Goal: Information Seeking & Learning: Learn about a topic

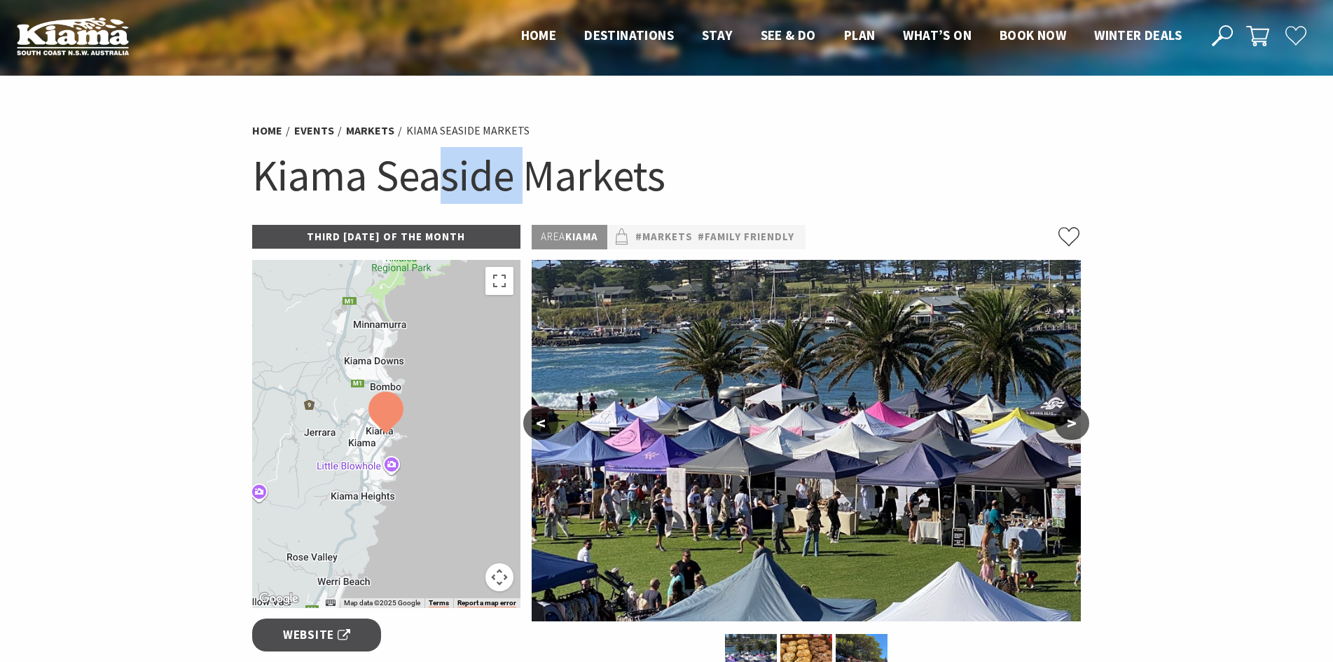
drag, startPoint x: 455, startPoint y: 185, endPoint x: 544, endPoint y: 183, distance: 89.0
click at [532, 183] on h1 "Kiama Seaside Markets" at bounding box center [666, 175] width 829 height 57
click at [544, 183] on h1 "Kiama Seaside Markets" at bounding box center [666, 175] width 829 height 57
click at [472, 171] on h1 "Kiama Seaside Markets" at bounding box center [666, 175] width 829 height 57
click at [484, 172] on h1 "Kiama Seaside Markets" at bounding box center [666, 175] width 829 height 57
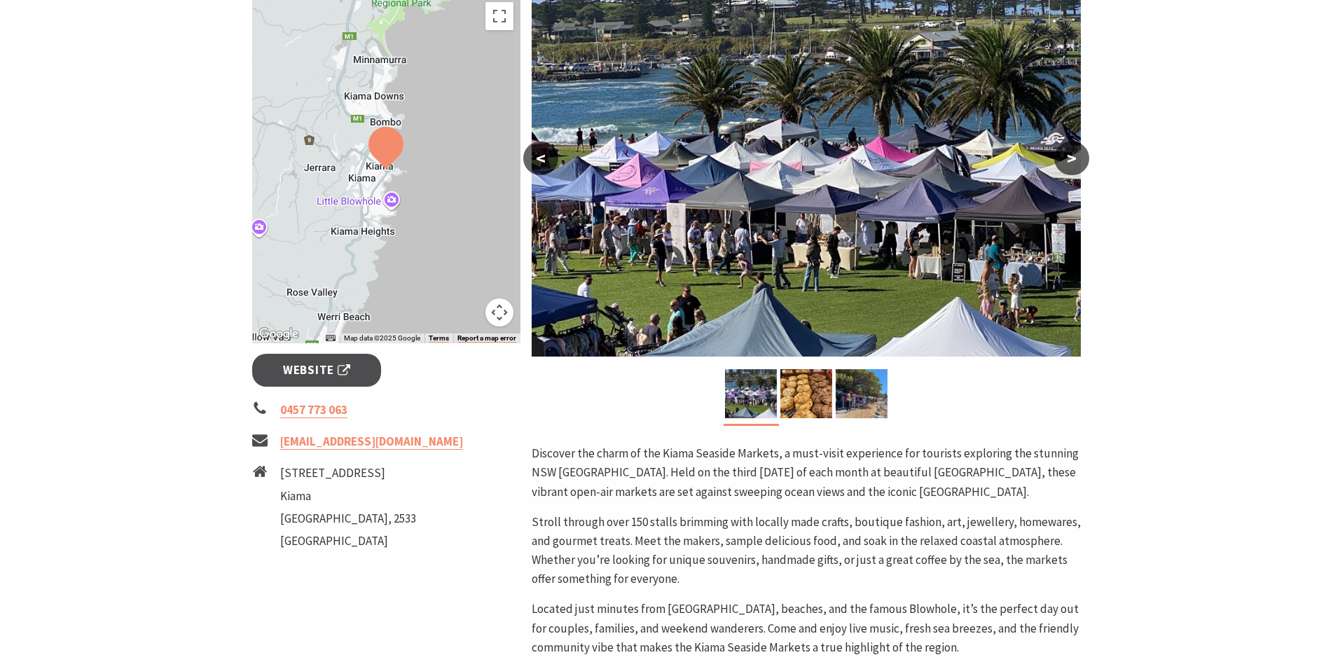
scroll to position [280, 0]
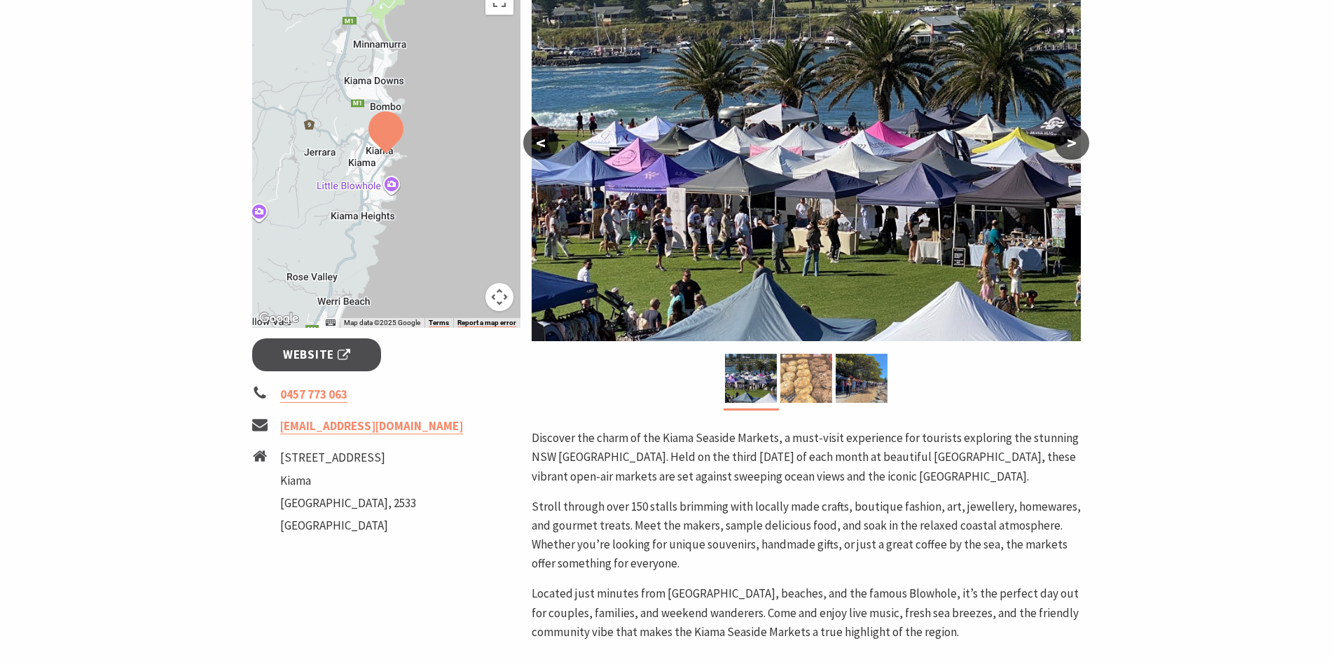
click at [812, 372] on img at bounding box center [806, 378] width 52 height 49
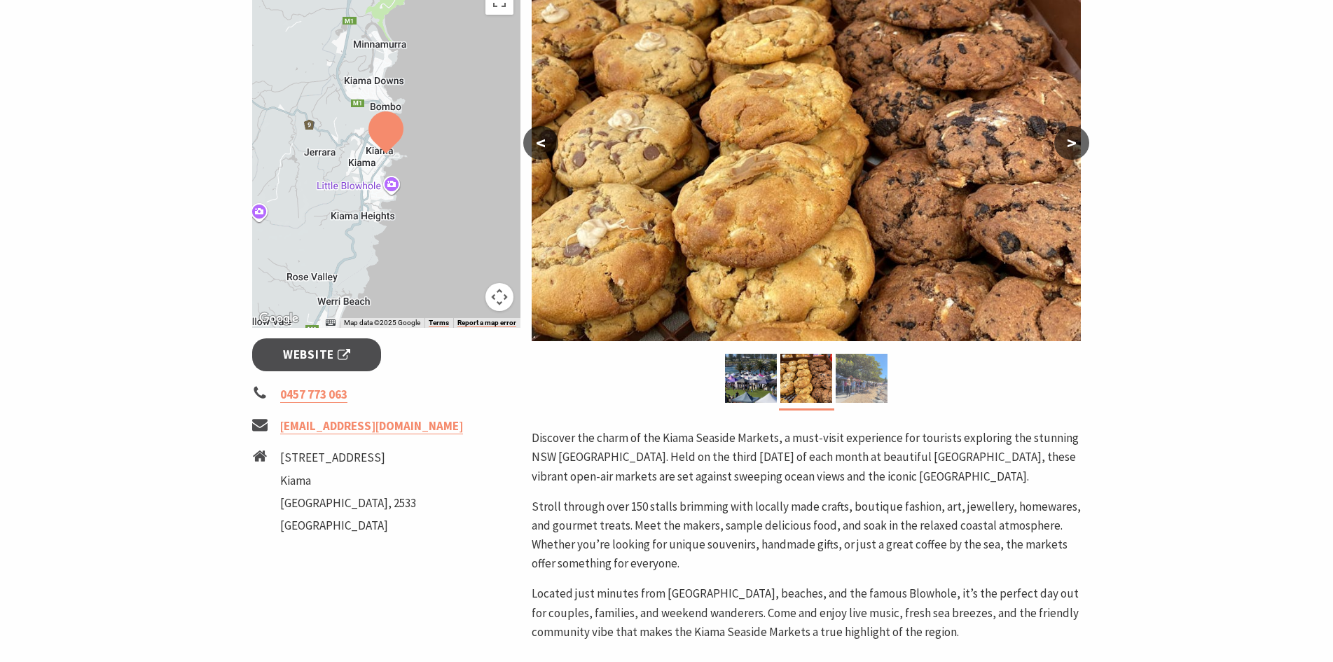
drag, startPoint x: 864, startPoint y: 380, endPoint x: 862, endPoint y: 395, distance: 15.6
click at [864, 379] on img at bounding box center [862, 378] width 52 height 49
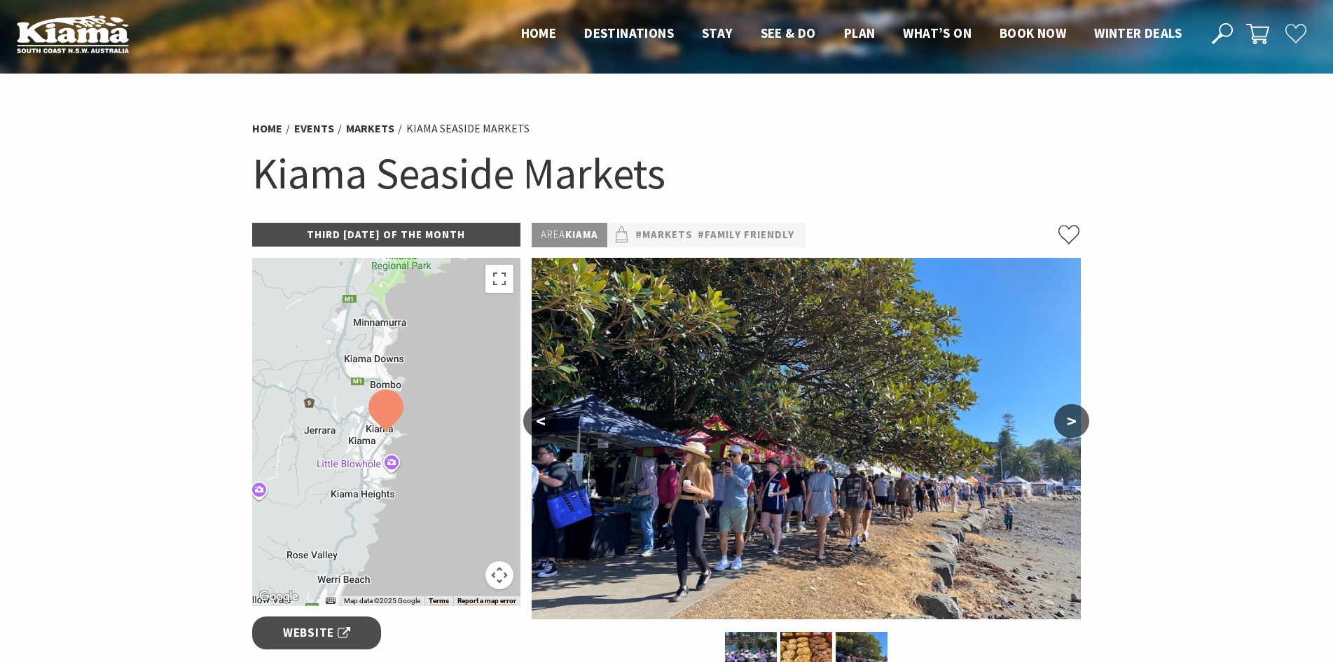
scroll to position [0, 0]
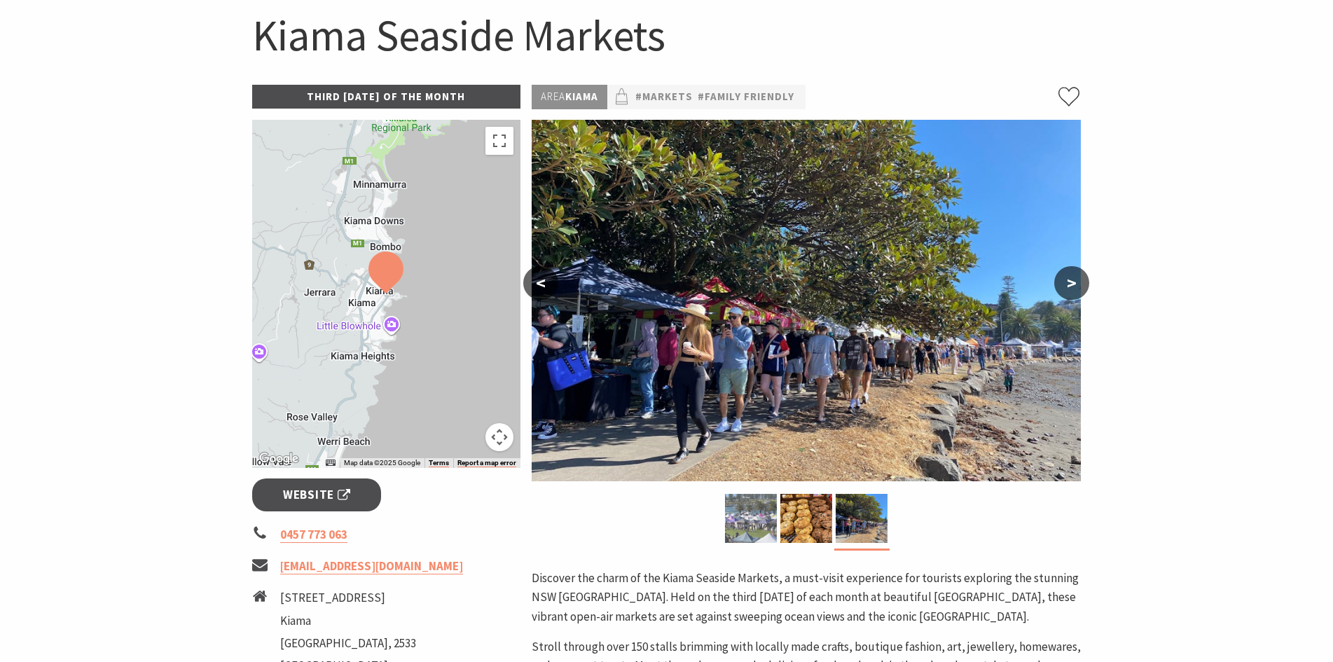
click at [733, 513] on img at bounding box center [751, 518] width 52 height 49
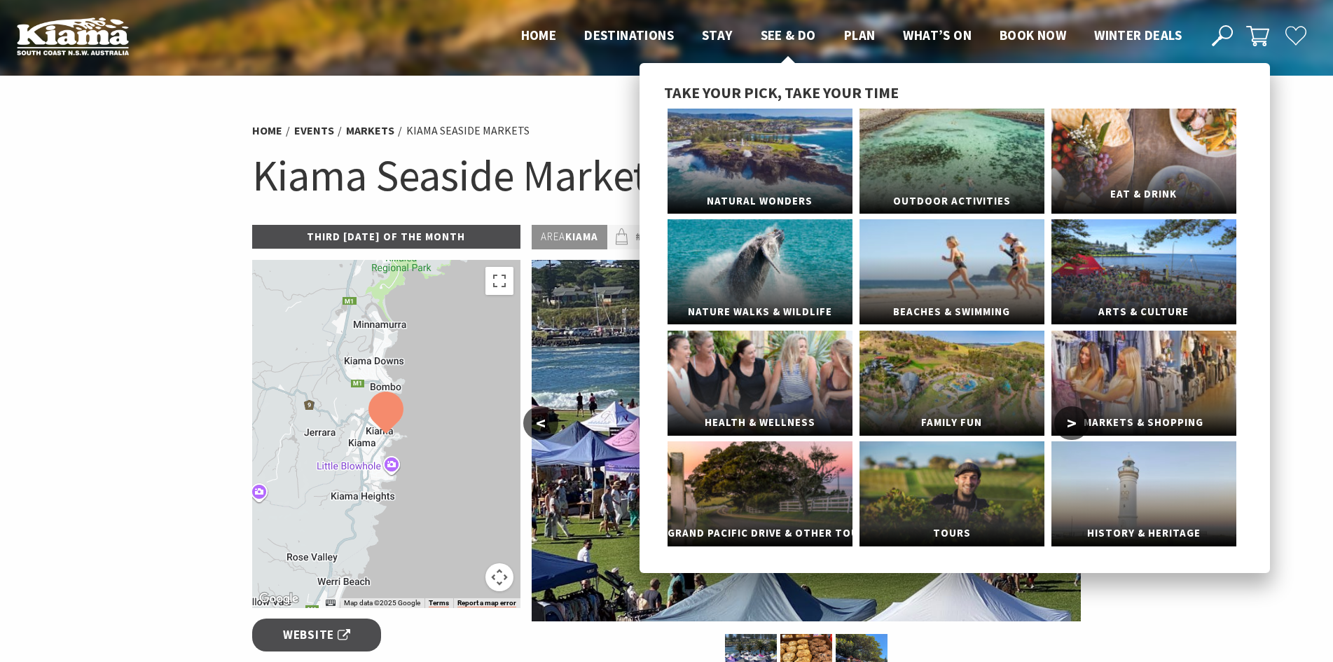
click at [1151, 167] on link "Eat & Drink" at bounding box center [1143, 161] width 185 height 105
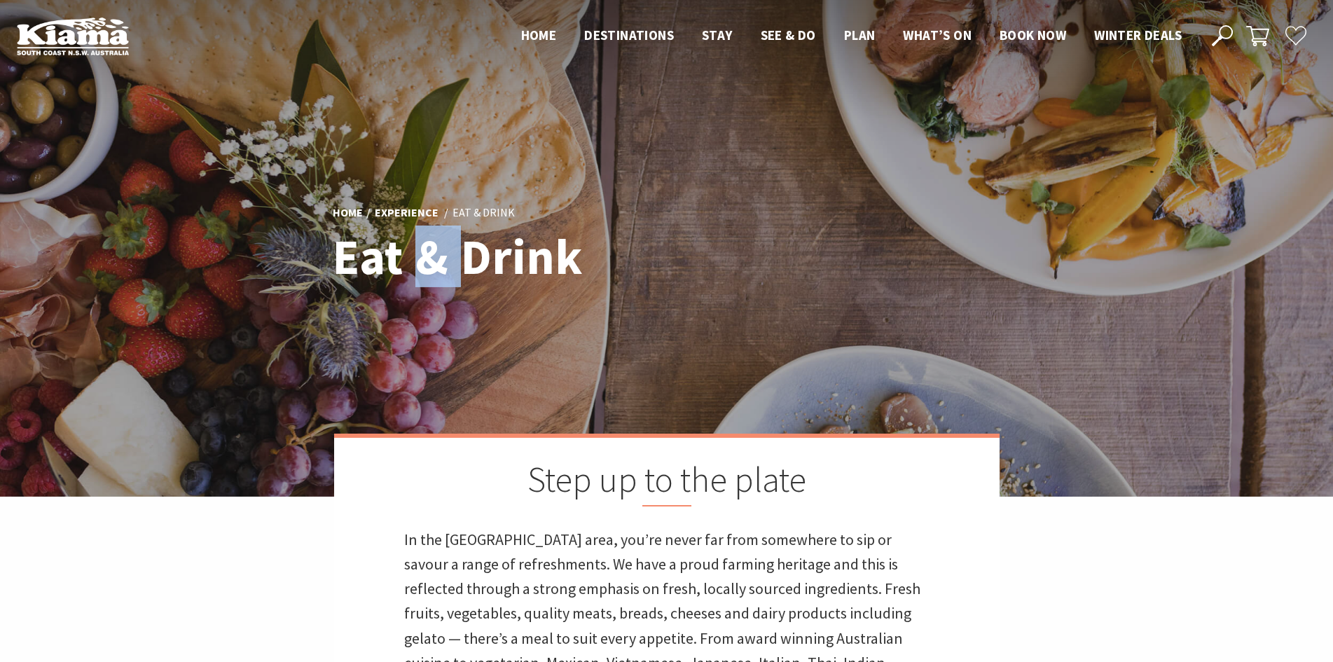
drag, startPoint x: 459, startPoint y: 237, endPoint x: 470, endPoint y: 240, distance: 11.4
click at [464, 238] on h1 "Eat & Drink" at bounding box center [531, 256] width 396 height 54
click at [470, 240] on h1 "Eat & Drink" at bounding box center [531, 256] width 396 height 54
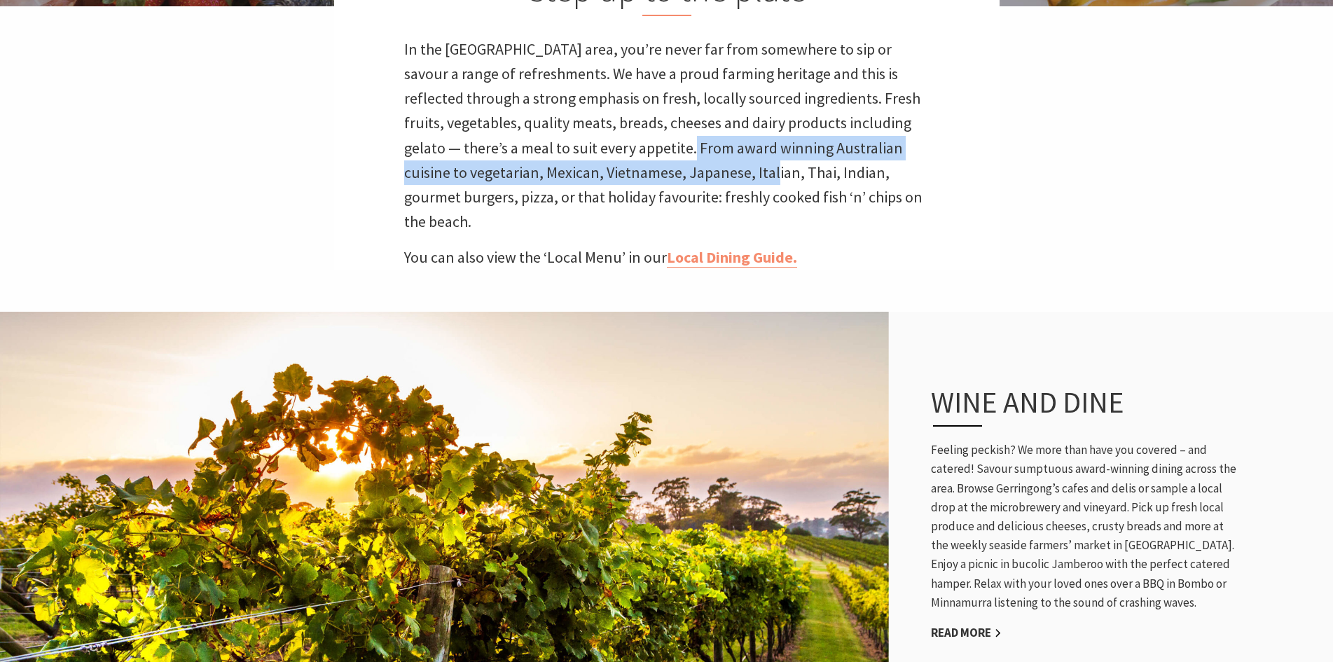
drag, startPoint x: 688, startPoint y: 160, endPoint x: 734, endPoint y: 169, distance: 47.1
click at [730, 169] on p "In the Kiama area, you’re never far from somewhere to sip or savour a range of …" at bounding box center [666, 136] width 525 height 198
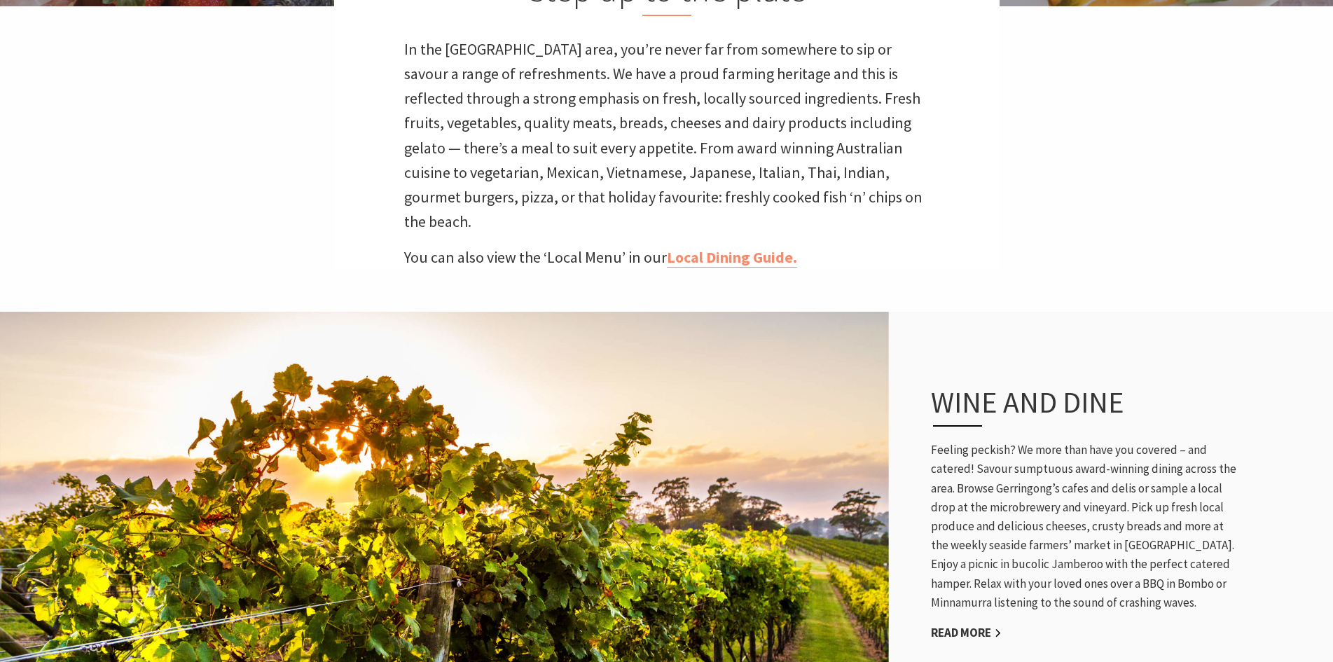
click at [736, 169] on p "In the Kiama area, you’re never far from somewhere to sip or savour a range of …" at bounding box center [666, 136] width 525 height 198
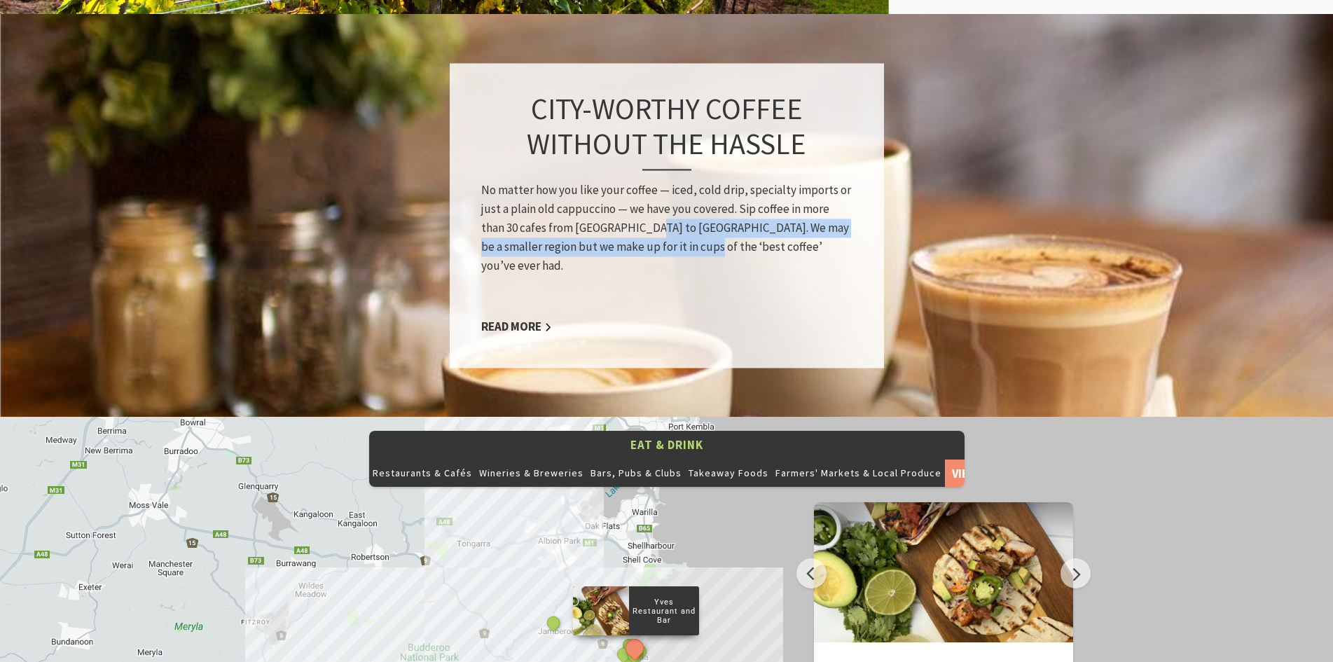
click at [680, 228] on p "No matter how you like your coffee — iced, cold drip, specialty imports or just…" at bounding box center [666, 228] width 371 height 95
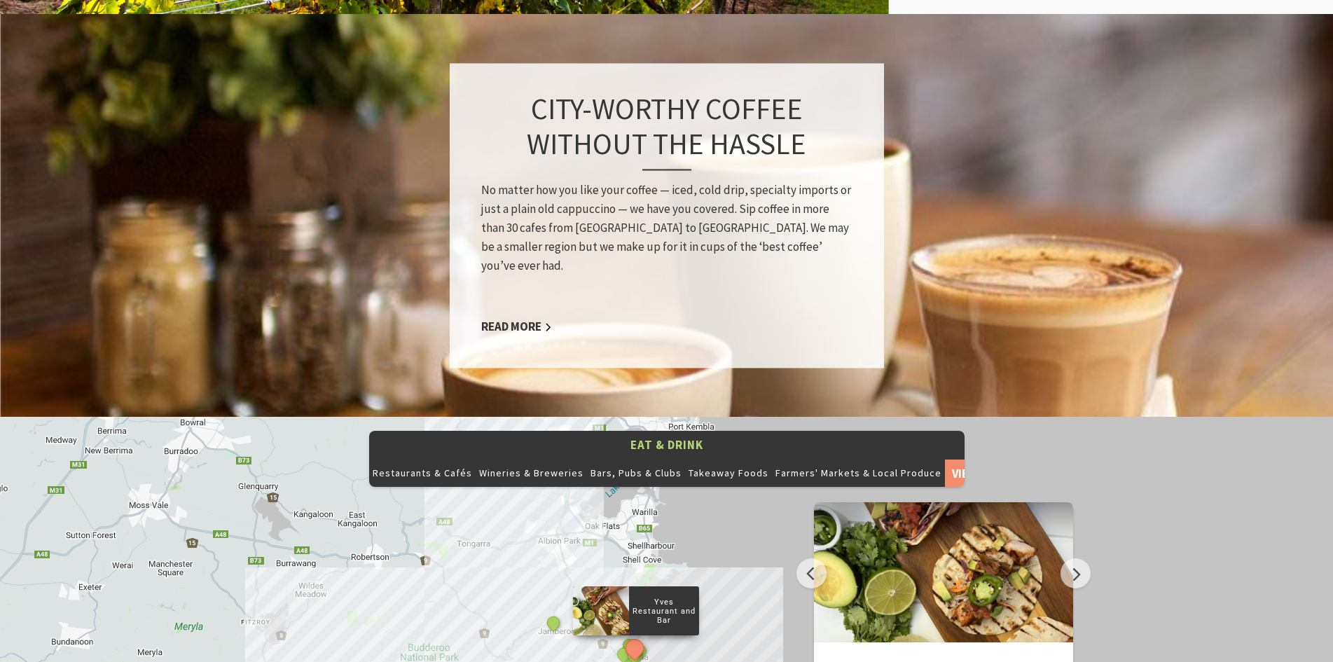
click at [698, 229] on p "No matter how you like your coffee — iced, cold drip, specialty imports or just…" at bounding box center [666, 228] width 371 height 95
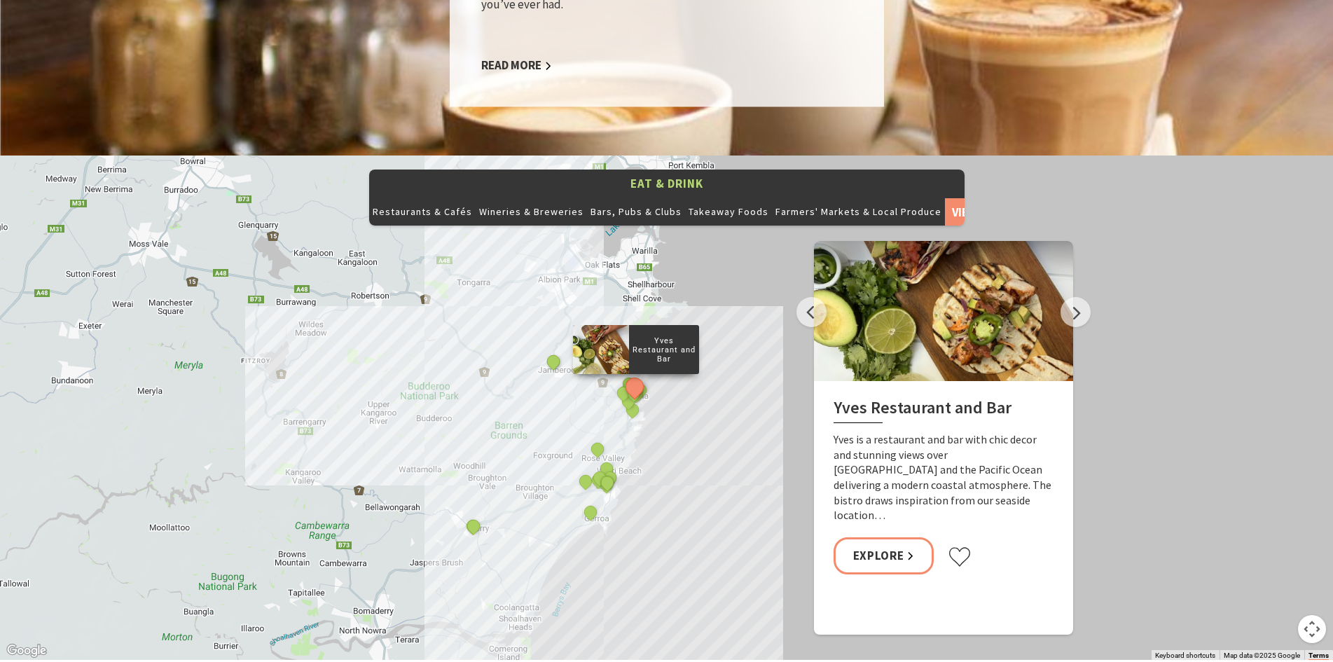
scroll to position [1471, 0]
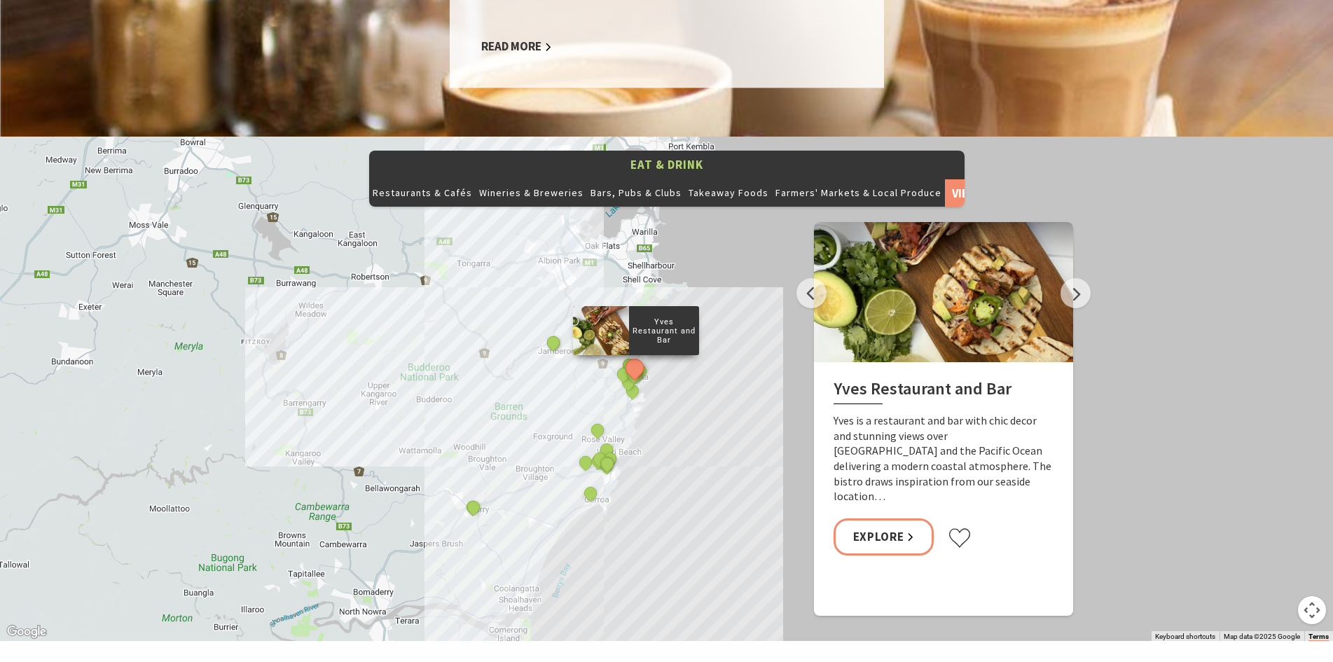
click at [741, 335] on div "Yves Restaurant and Bar By The Sea The Treat Factory Slow Dough The Farmer's Ta…" at bounding box center [666, 389] width 1333 height 504
click at [663, 371] on div "Yves Restaurant and Bar By The Sea The Treat Factory Slow Dough The Farmer's Ta…" at bounding box center [666, 389] width 1333 height 504
click at [537, 324] on div "Yves Restaurant and Bar By The Sea The Treat Factory Slow Dough The Farmer's Ta…" at bounding box center [666, 389] width 1333 height 504
click at [1303, 596] on button "Map camera controls" at bounding box center [1312, 610] width 28 height 28
click at [1285, 526] on button "Zoom in" at bounding box center [1277, 540] width 28 height 28
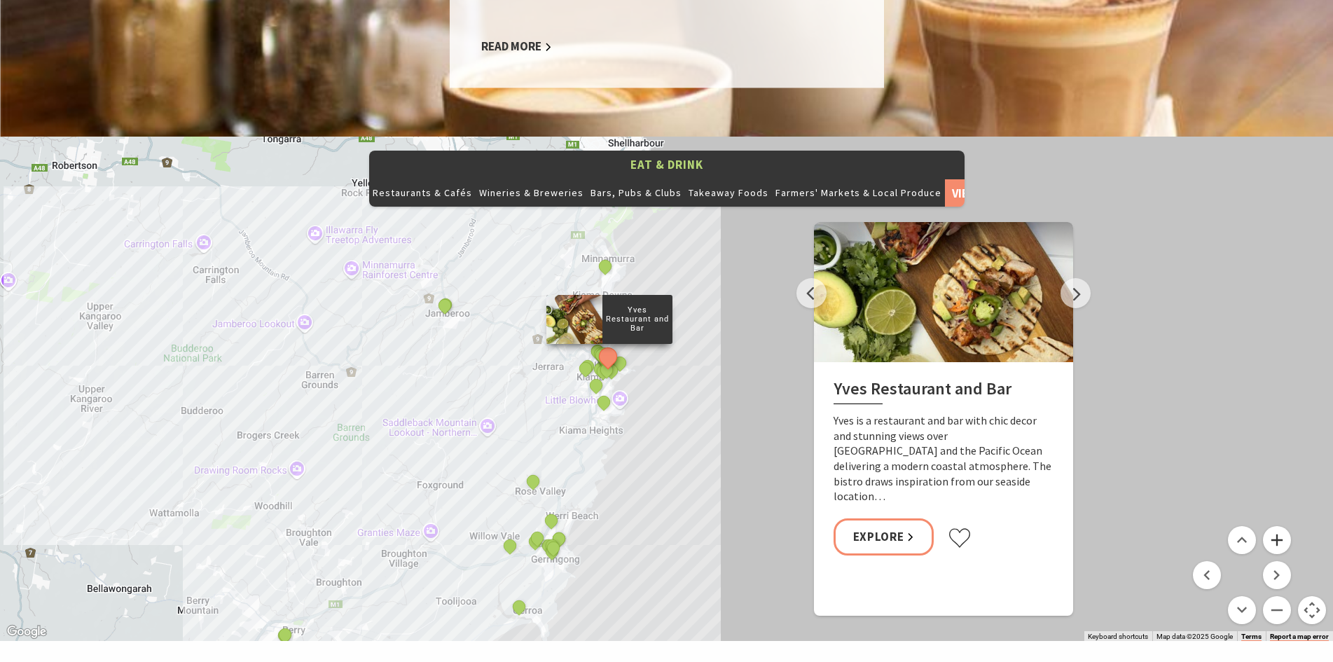
click at [1273, 526] on button "Zoom in" at bounding box center [1277, 540] width 28 height 28
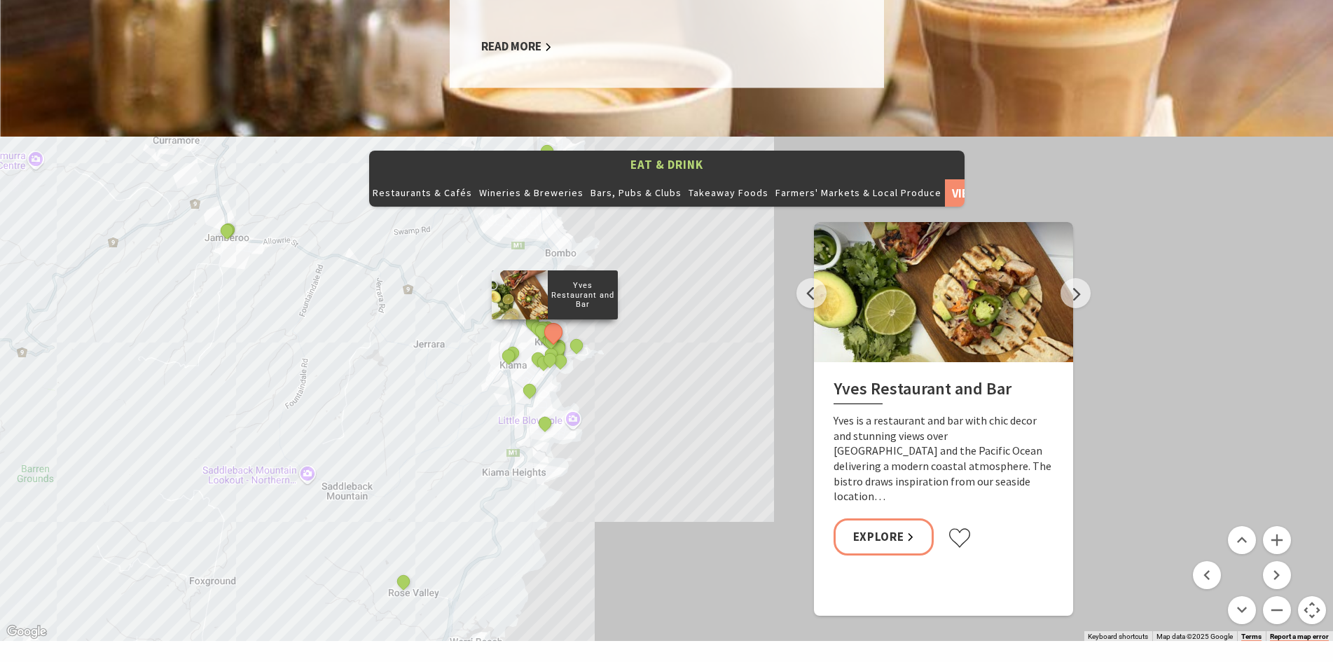
click at [416, 308] on div "Yves Restaurant and Bar By The Sea The Treat Factory Slow Dough The Farmer's Ta…" at bounding box center [666, 389] width 1333 height 504
click at [945, 179] on link "View All" at bounding box center [965, 193] width 40 height 28
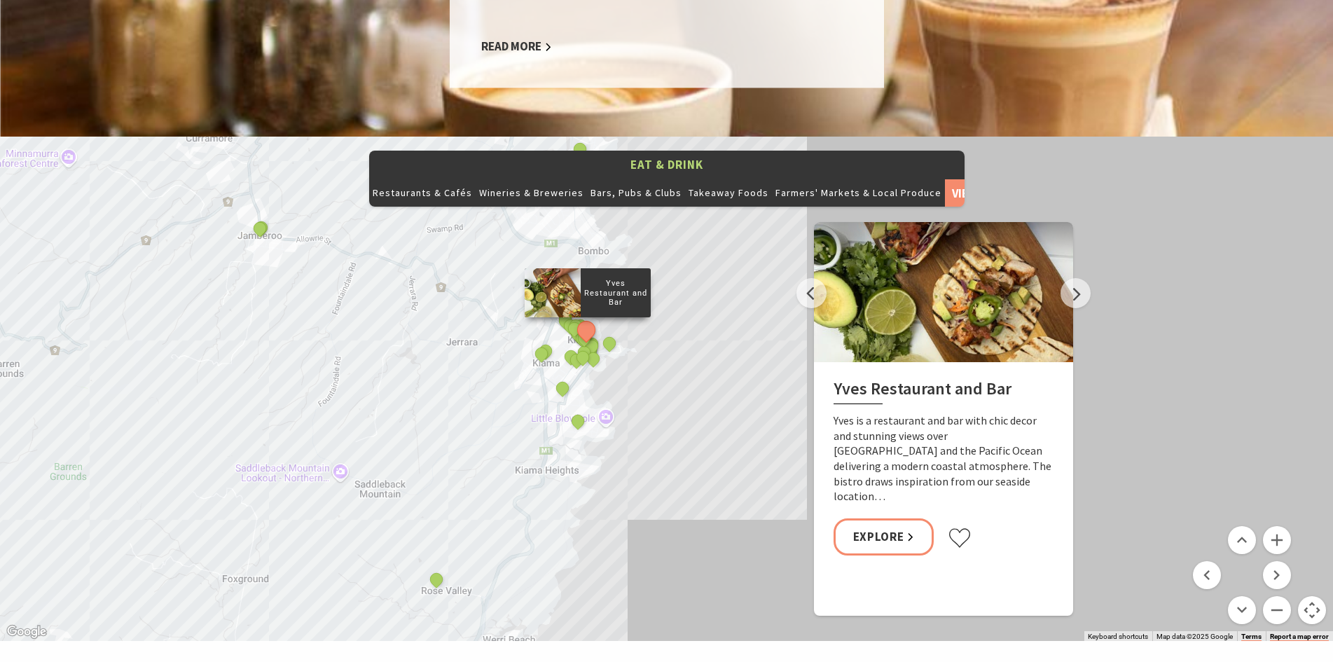
drag, startPoint x: 667, startPoint y: 364, endPoint x: 711, endPoint y: 367, distance: 44.2
click at [711, 367] on div "Yves Restaurant and Bar By The Sea The Treat Factory Slow Dough The Farmer's Ta…" at bounding box center [666, 389] width 1333 height 504
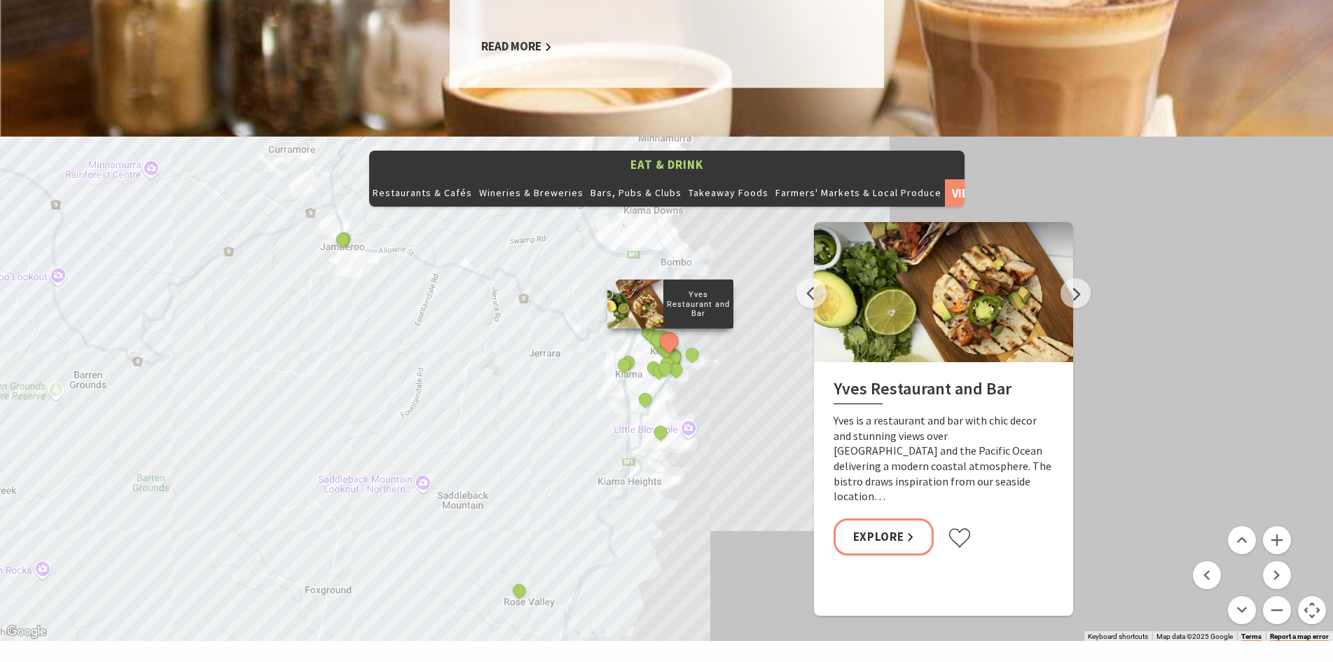
click at [1076, 291] on div "Yves Restaurant and Bar By The Sea The Treat Factory Slow Dough The Farmer's Ta…" at bounding box center [666, 389] width 1333 height 504
click at [1123, 304] on div "Yves Restaurant and Bar By The Sea The Treat Factory Slow Dough The Farmer's Ta…" at bounding box center [666, 389] width 1333 height 504
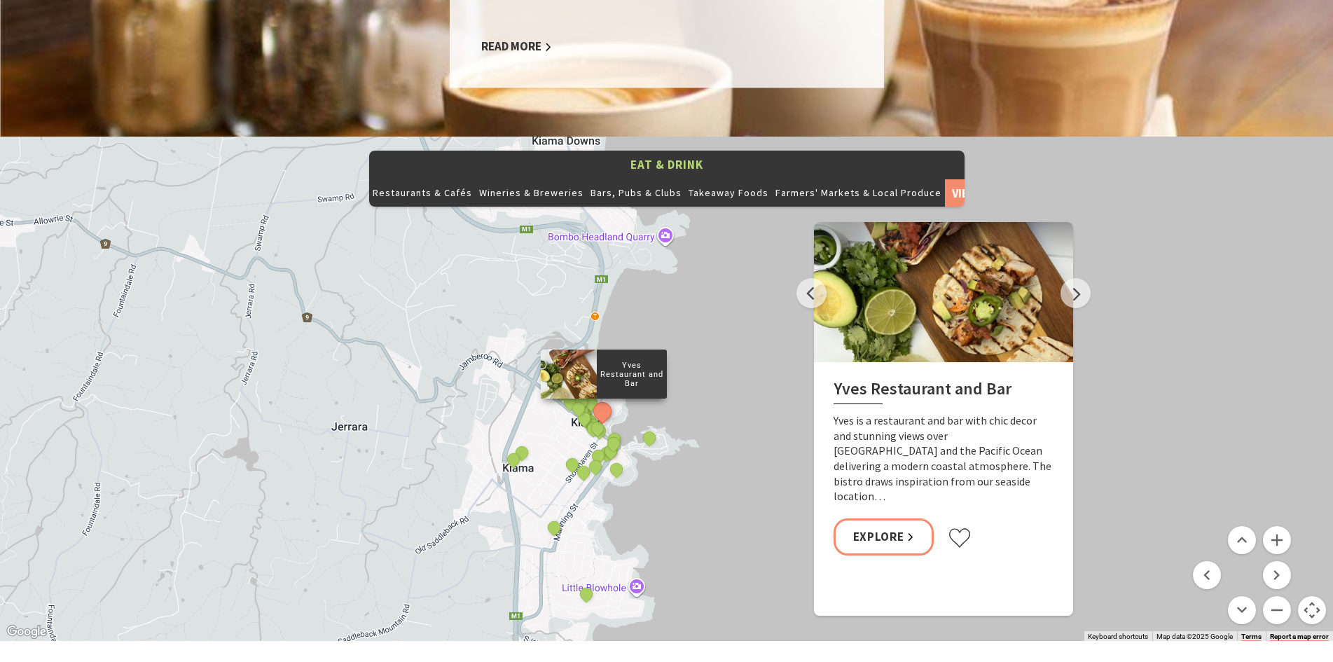
drag, startPoint x: 675, startPoint y: 375, endPoint x: 642, endPoint y: 469, distance: 99.7
click at [642, 469] on div "Yves Restaurant and Bar By The Sea The Treat Factory Slow Dough The Farmer's Ta…" at bounding box center [666, 389] width 1333 height 504
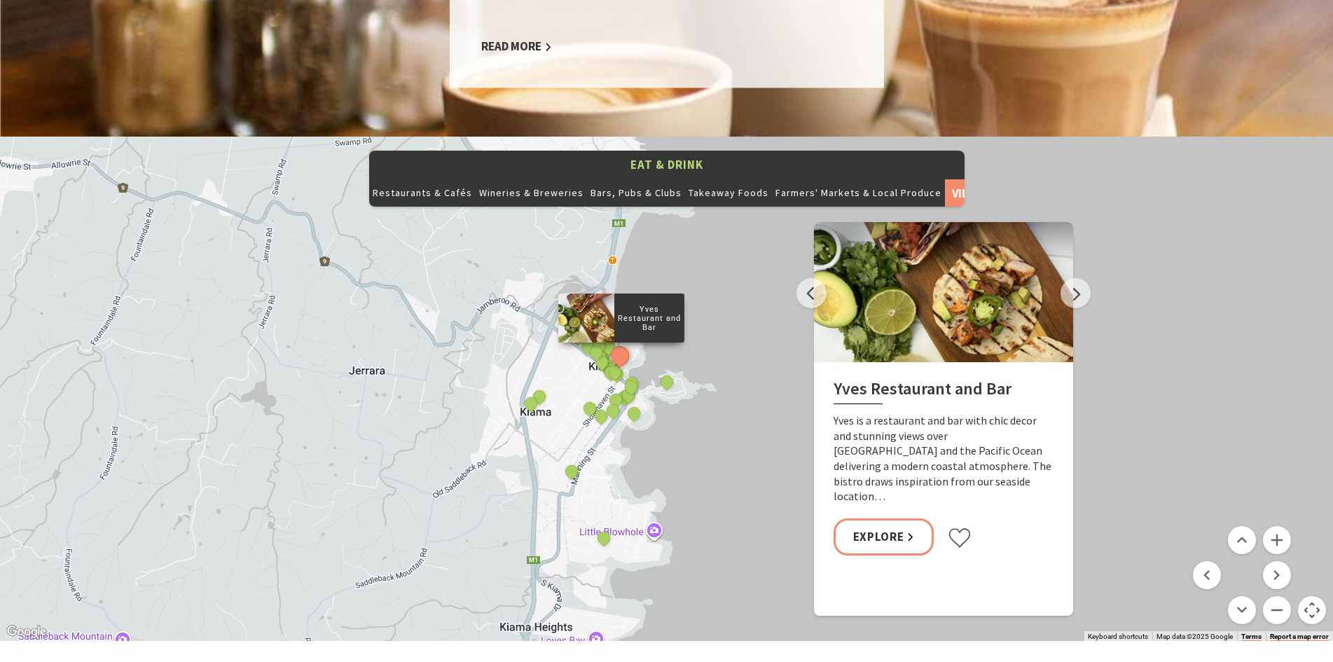
drag, startPoint x: 731, startPoint y: 277, endPoint x: 725, endPoint y: 452, distance: 175.2
click at [726, 455] on div "Yves Restaurant and Bar By The Sea The Treat Factory Slow Dough The Farmer's Ta…" at bounding box center [666, 389] width 1333 height 504
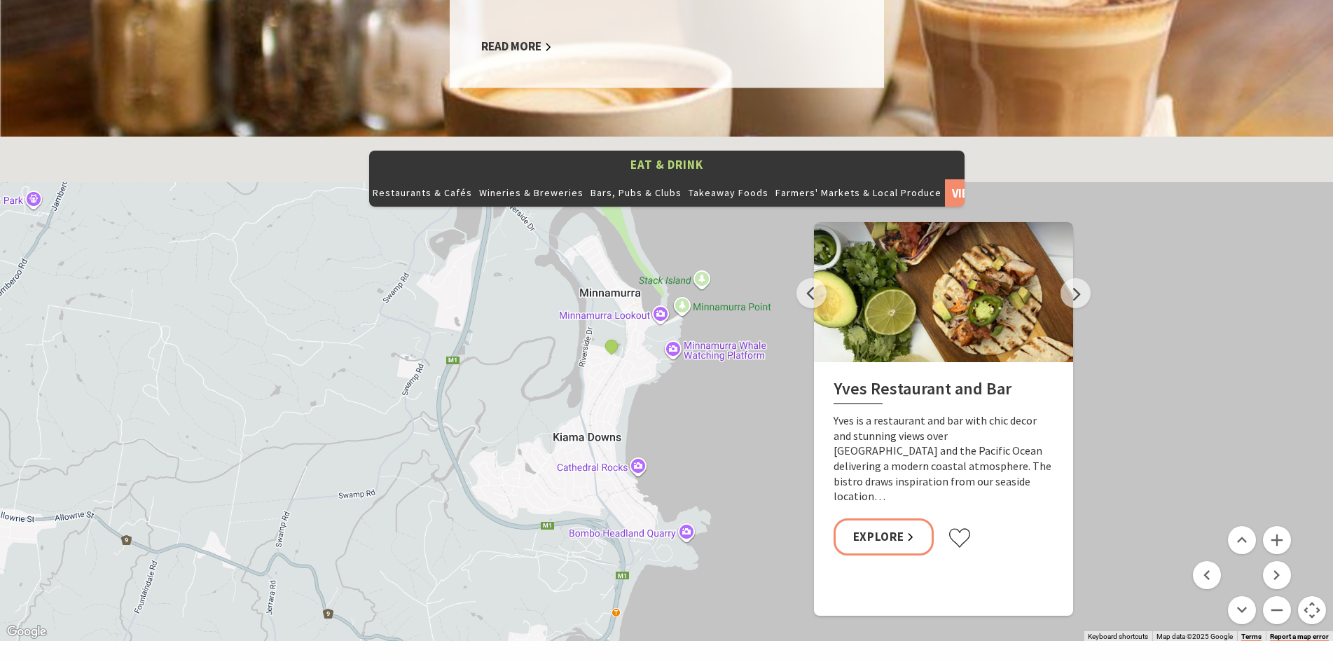
drag, startPoint x: 709, startPoint y: 424, endPoint x: 707, endPoint y: 449, distance: 25.3
click at [707, 449] on div "Yves Restaurant and Bar By The Sea The Treat Factory Slow Dough The Farmer's Ta…" at bounding box center [666, 389] width 1333 height 504
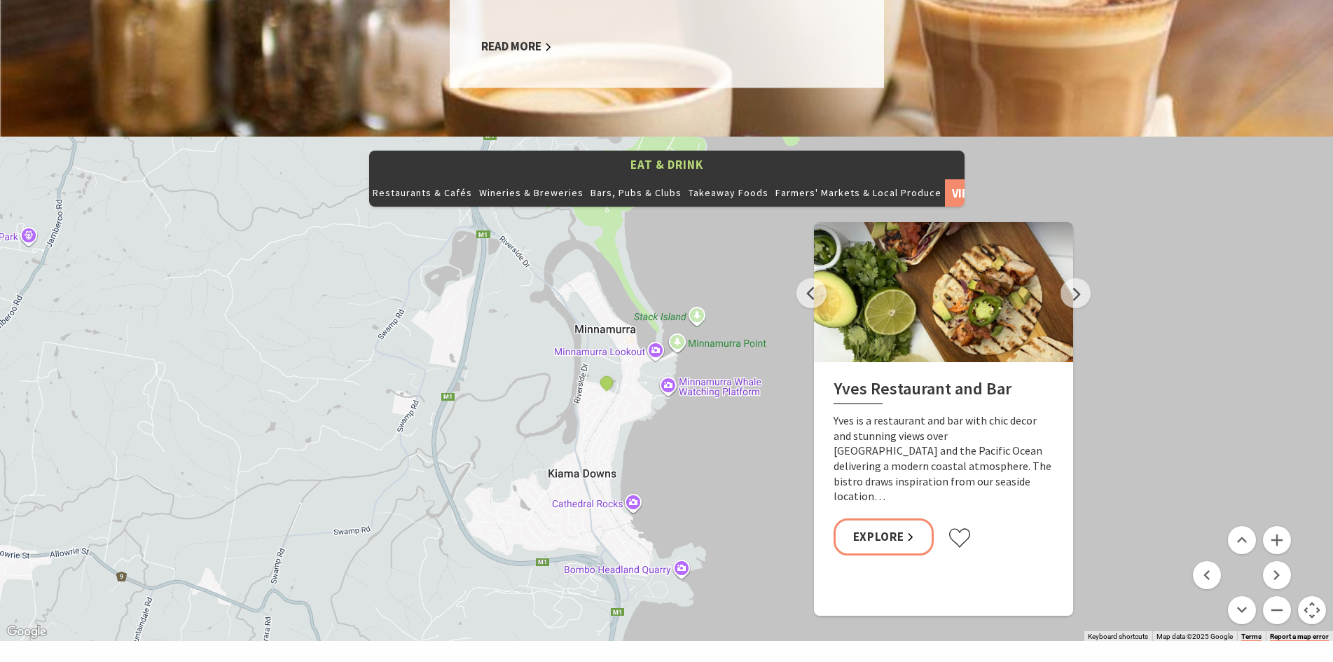
drag, startPoint x: 737, startPoint y: 365, endPoint x: 746, endPoint y: 284, distance: 81.8
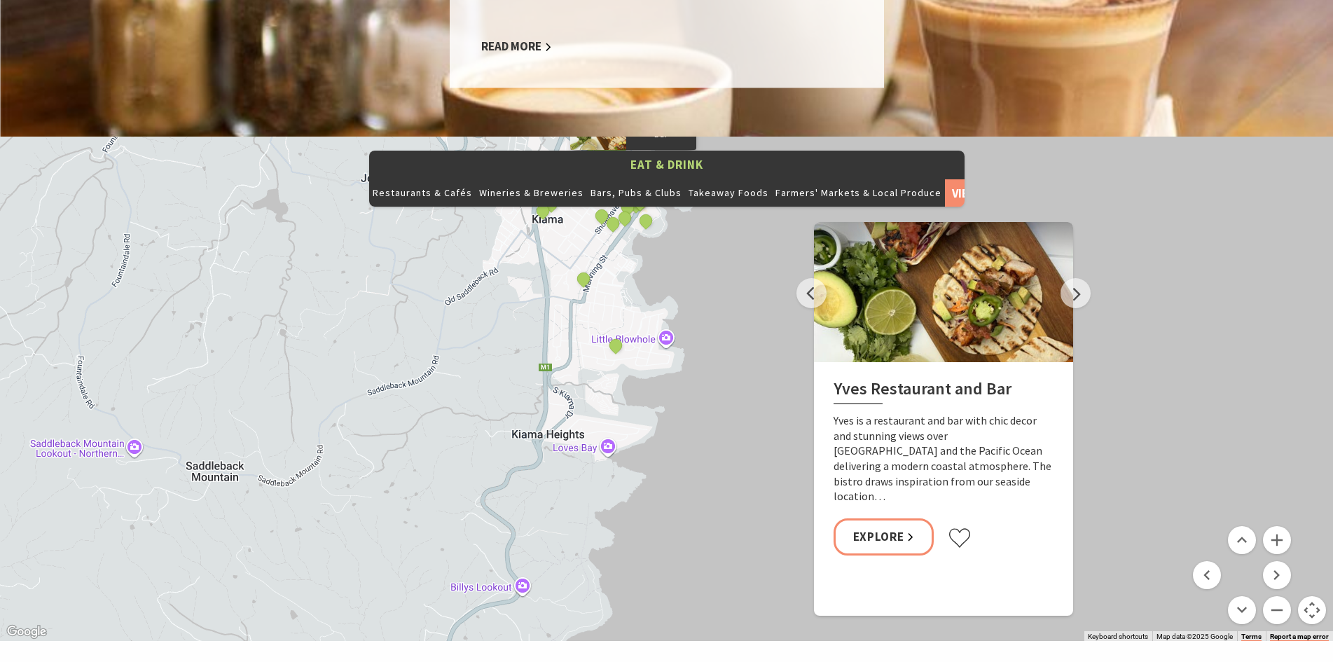
drag, startPoint x: 712, startPoint y: 413, endPoint x: 681, endPoint y: 399, distance: 33.9
click at [681, 399] on div "Yves Restaurant and Bar By The Sea The Treat Factory Slow Dough The Farmer's Ta…" at bounding box center [1352, 185] width 1345 height 756
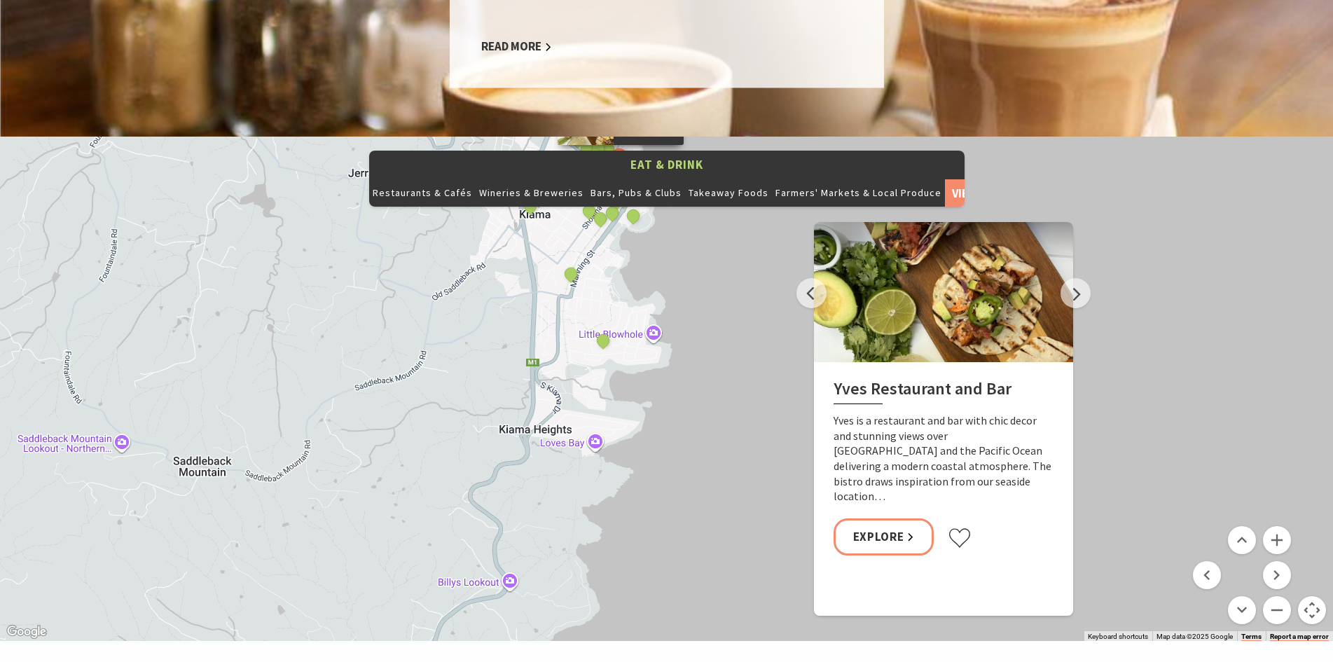
click at [768, 330] on div "Yves Restaurant and Bar By The Sea The Treat Factory Slow Dough The Farmer's Ta…" at bounding box center [666, 389] width 1333 height 504
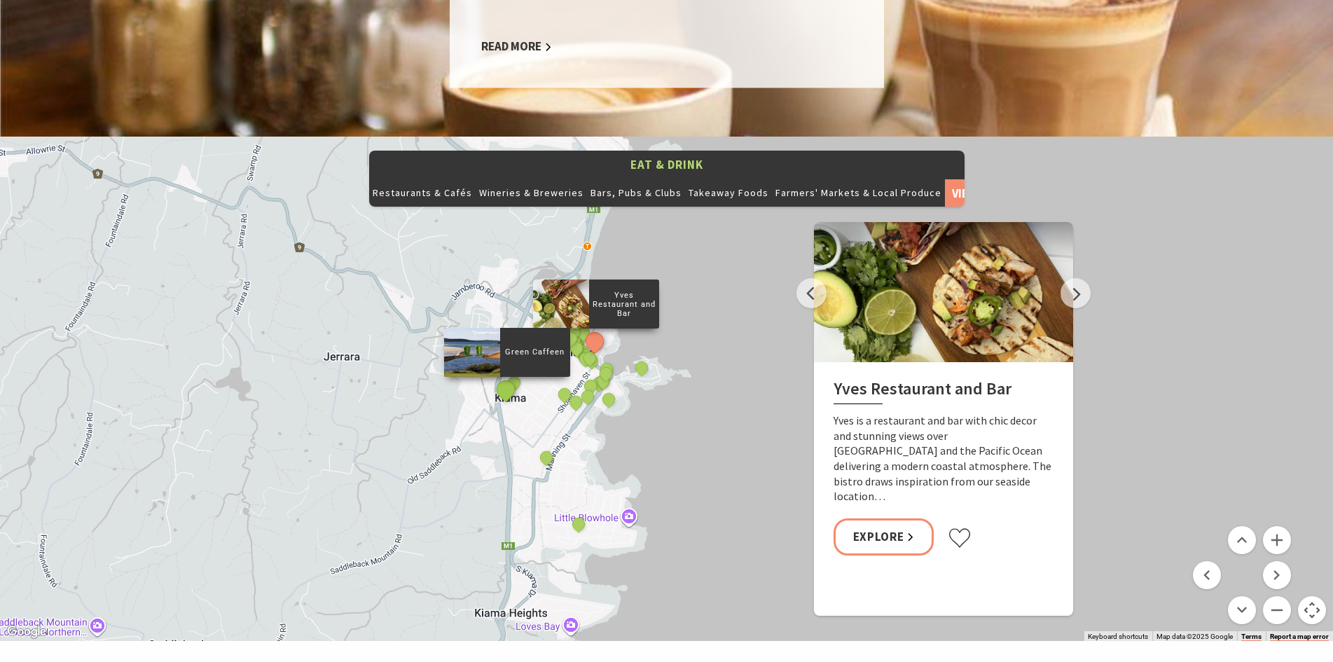
click at [505, 377] on button "See detail about Green Caffeen" at bounding box center [505, 390] width 26 height 26
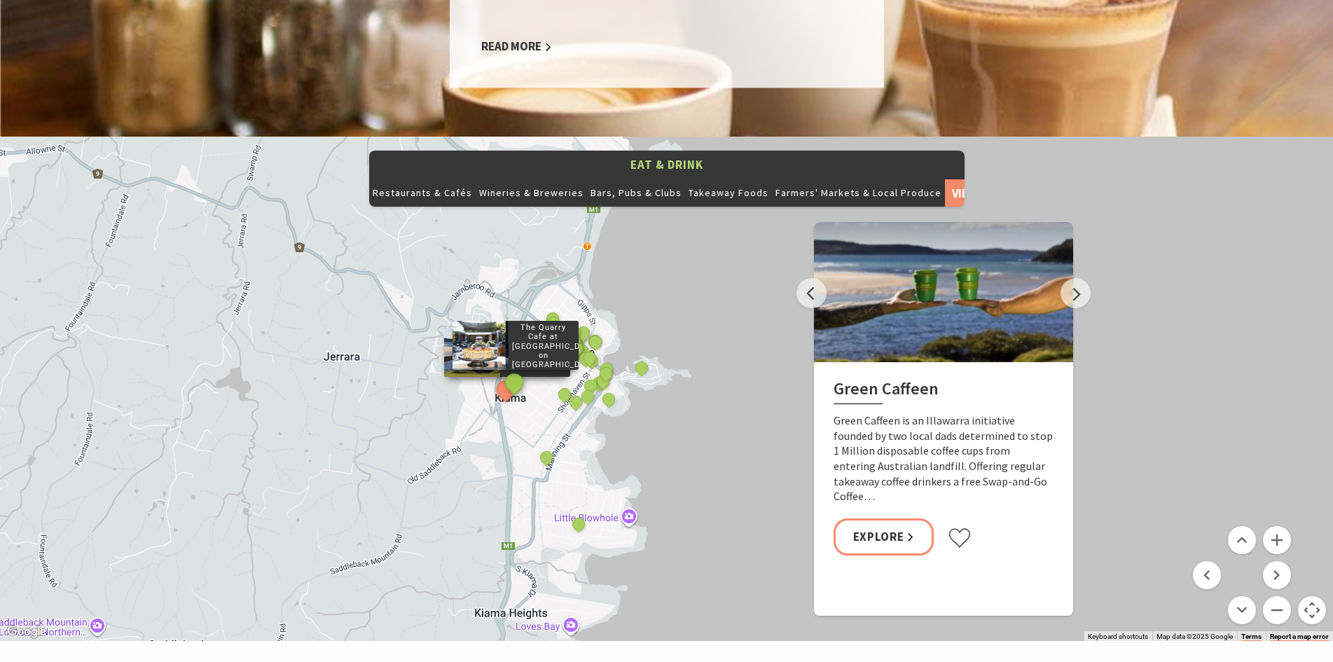
click at [511, 370] on button "See detail about The Quarry Cafe at Burnetts on Barney Garden Centre" at bounding box center [514, 383] width 26 height 26
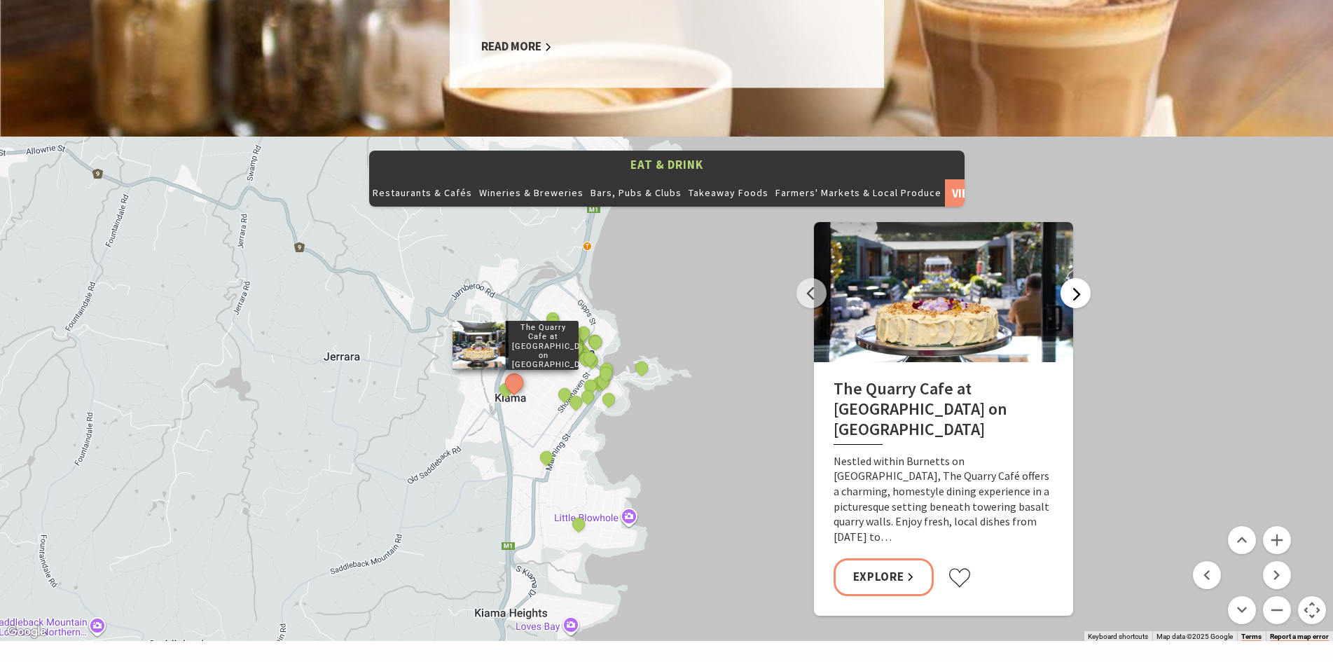
click at [1069, 278] on button "Next" at bounding box center [1075, 293] width 30 height 30
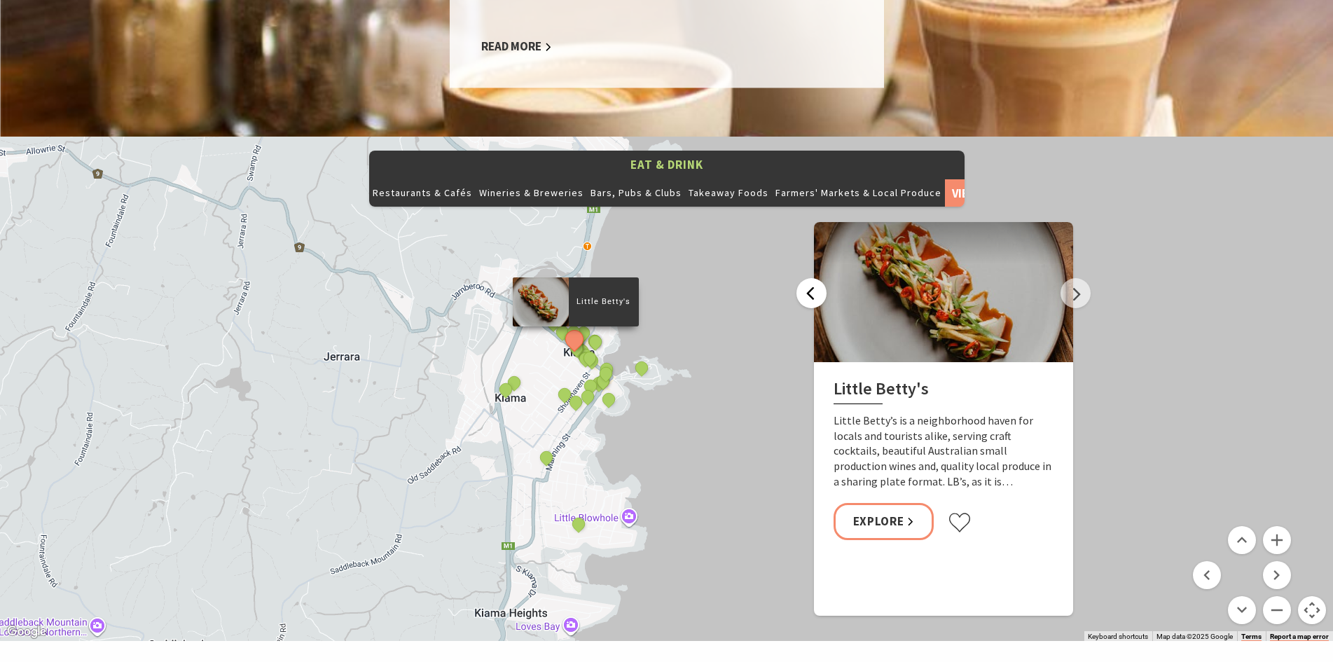
click at [808, 278] on button "Previous" at bounding box center [811, 293] width 30 height 30
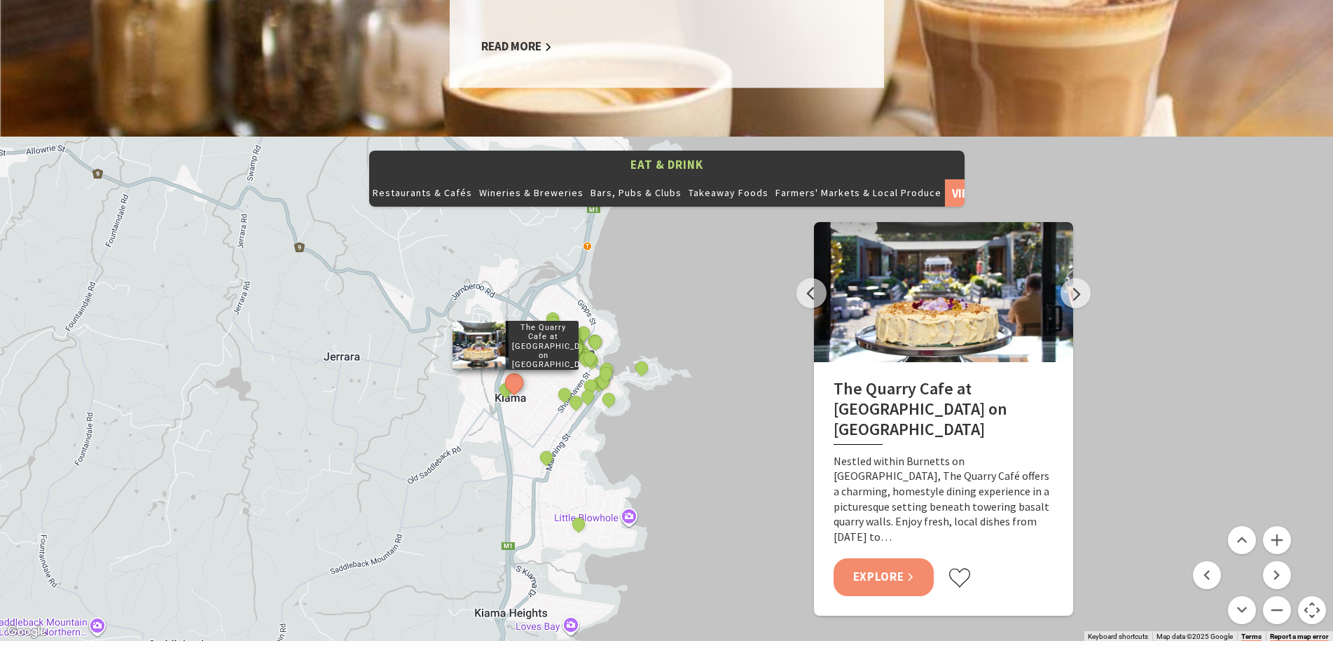
click at [880, 558] on link "Explore" at bounding box center [883, 576] width 101 height 37
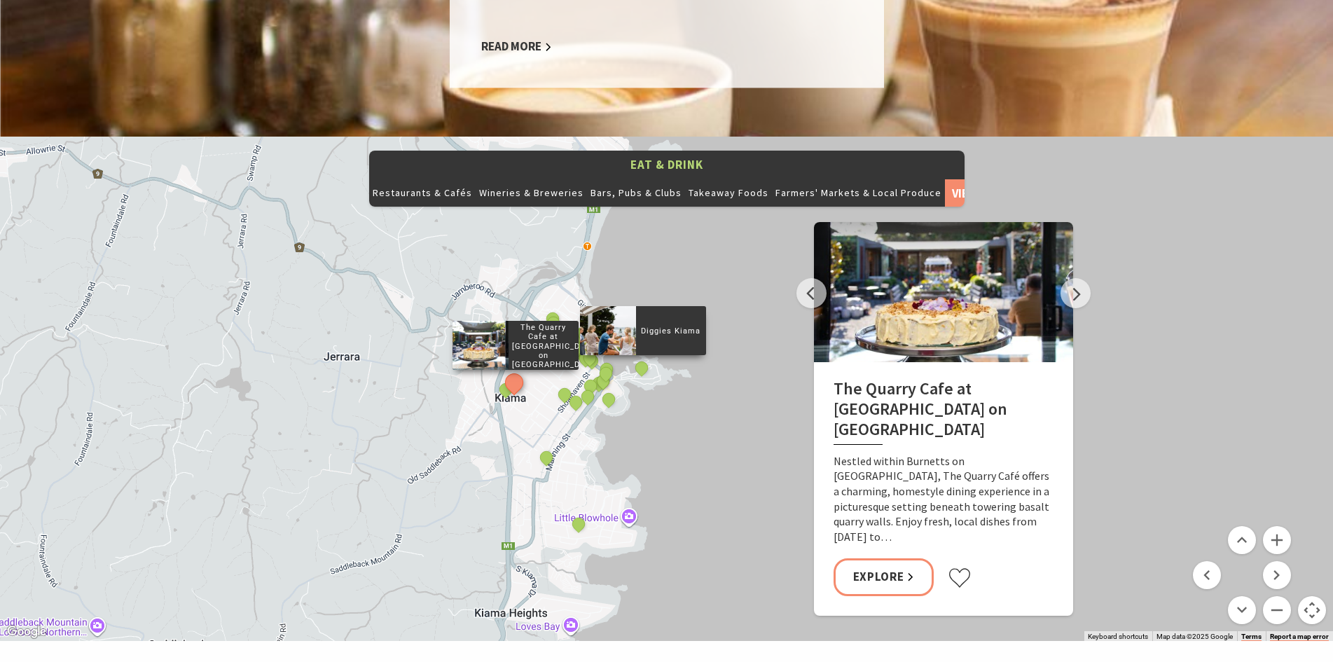
click at [650, 359] on div "Diggies Kiama" at bounding box center [642, 369] width 21 height 21
click at [642, 214] on div "Yves Restaurant and Bar By The Sea The Treat Factory Slow Dough The Farmer's Ta…" at bounding box center [666, 389] width 1333 height 504
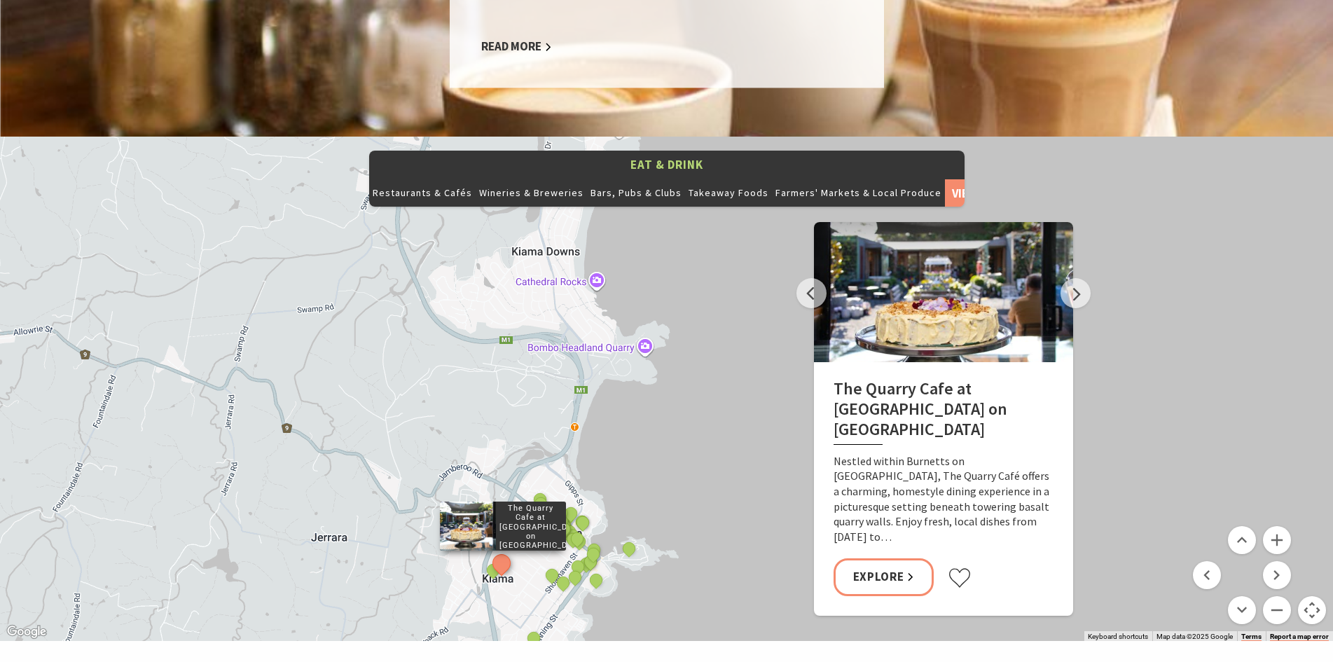
click at [697, 404] on div "Yves Restaurant and Bar By The Sea The Treat Factory Slow Dough The Farmer's Ta…" at bounding box center [666, 389] width 1333 height 504
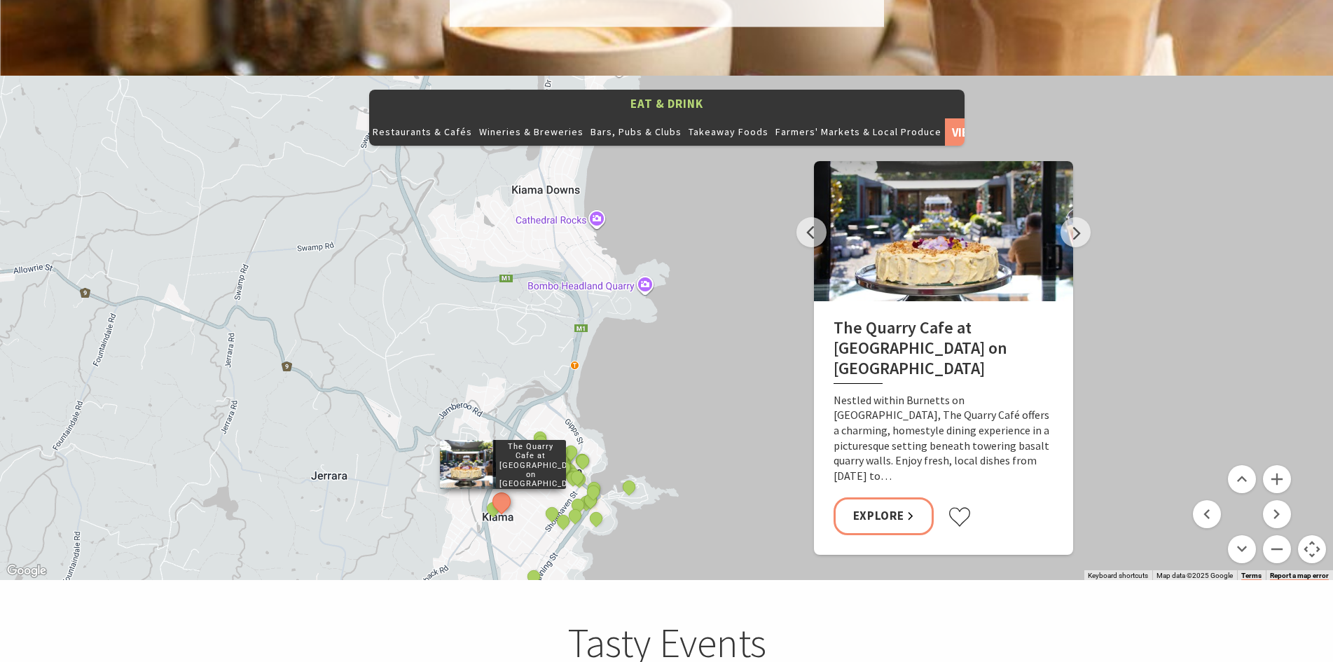
scroll to position [1751, 0]
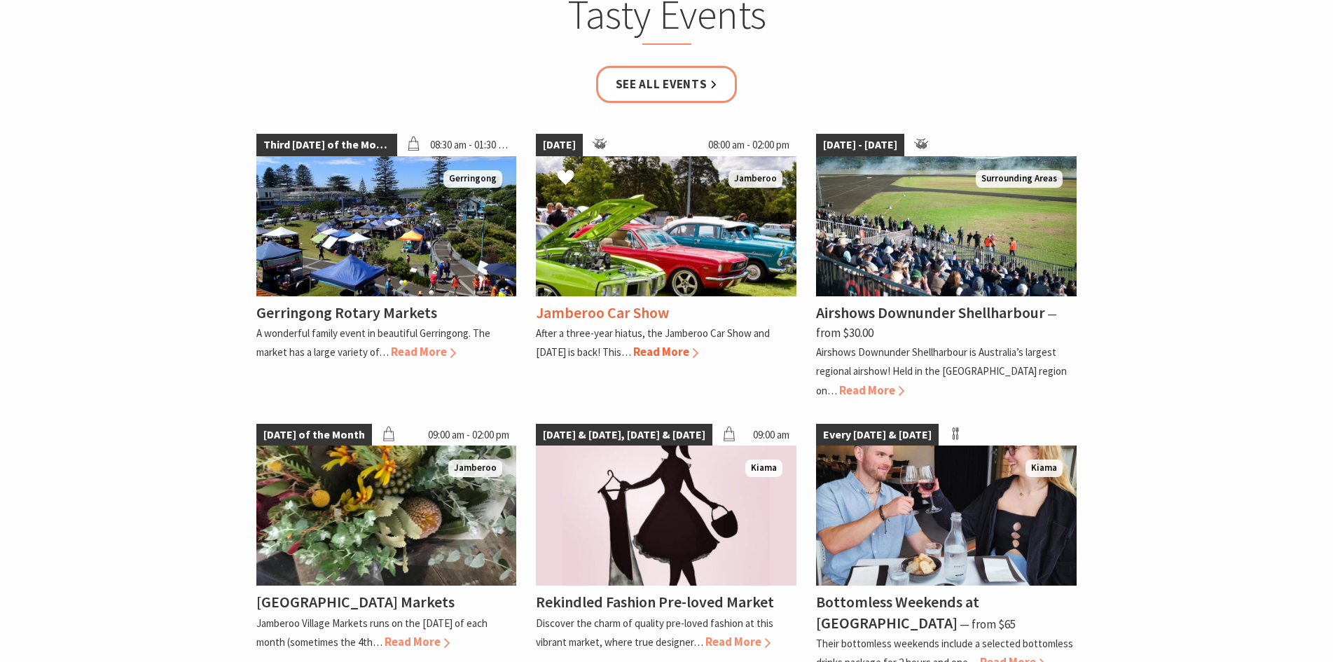
scroll to position [2171, 0]
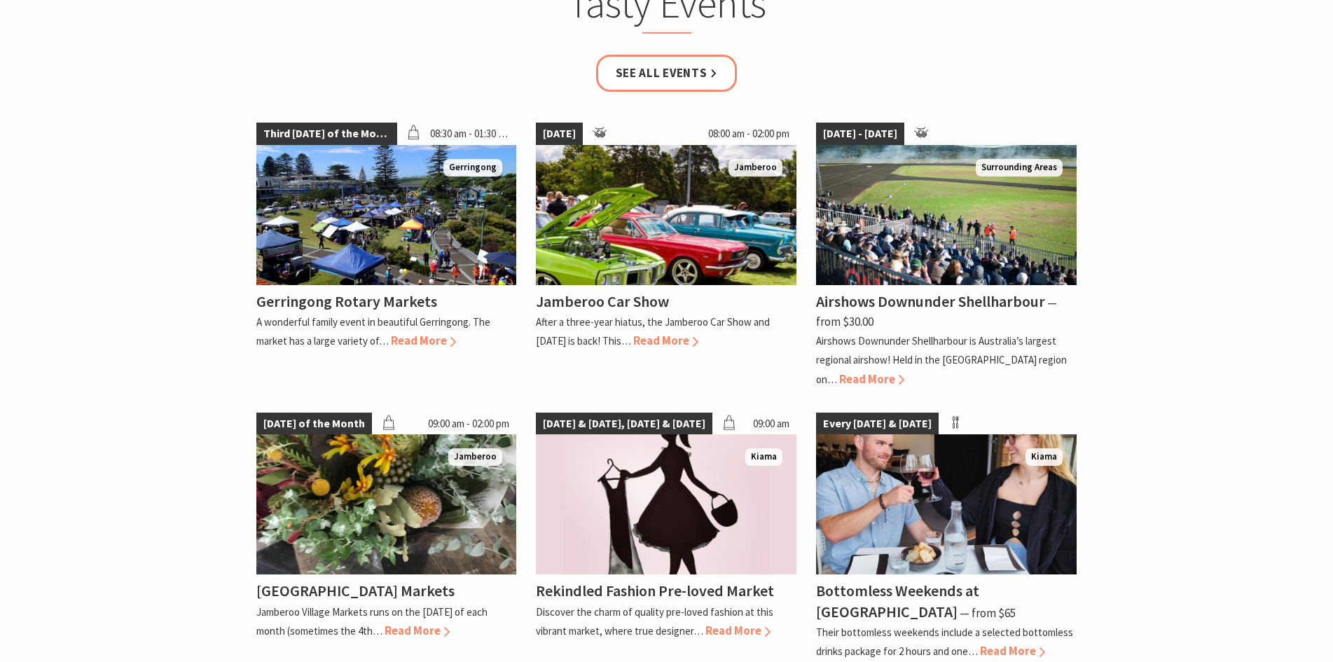
click at [1151, 334] on section "Tasty Events See all Events Third Saturday of the Month 08:30 am - 01:30 pm Ger…" at bounding box center [666, 326] width 1333 height 773
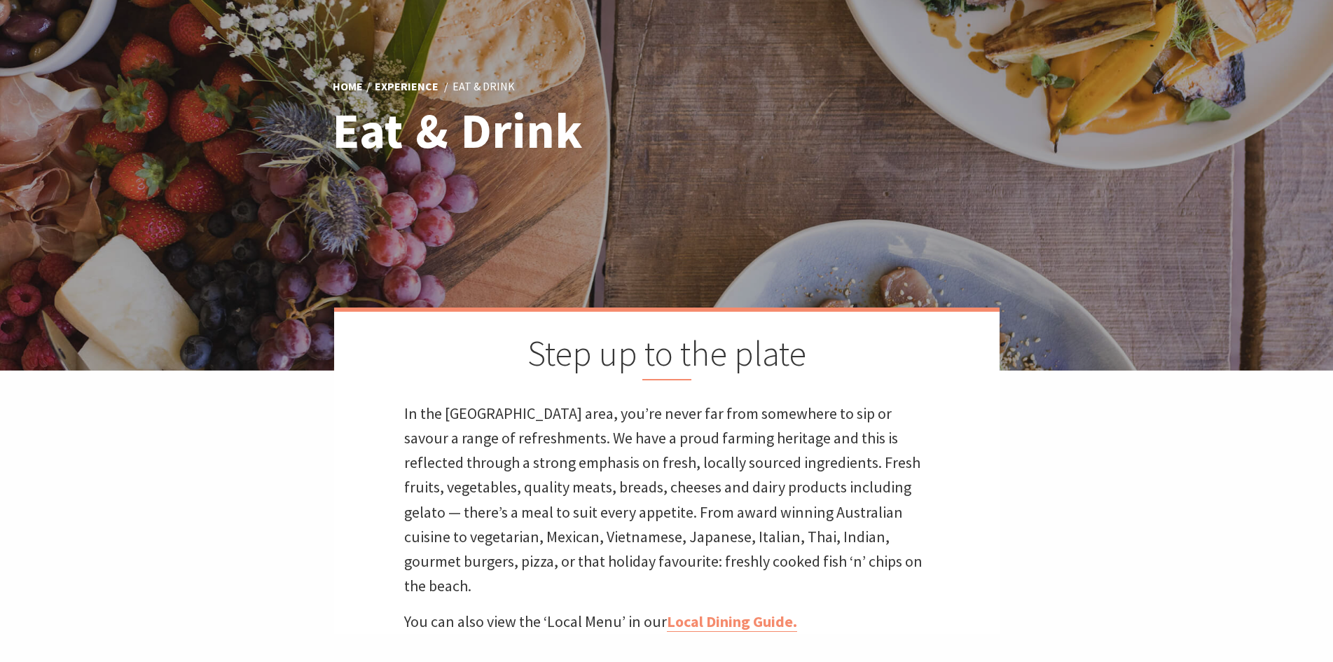
scroll to position [0, 0]
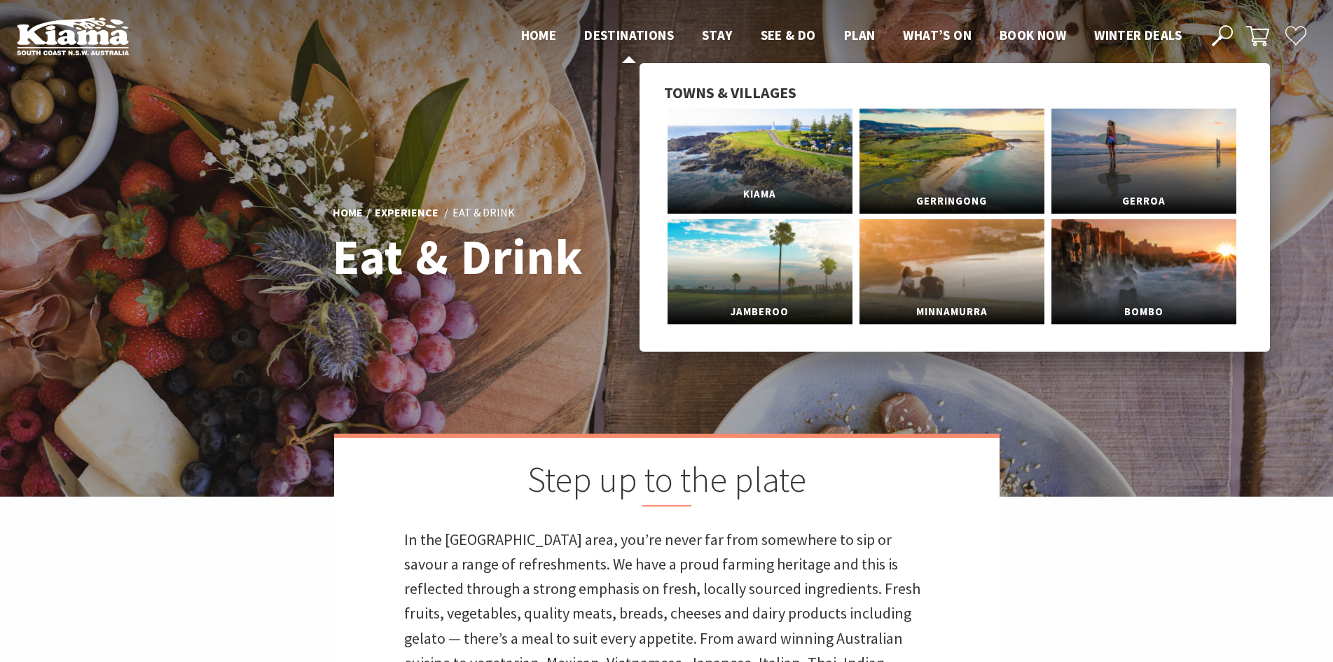
click at [763, 188] on span "Kiama" at bounding box center [759, 194] width 185 height 26
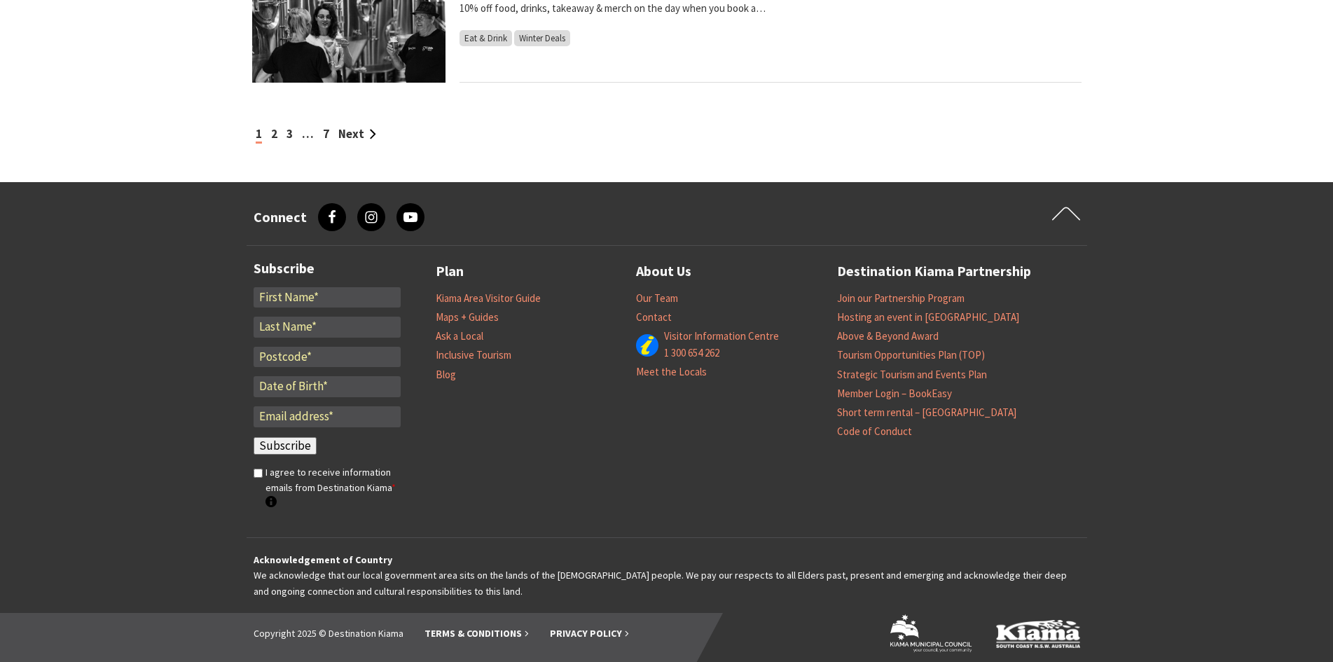
scroll to position [1681, 0]
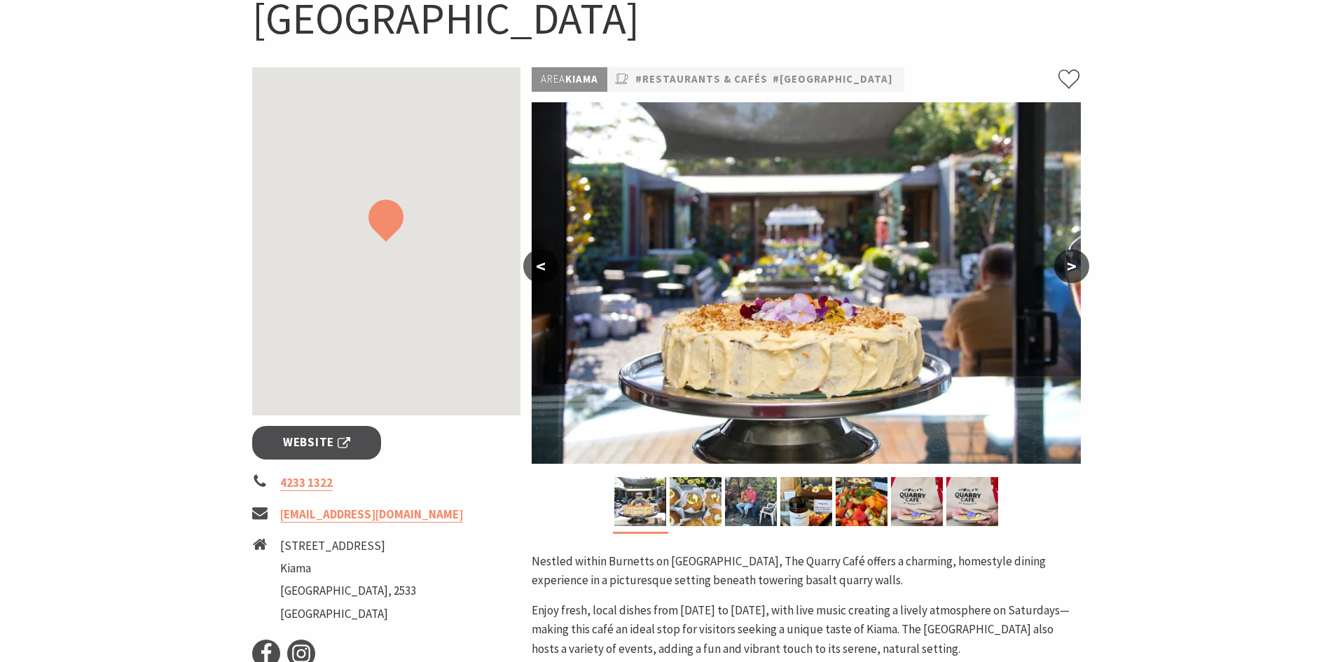
scroll to position [280, 0]
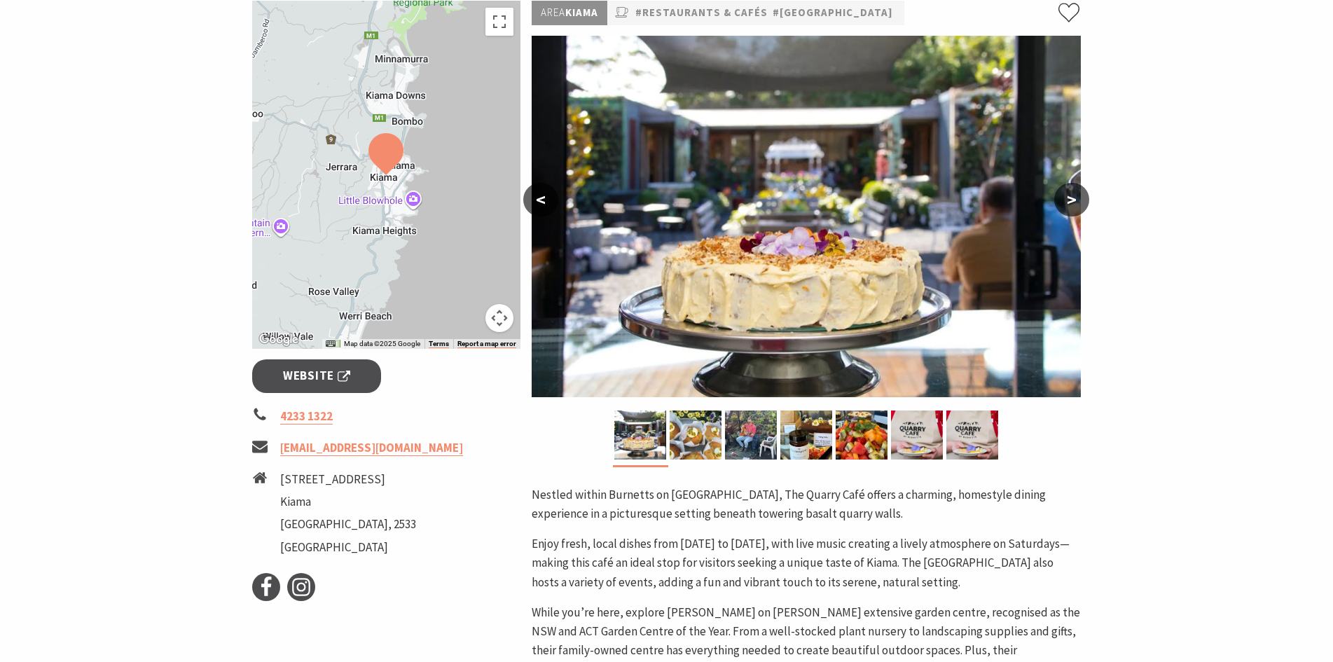
click at [1083, 198] on button ">" at bounding box center [1071, 200] width 35 height 34
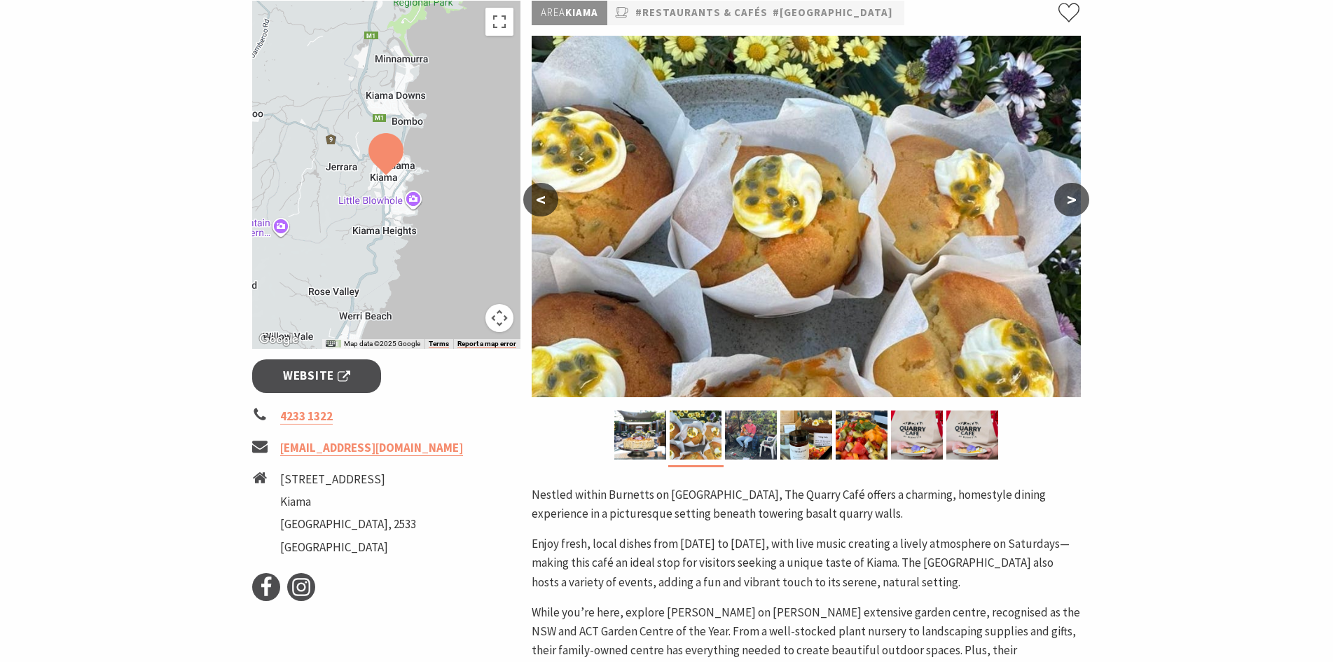
click at [1072, 202] on button ">" at bounding box center [1071, 200] width 35 height 34
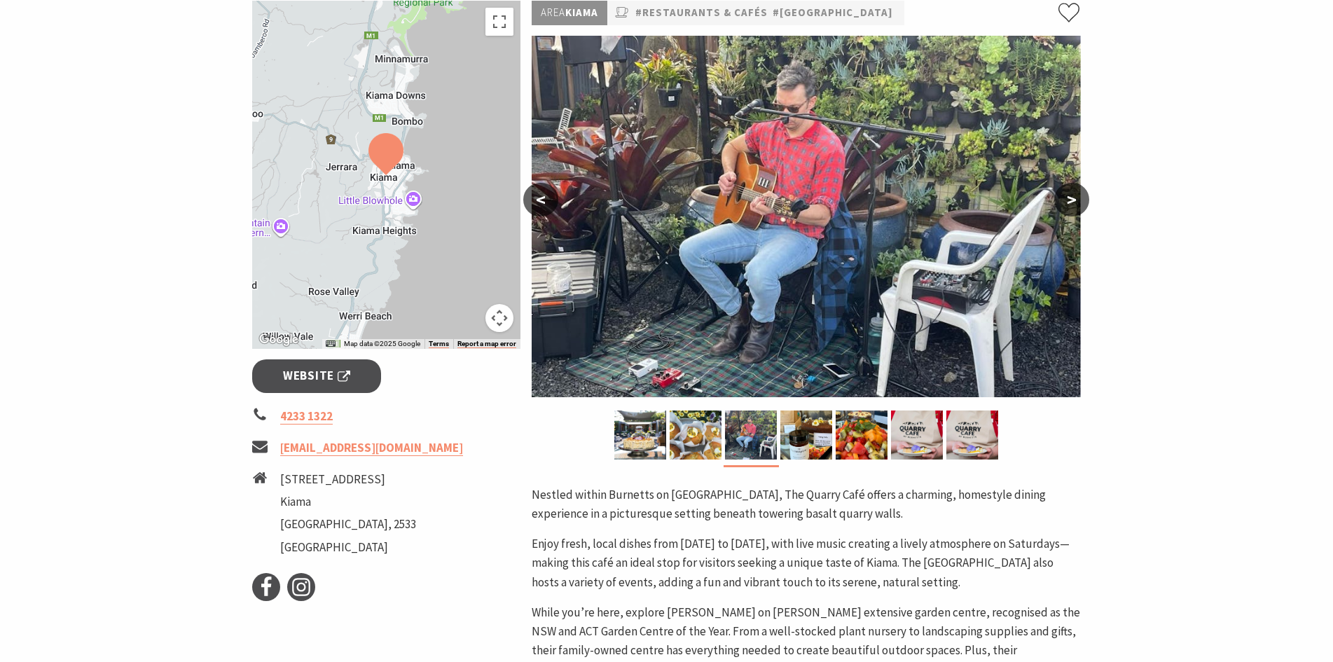
click at [1074, 202] on button ">" at bounding box center [1071, 200] width 35 height 34
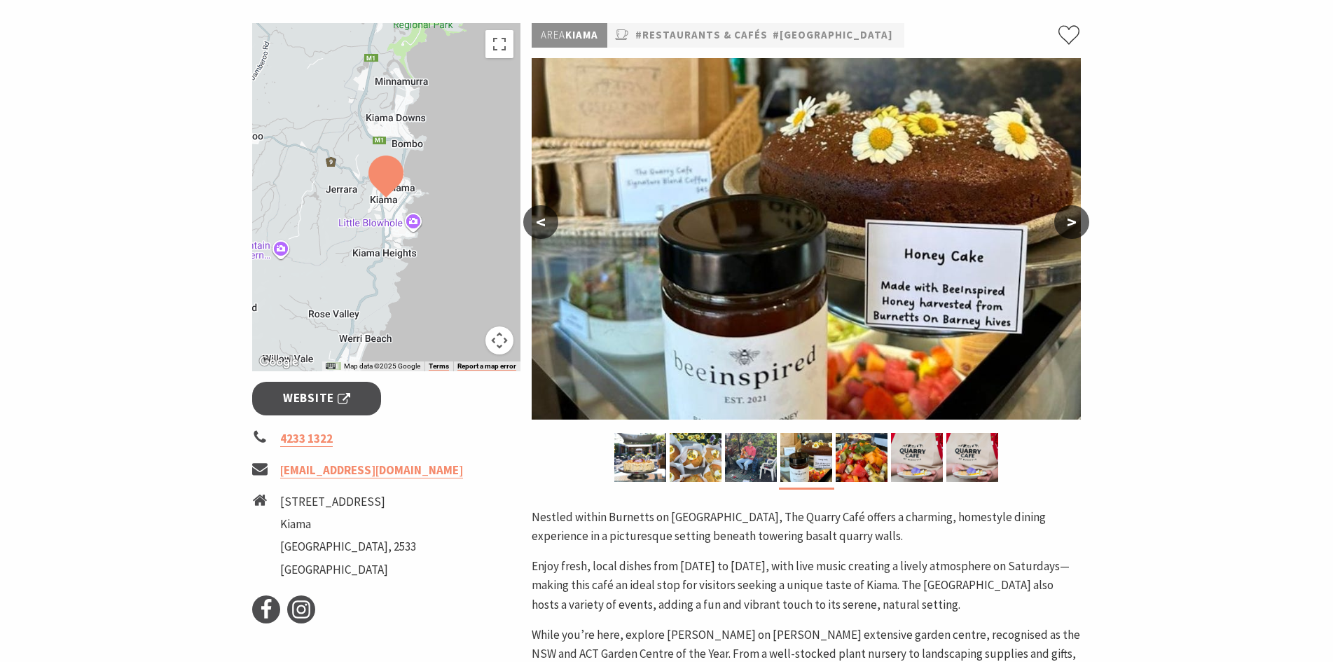
scroll to position [140, 0]
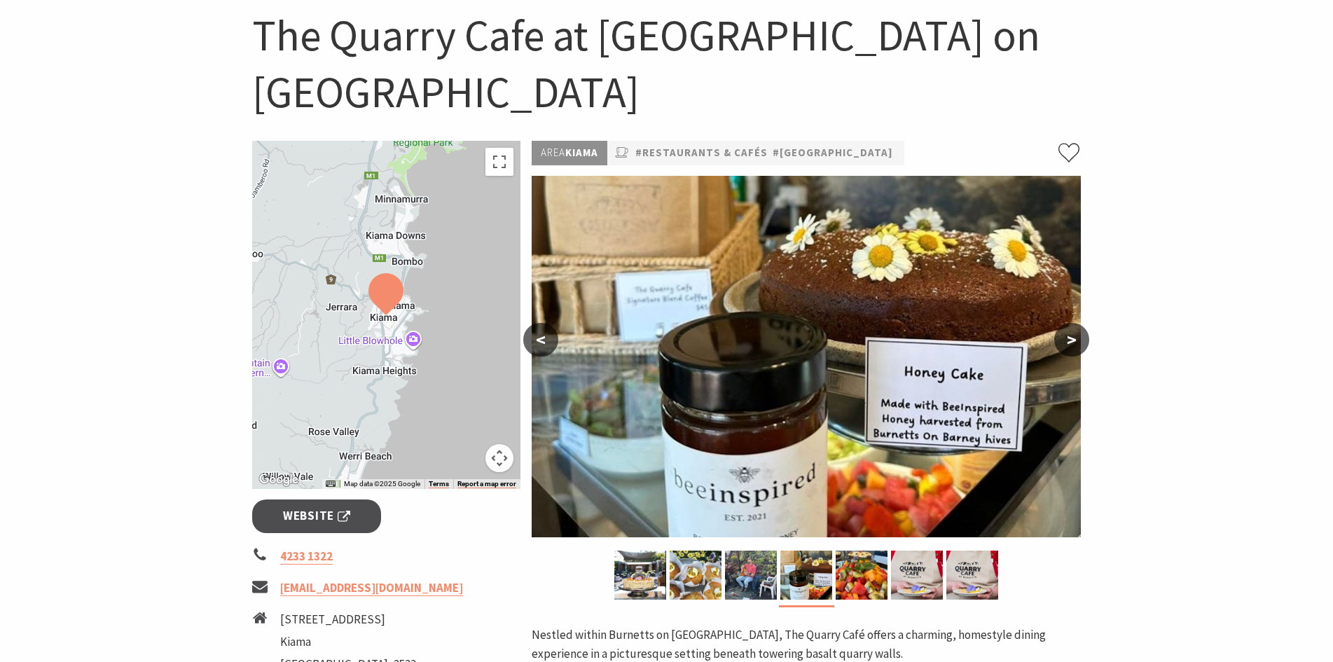
click at [1068, 342] on button ">" at bounding box center [1071, 340] width 35 height 34
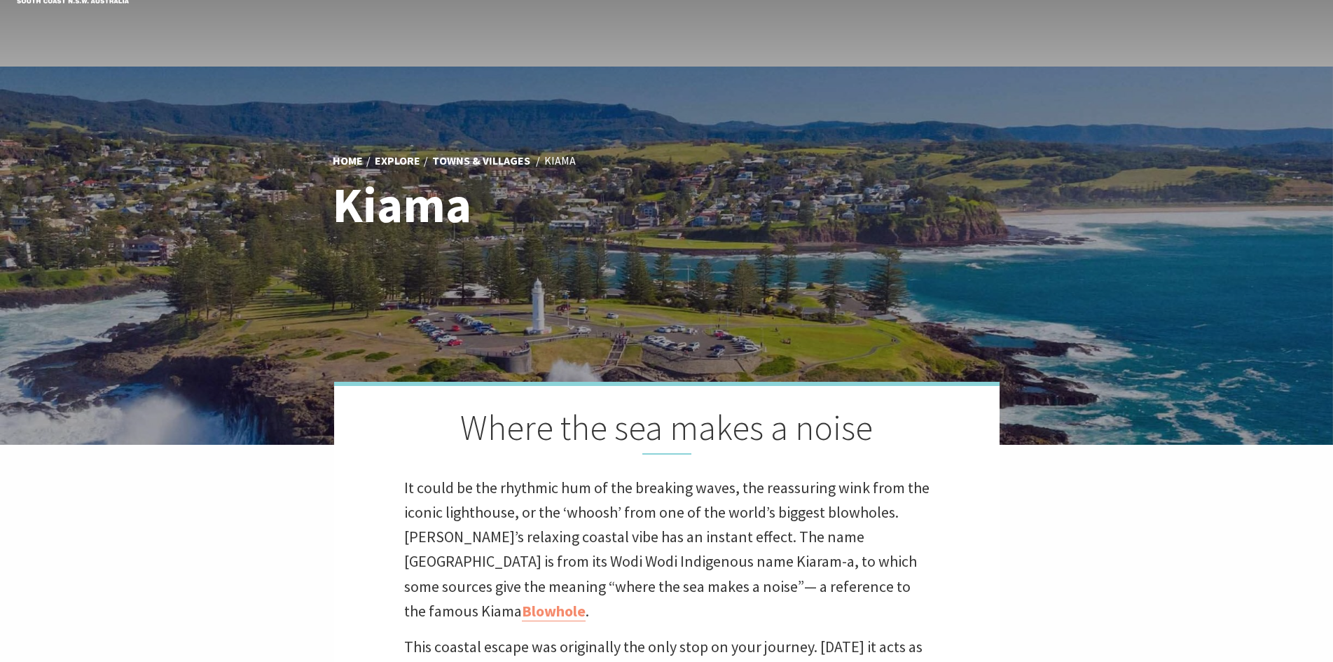
scroll to position [280, 0]
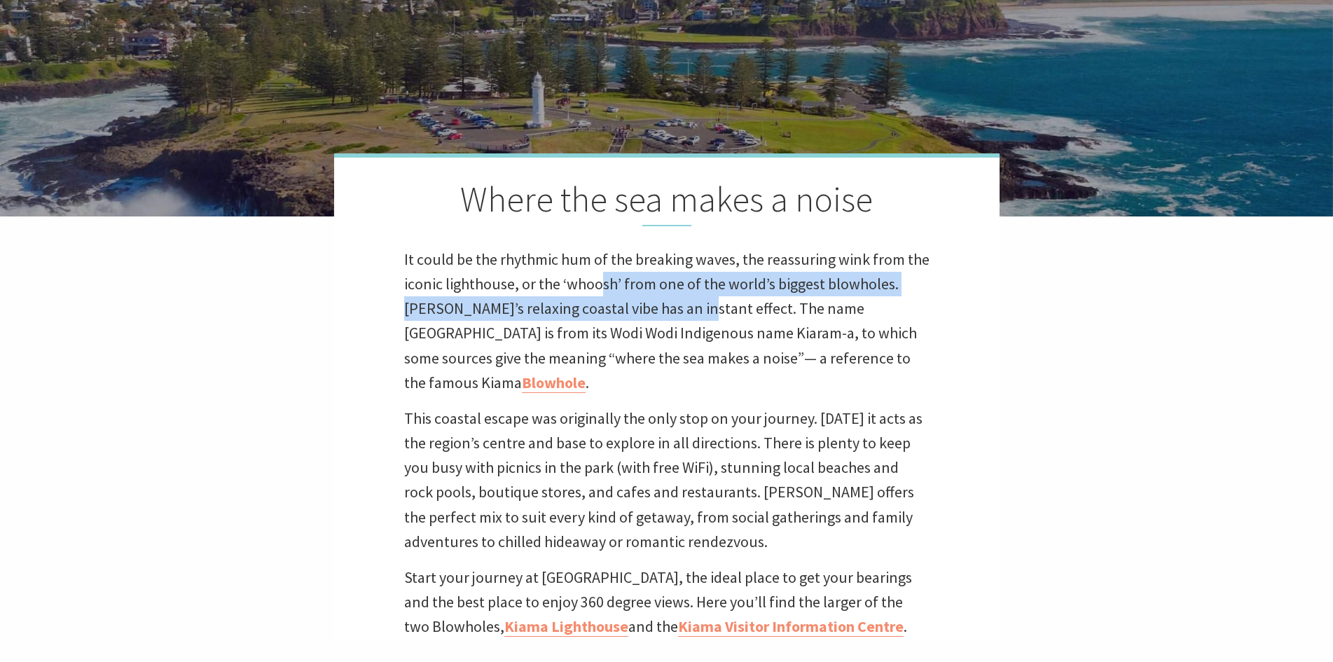
drag, startPoint x: 625, startPoint y: 288, endPoint x: 749, endPoint y: 317, distance: 127.4
click at [714, 310] on p "It could be the rhythmic hum of the breaking waves, the reassuring wink from th…" at bounding box center [666, 321] width 525 height 148
click at [749, 317] on p "It could be the rhythmic hum of the breaking waves, the reassuring wink from th…" at bounding box center [666, 321] width 525 height 148
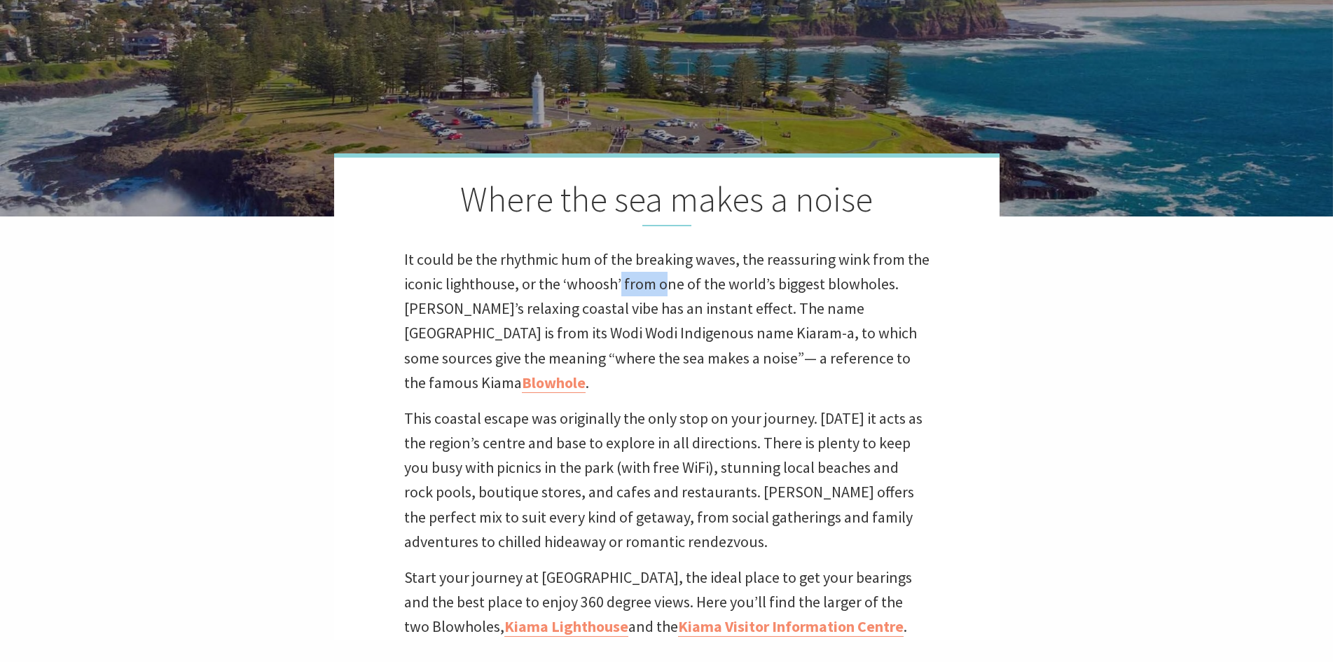
drag, startPoint x: 627, startPoint y: 289, endPoint x: 705, endPoint y: 298, distance: 79.1
click at [689, 296] on p "It could be the rhythmic hum of the breaking waves, the reassuring wink from th…" at bounding box center [666, 321] width 525 height 148
click at [705, 298] on p "It could be the rhythmic hum of the breaking waves, the reassuring wink from th…" at bounding box center [666, 321] width 525 height 148
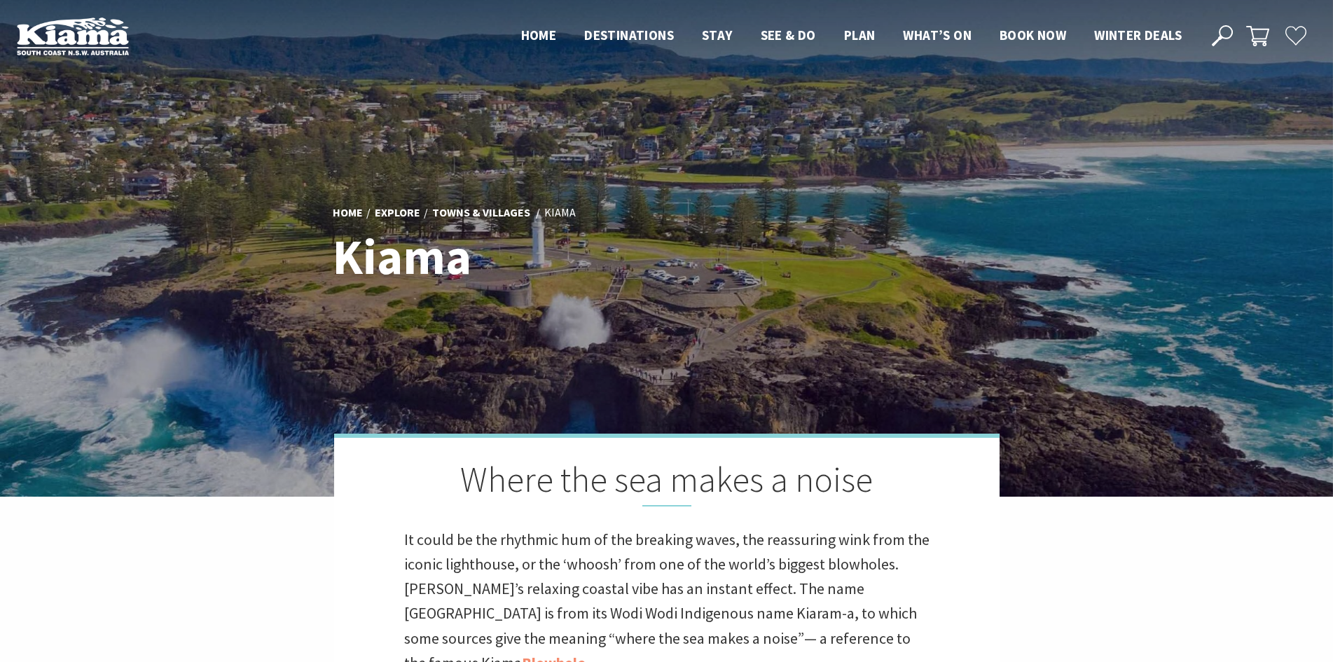
scroll to position [422, 1348]
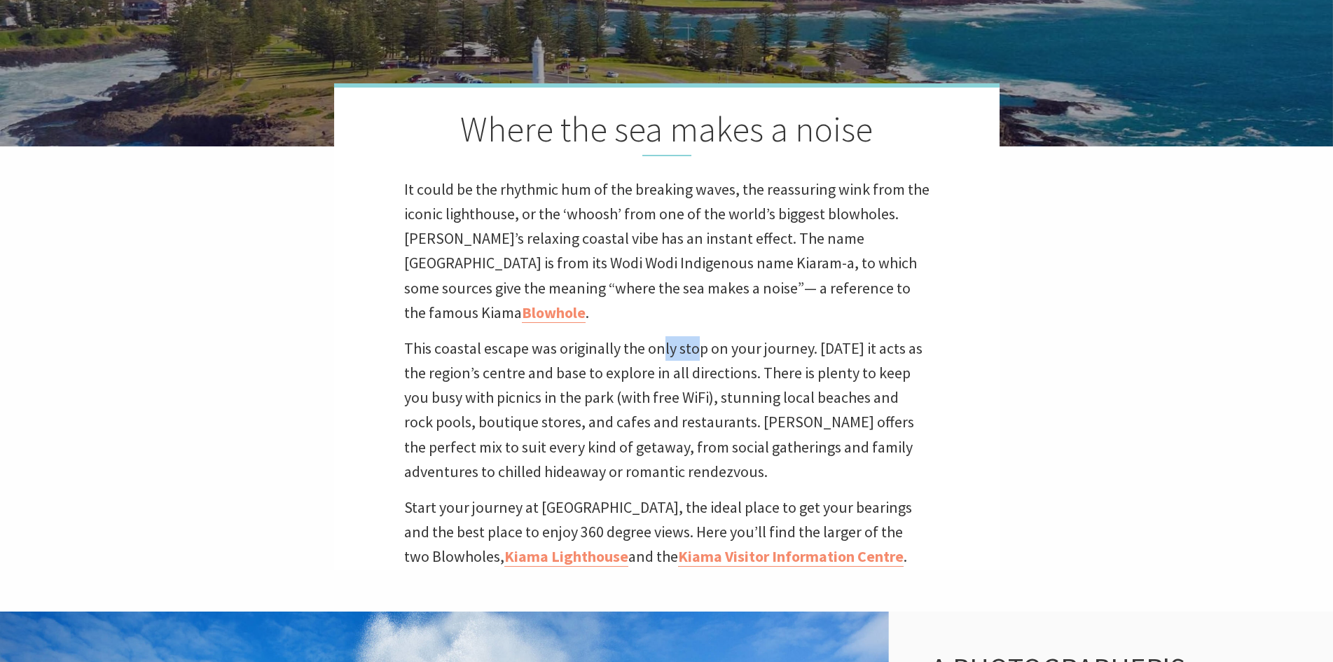
drag, startPoint x: 660, startPoint y: 306, endPoint x: 731, endPoint y: 321, distance: 73.1
click at [707, 318] on div "Where the sea makes a noise It could be the rhythmic hum of the breaking waves,…" at bounding box center [666, 326] width 665 height 486
click at [731, 336] on p "This coastal escape was originally the only stop on your journey. Today it acts…" at bounding box center [666, 410] width 525 height 148
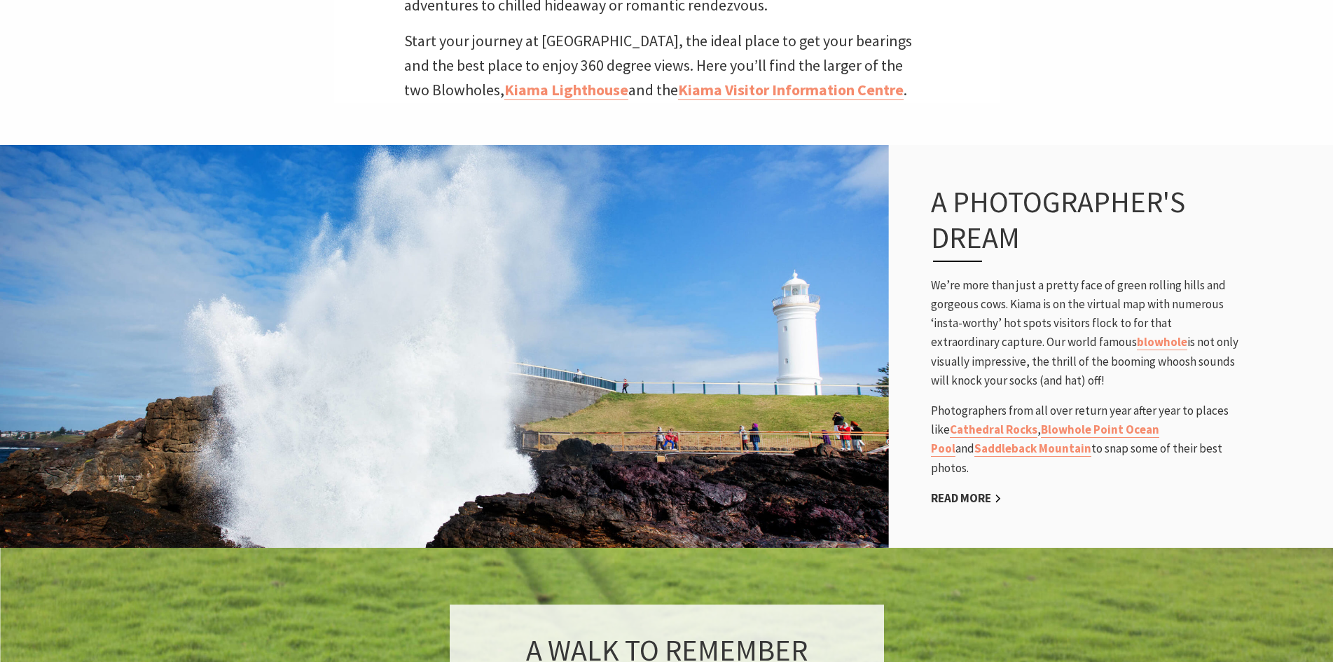
scroll to position [1191, 0]
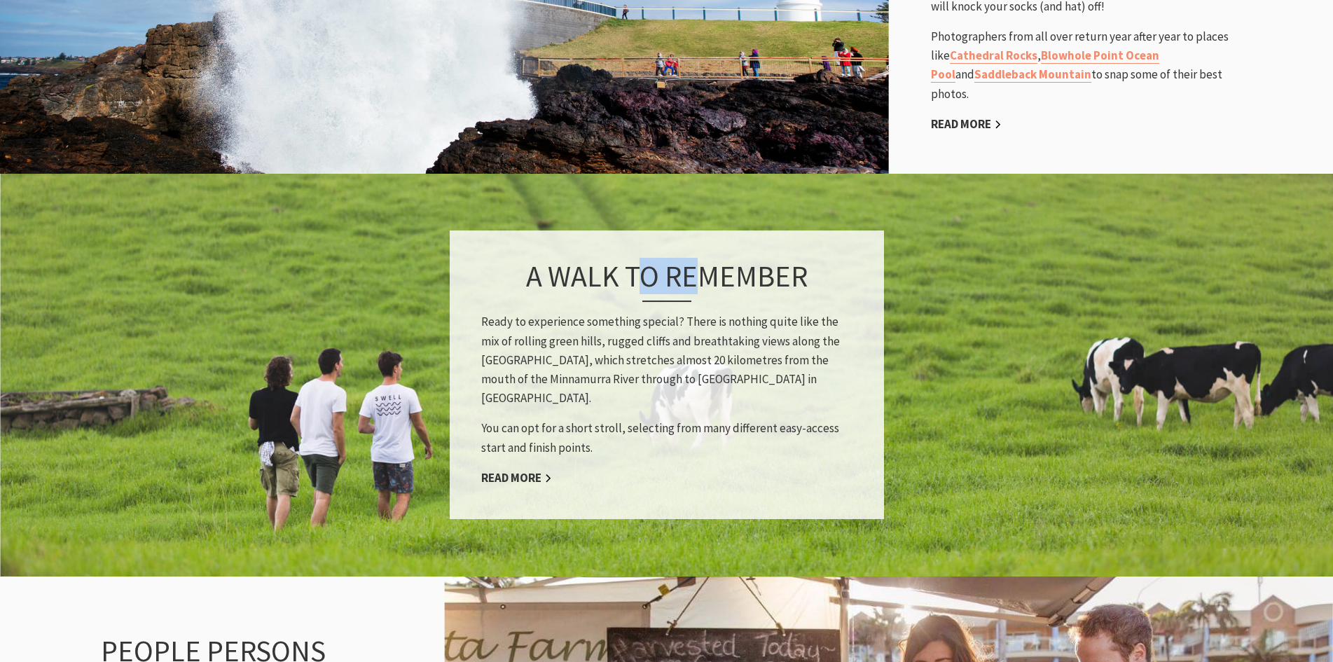
drag, startPoint x: 681, startPoint y: 264, endPoint x: 709, endPoint y: 270, distance: 28.7
click at [707, 270] on h3 "A walk to remember" at bounding box center [666, 279] width 371 height 43
click at [719, 272] on h3 "A walk to remember" at bounding box center [666, 279] width 371 height 43
click at [693, 313] on p "Ready to experience something special? There is nothing quite like the mix of r…" at bounding box center [666, 360] width 371 height 95
click at [727, 316] on p "Ready to experience something special? There is nothing quite like the mix of r…" at bounding box center [666, 360] width 371 height 95
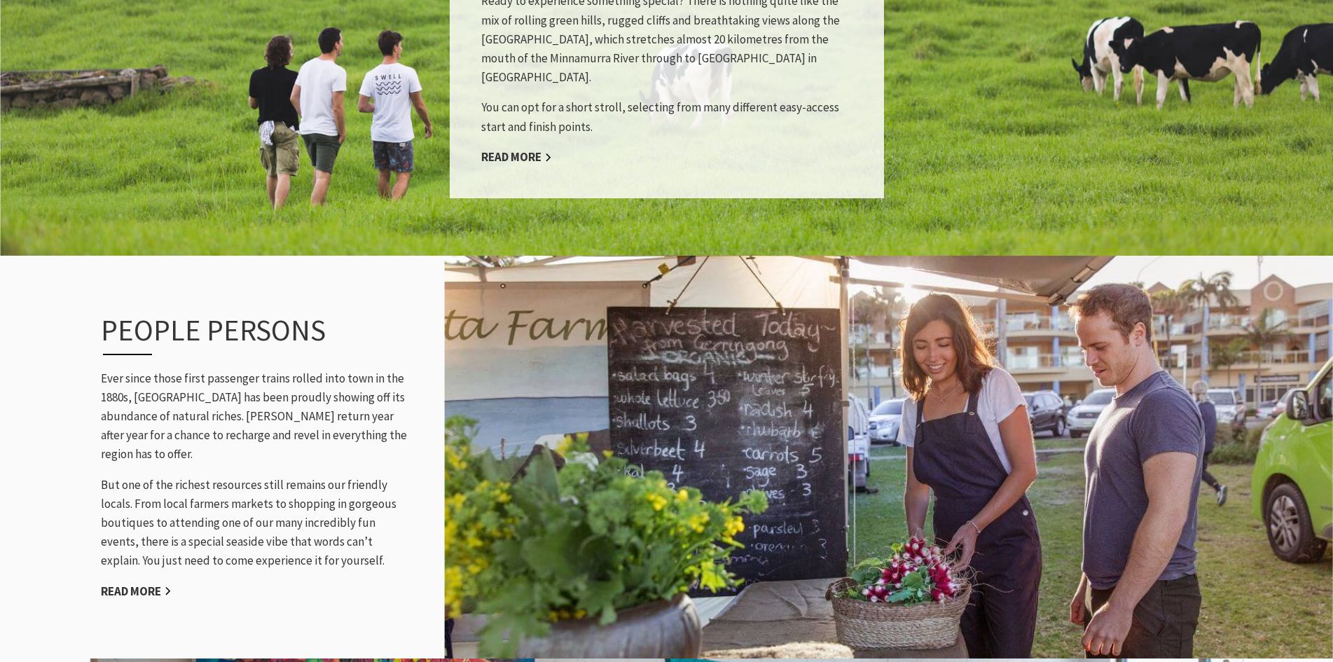
scroll to position [1401, 0]
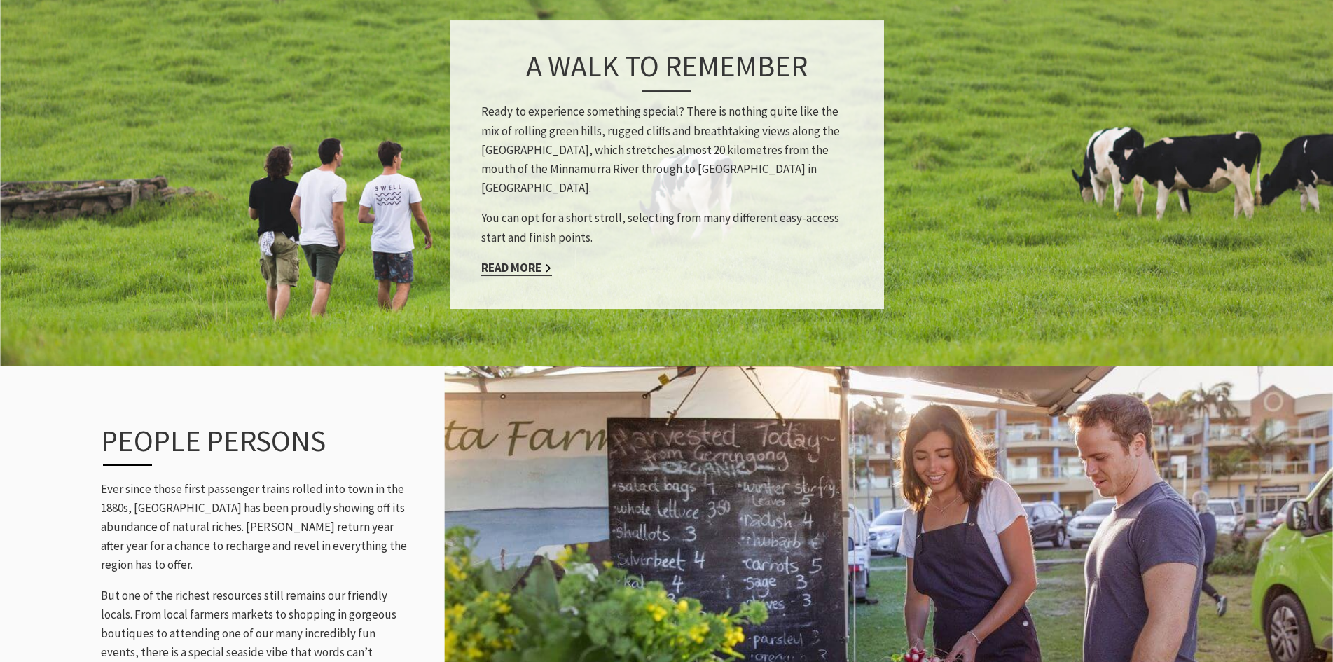
click at [517, 260] on link "Read More" at bounding box center [516, 268] width 71 height 16
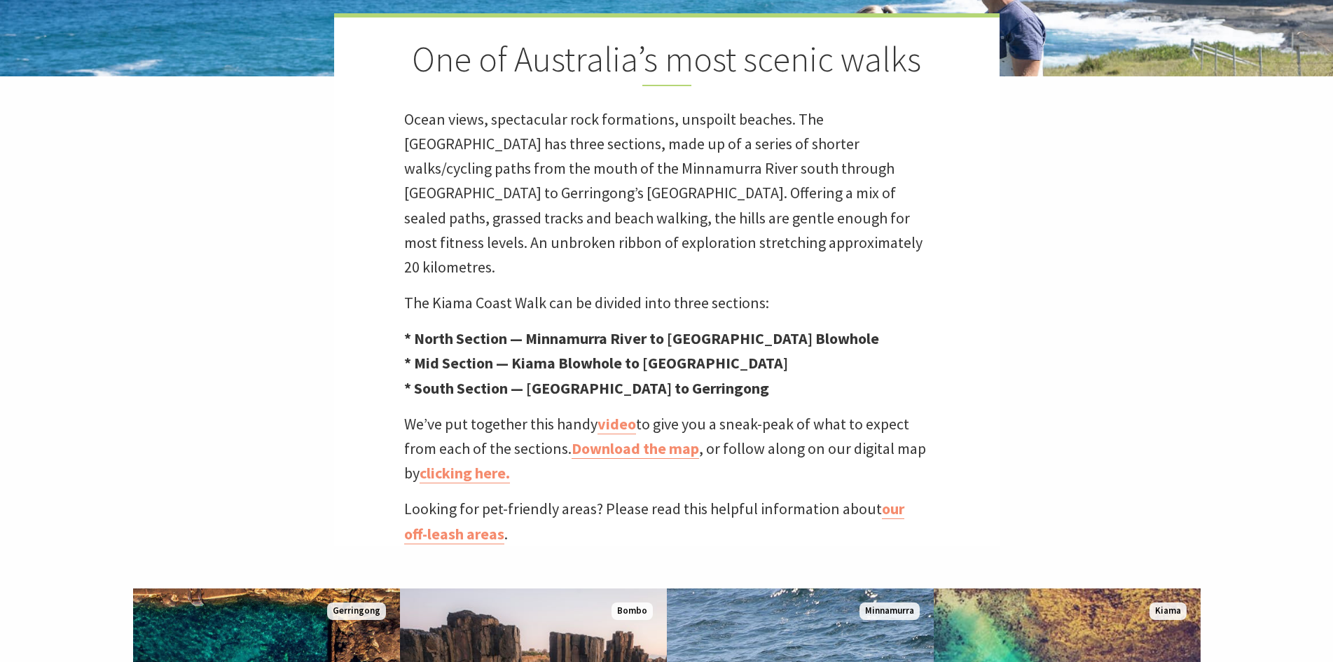
scroll to position [32, 1353]
drag, startPoint x: 553, startPoint y: 60, endPoint x: 703, endPoint y: 73, distance: 150.4
click at [684, 70] on h2 "One of Australia’s most scenic walks" at bounding box center [666, 63] width 525 height 48
click at [703, 73] on h2 "One of Australia’s most scenic walks" at bounding box center [666, 63] width 525 height 48
drag, startPoint x: 528, startPoint y: 218, endPoint x: 690, endPoint y: 233, distance: 162.5
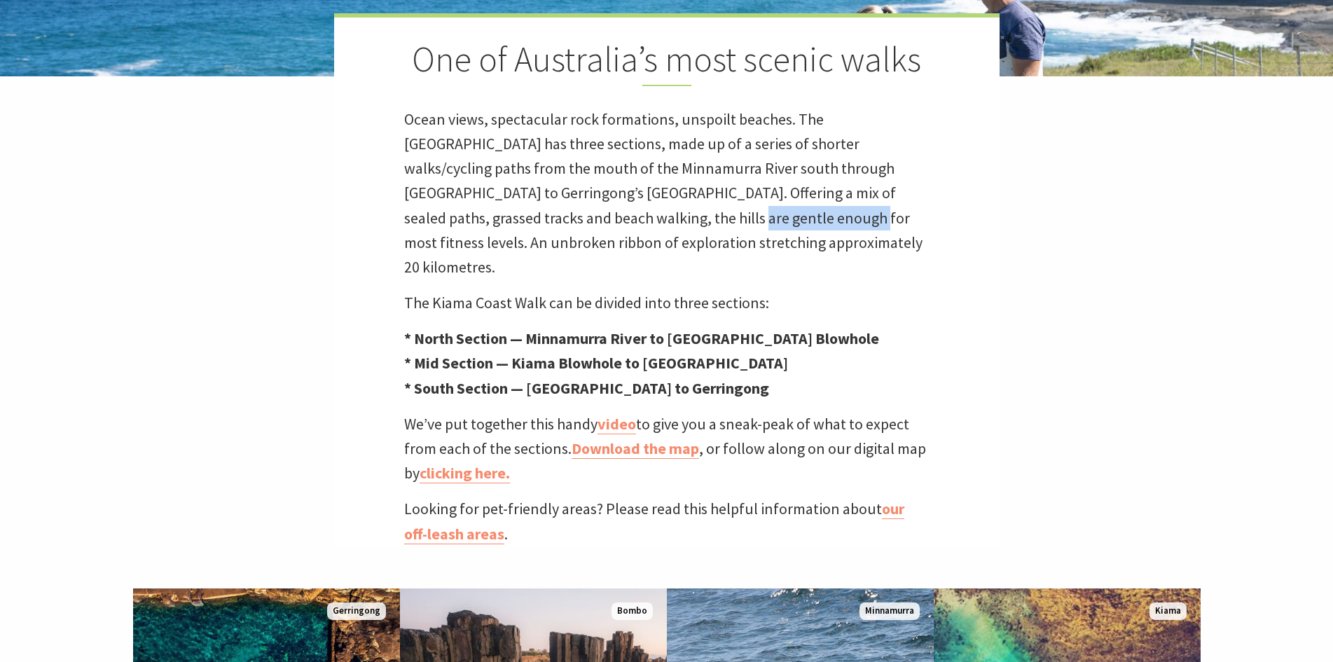
click at [664, 230] on p "Ocean views, spectacular rock formations, unspoilt beaches. The [GEOGRAPHIC_DAT…" at bounding box center [666, 193] width 525 height 172
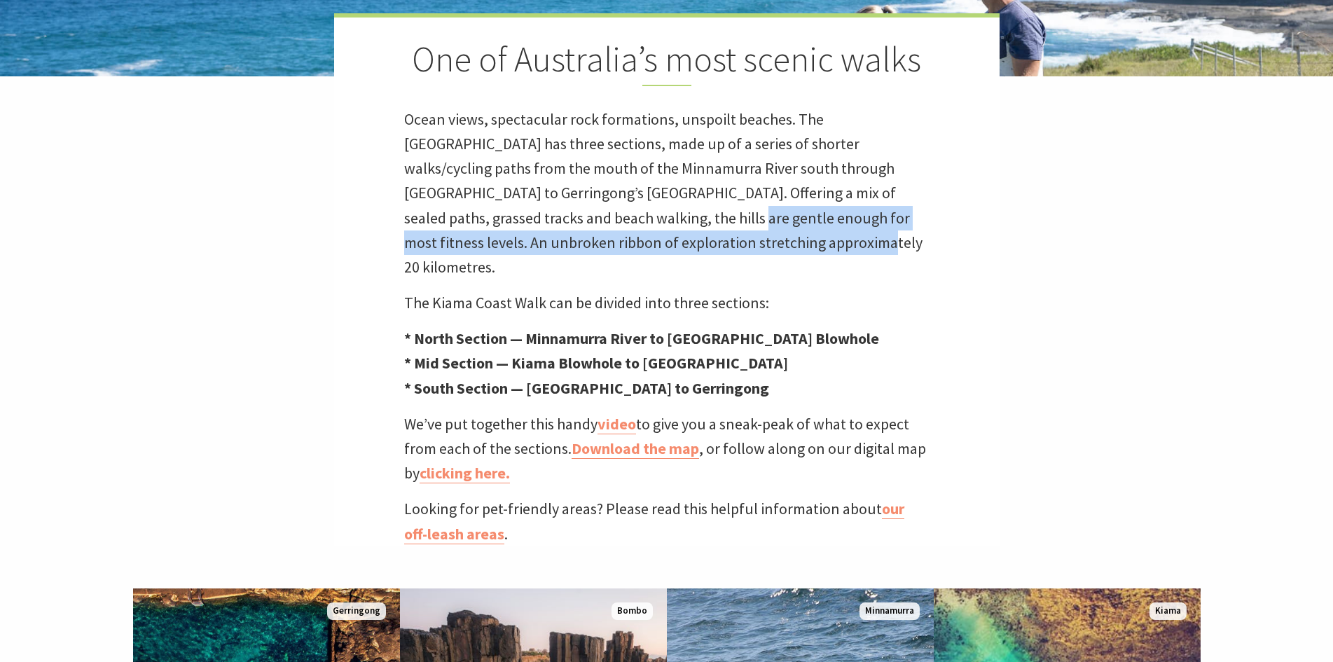
click at [690, 233] on p "Ocean views, spectacular rock formations, unspoilt beaches. The [GEOGRAPHIC_DAT…" at bounding box center [666, 193] width 525 height 172
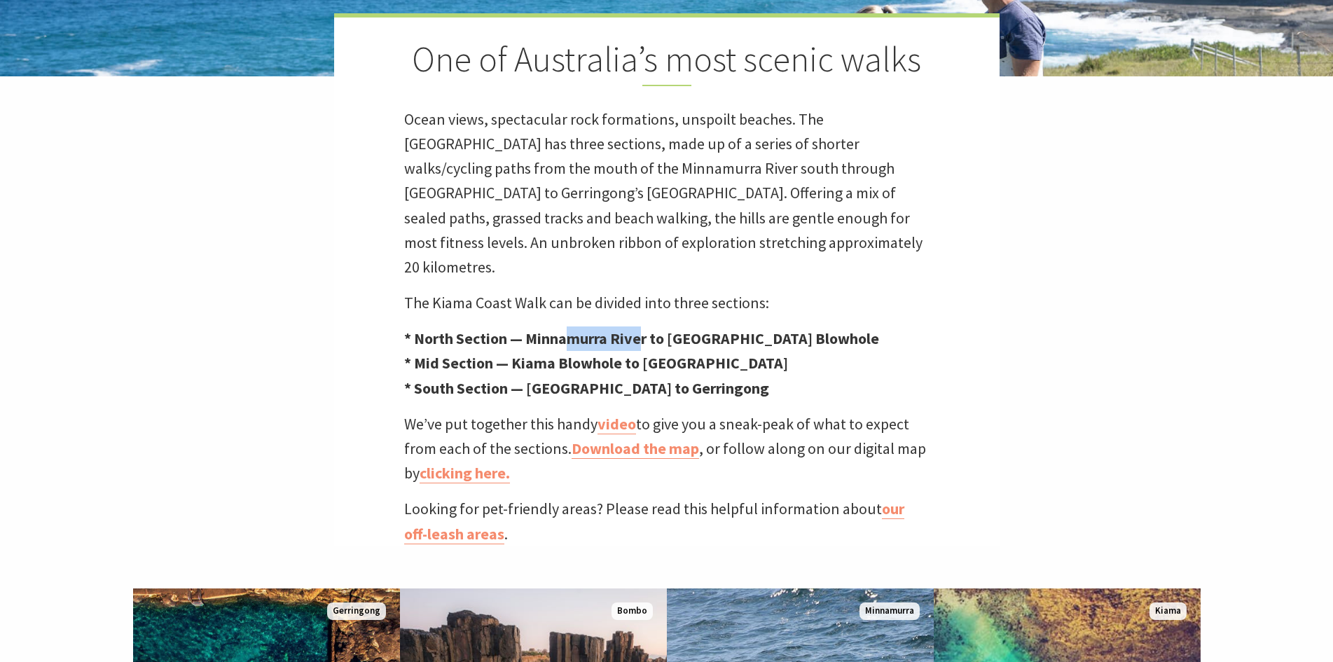
drag, startPoint x: 569, startPoint y: 324, endPoint x: 632, endPoint y: 188, distance: 148.9
click at [659, 328] on strong "* North Section — Minnamurra River to [GEOGRAPHIC_DATA] Blowhole" at bounding box center [641, 338] width 475 height 20
click at [632, 188] on p "Ocean views, spectacular rock formations, unspoilt beaches. The [GEOGRAPHIC_DAT…" at bounding box center [666, 193] width 525 height 172
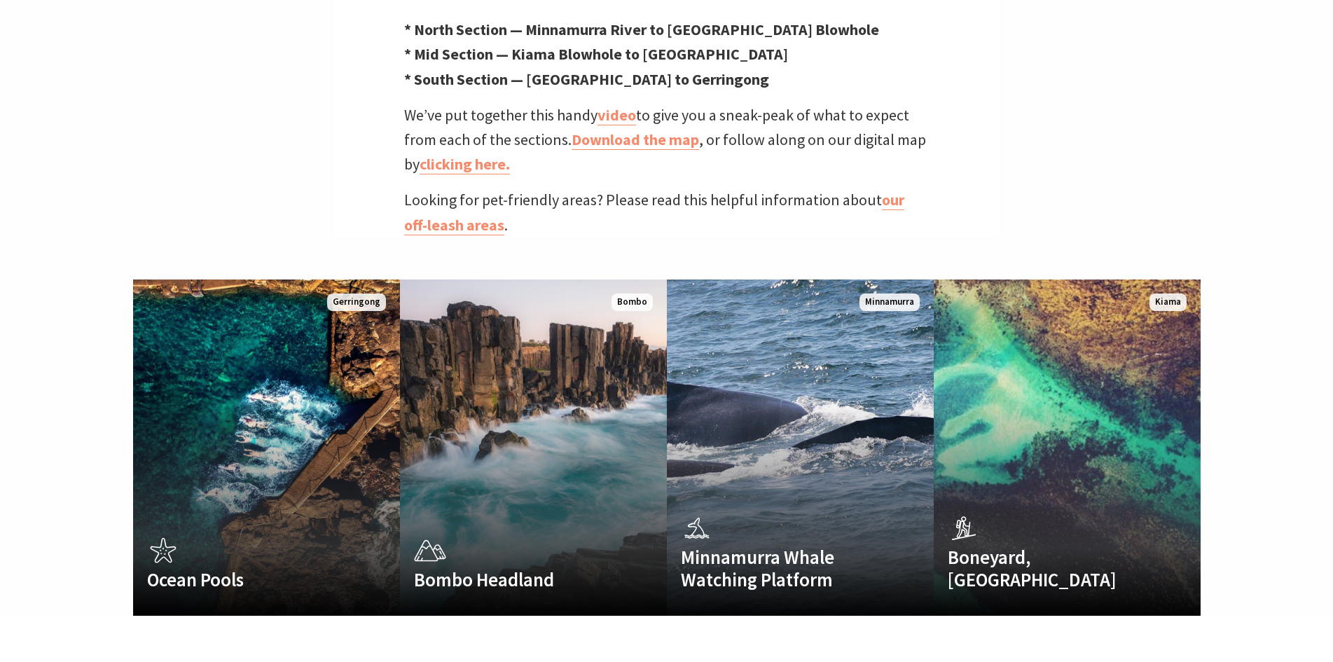
scroll to position [770, 0]
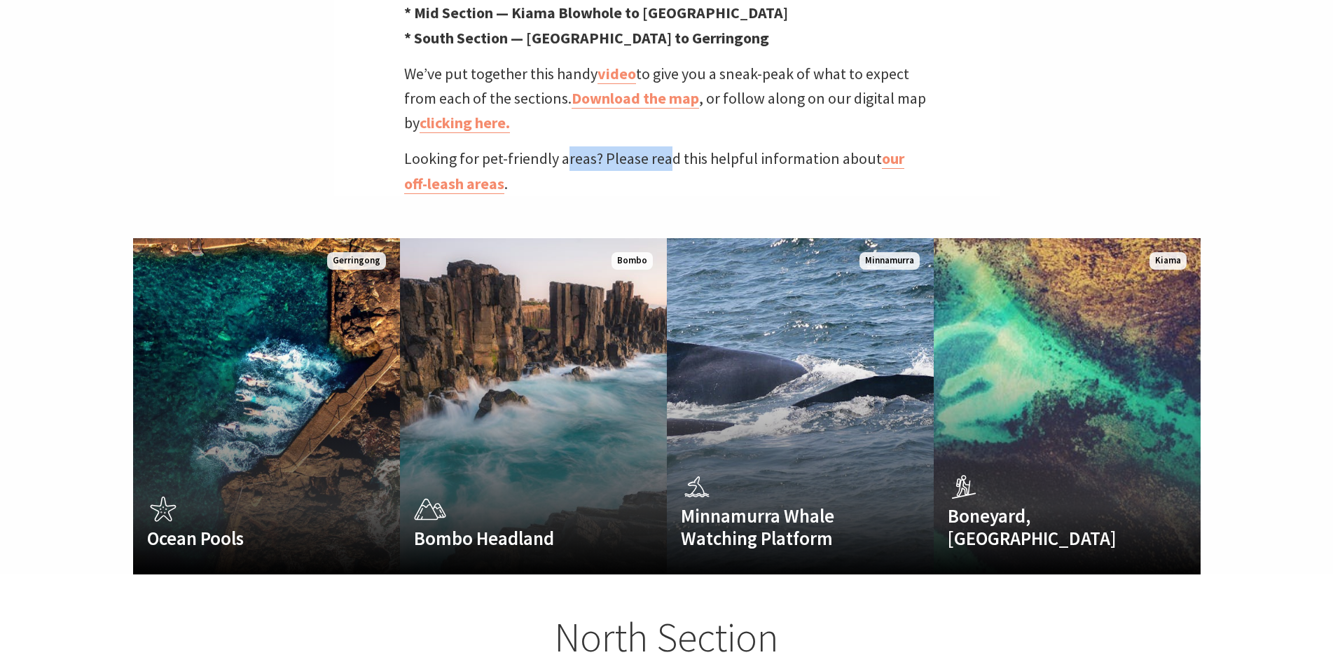
click at [673, 146] on p "Looking for pet-friendly areas? Please read this helpful information about our …" at bounding box center [666, 170] width 525 height 49
click at [681, 146] on p "Looking for pet-friendly areas? Please read this helpful information about our …" at bounding box center [666, 170] width 525 height 49
click at [618, 64] on link "video" at bounding box center [616, 74] width 39 height 20
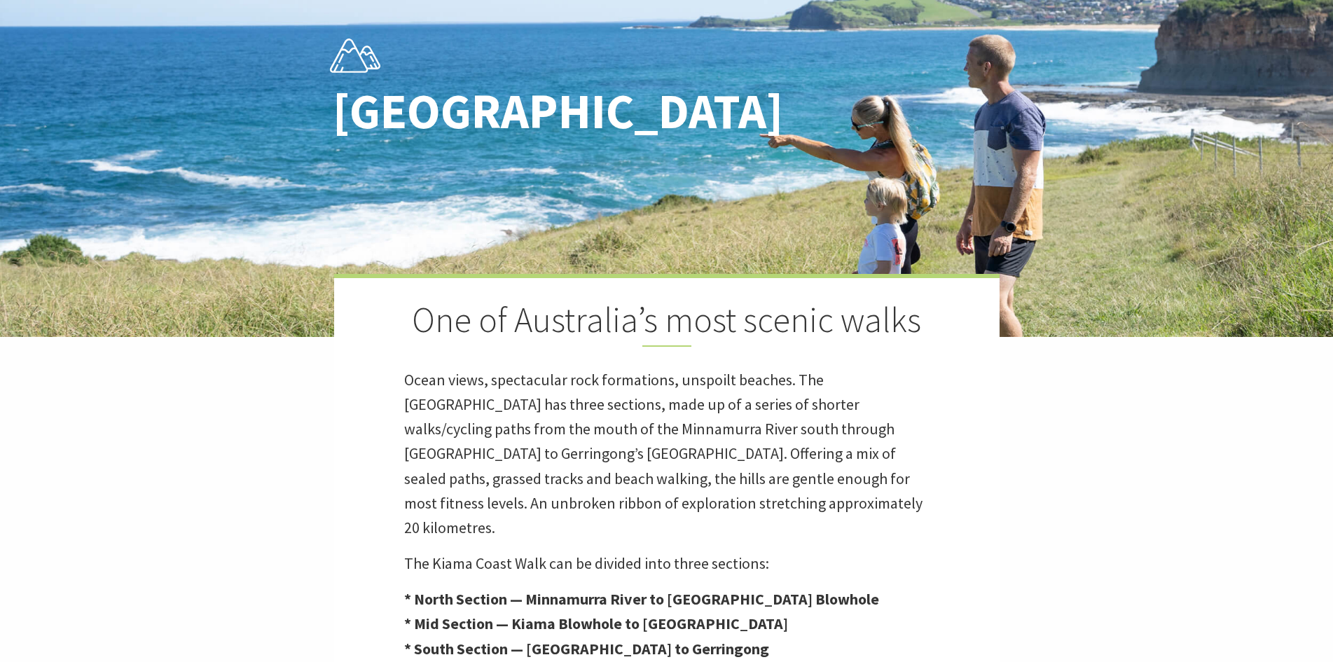
scroll to position [0, 0]
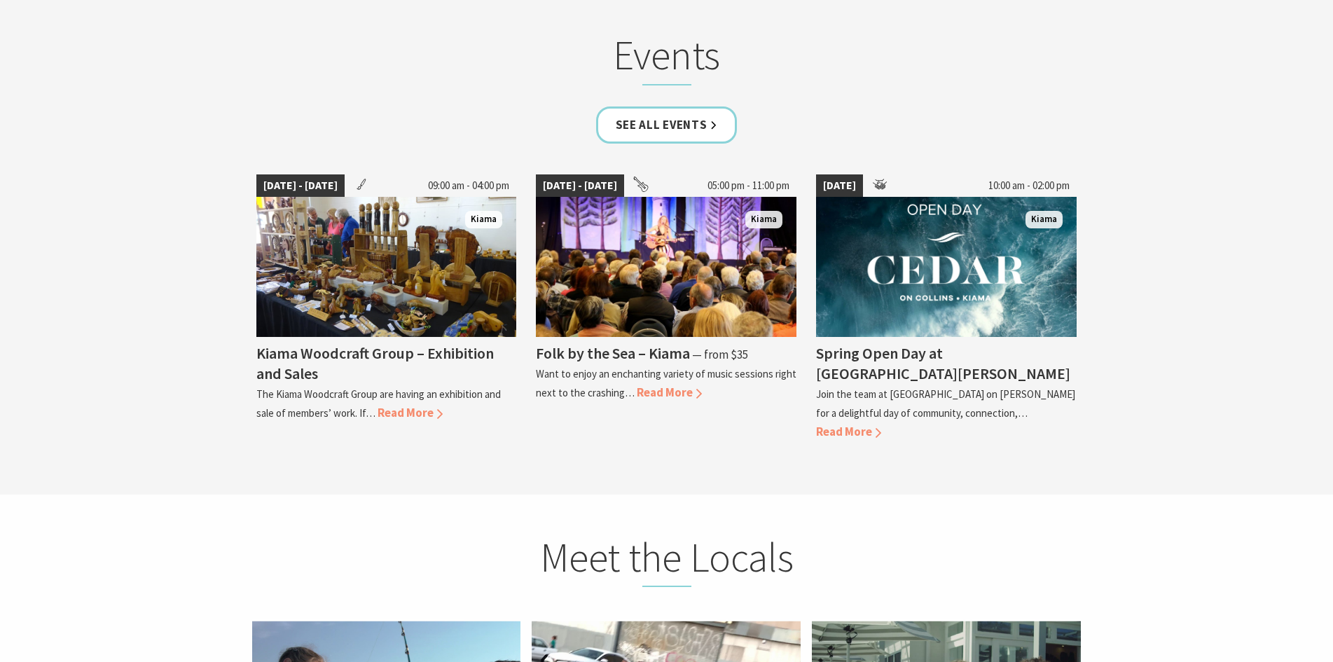
scroll to position [3222, 0]
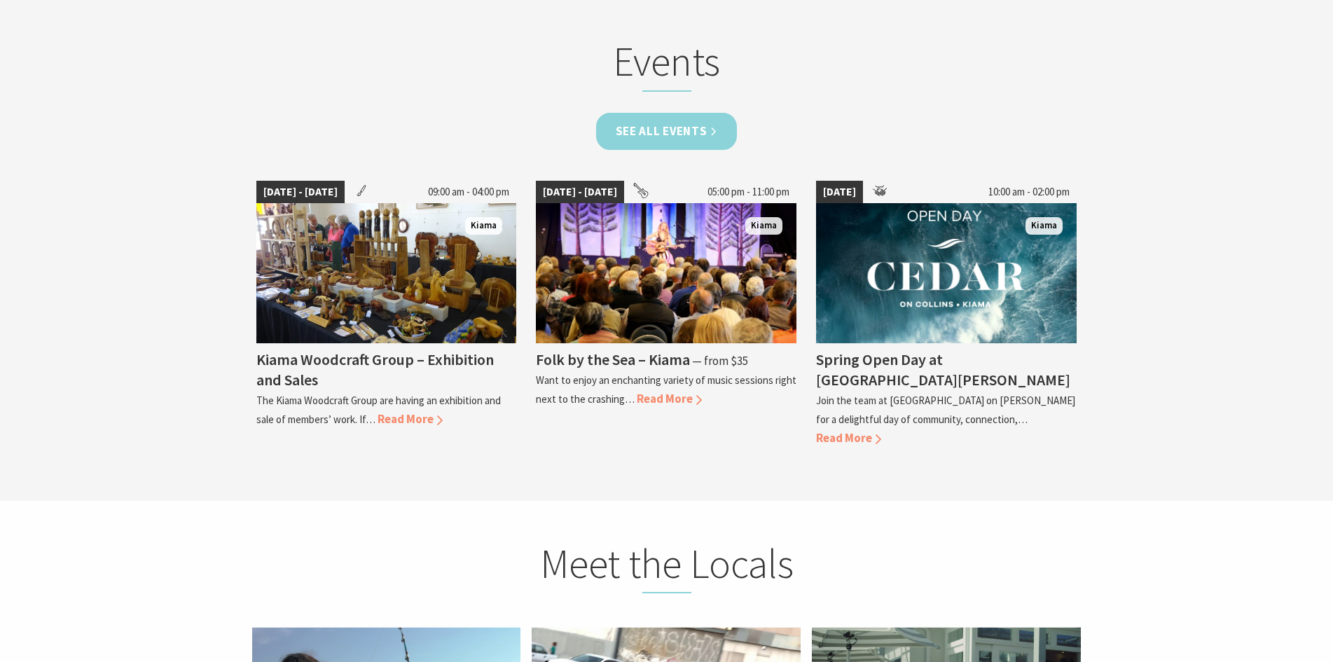
click at [684, 113] on link "See all Events" at bounding box center [666, 131] width 141 height 37
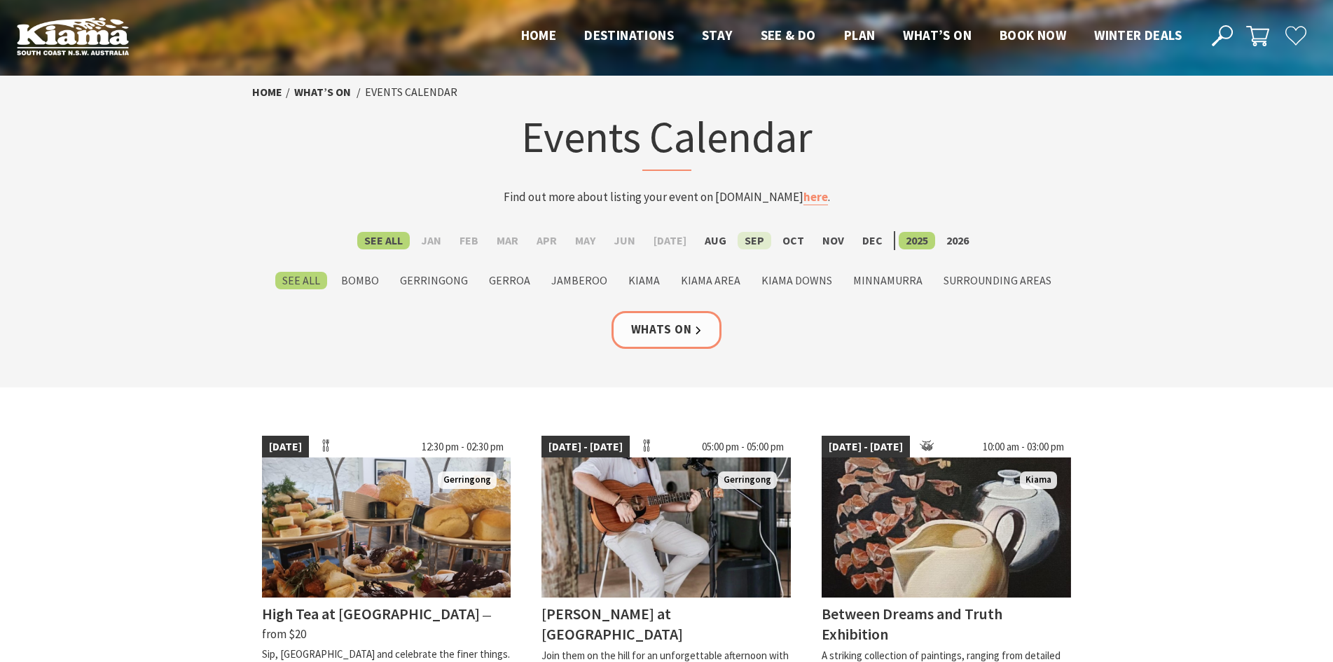
click at [740, 241] on label "Sep" at bounding box center [754, 241] width 34 height 18
click at [0, 0] on input "Sep" at bounding box center [0, 0] width 0 height 0
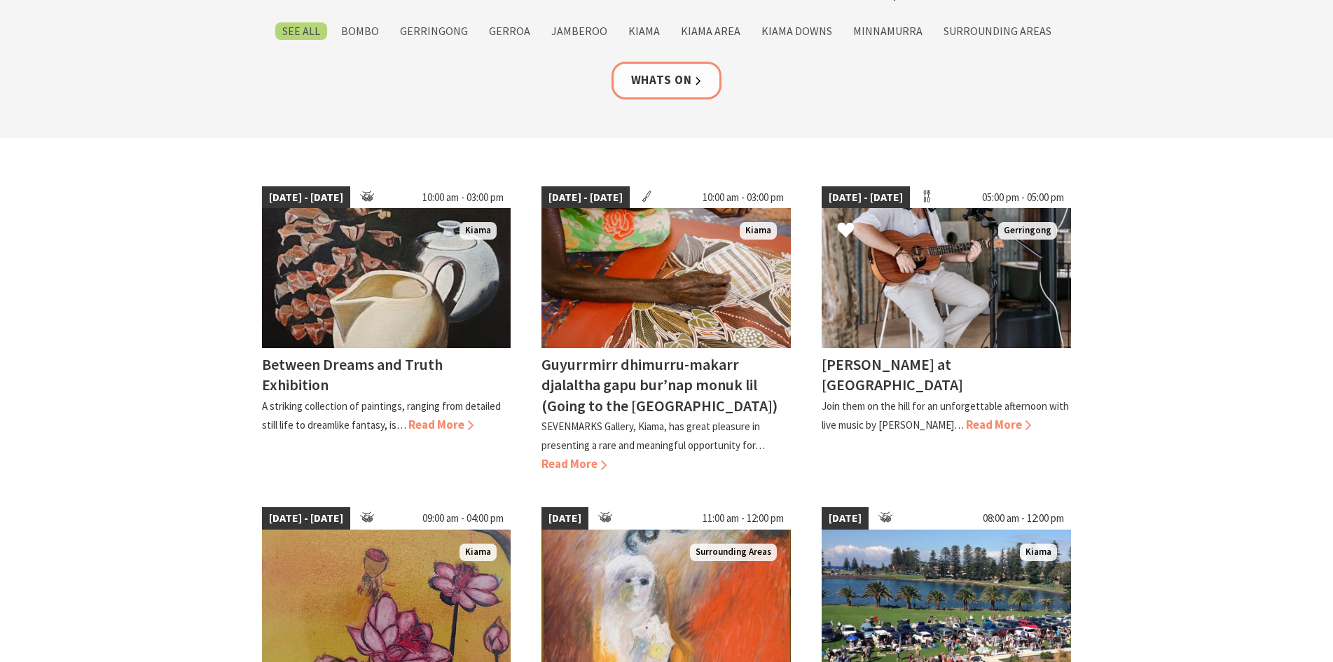
scroll to position [280, 0]
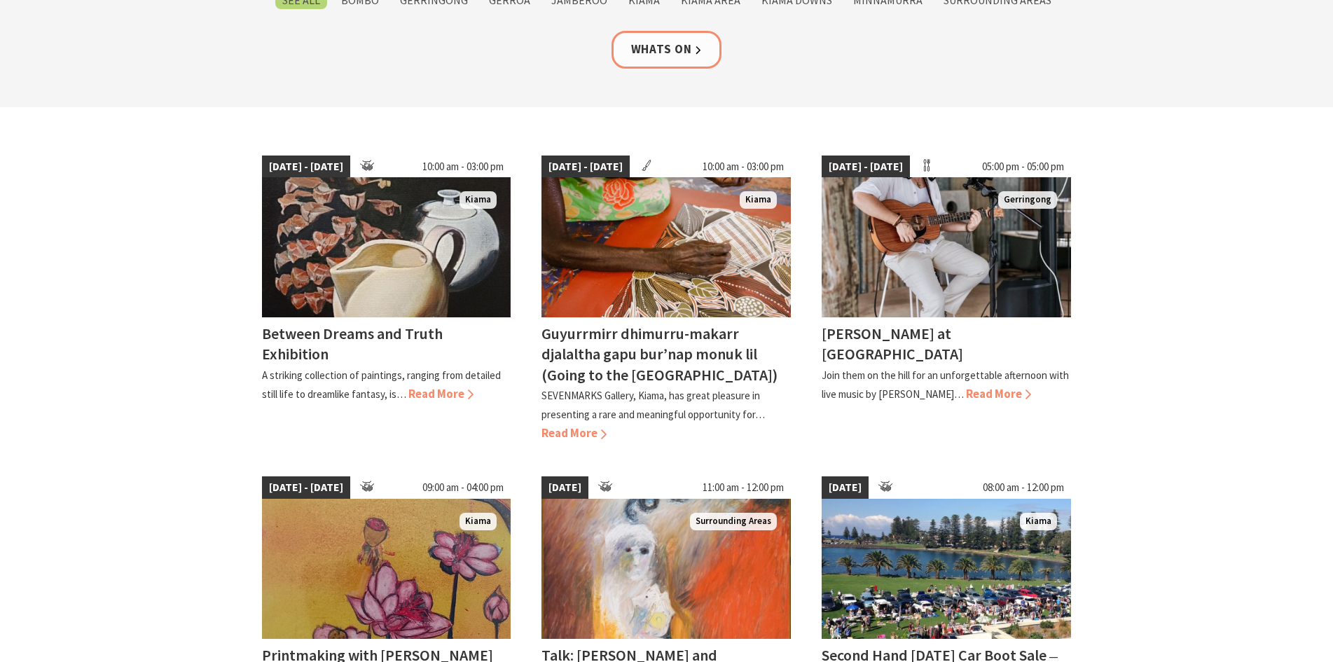
drag, startPoint x: 396, startPoint y: 71, endPoint x: 403, endPoint y: 95, distance: 24.6
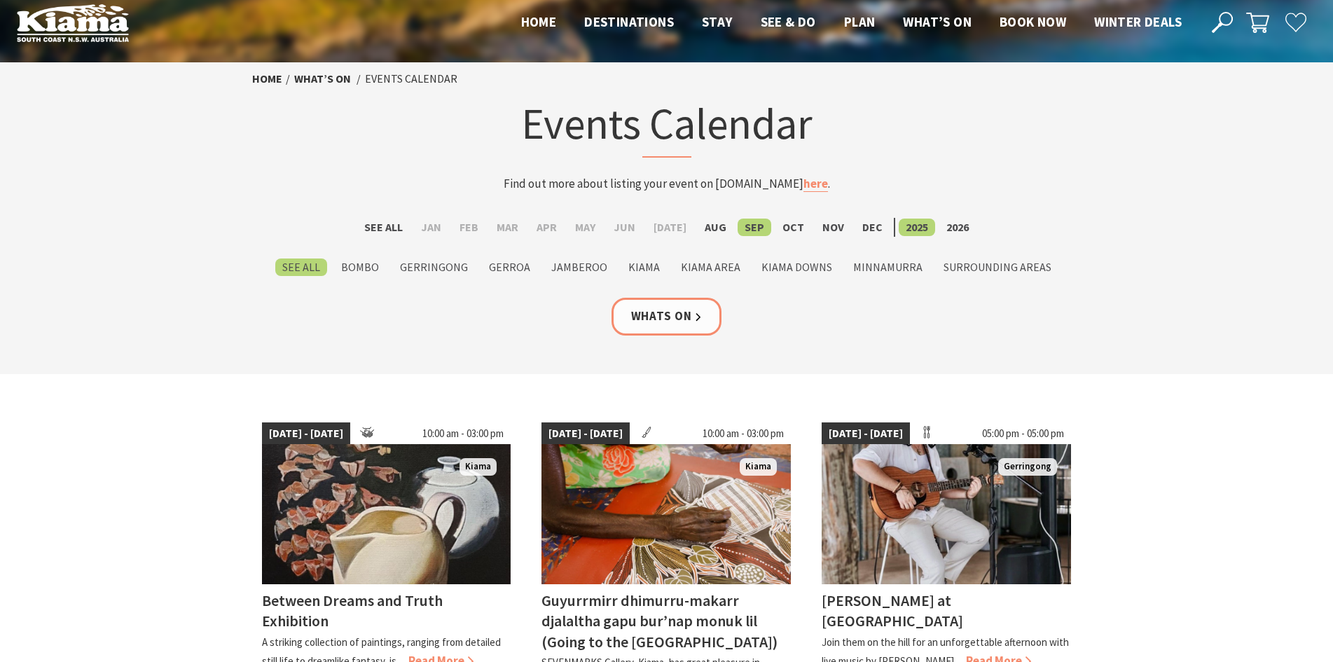
scroll to position [0, 0]
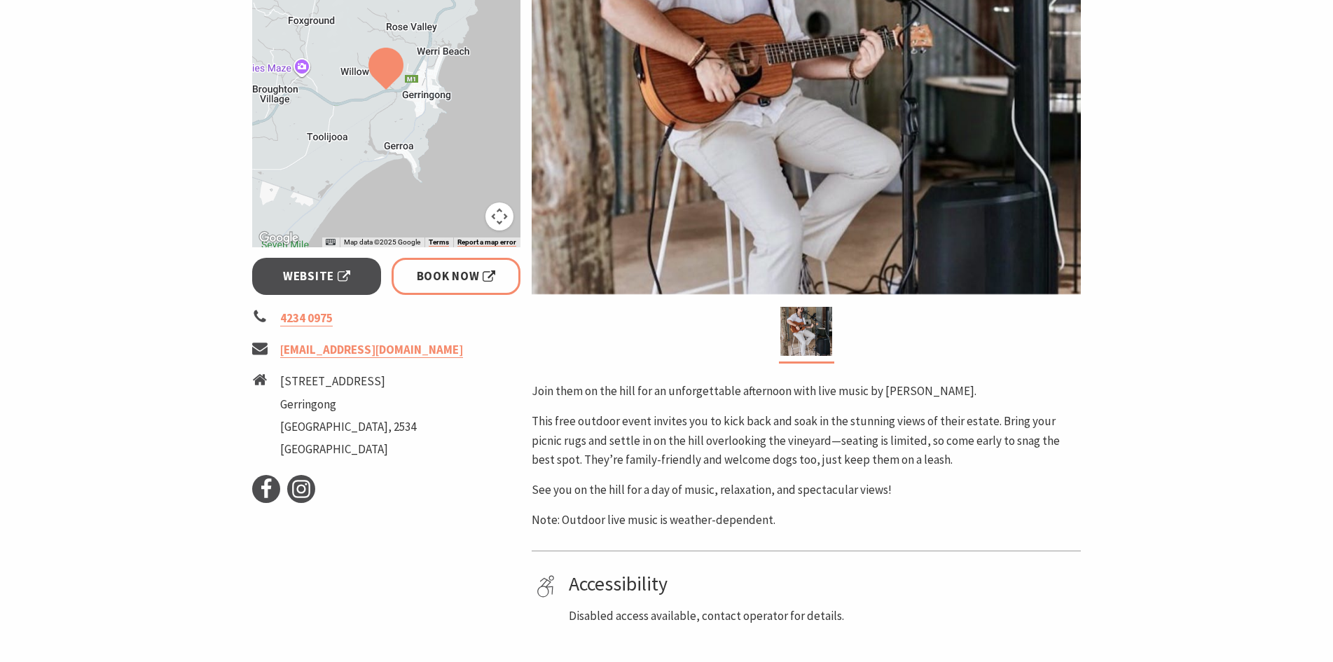
scroll to position [420, 0]
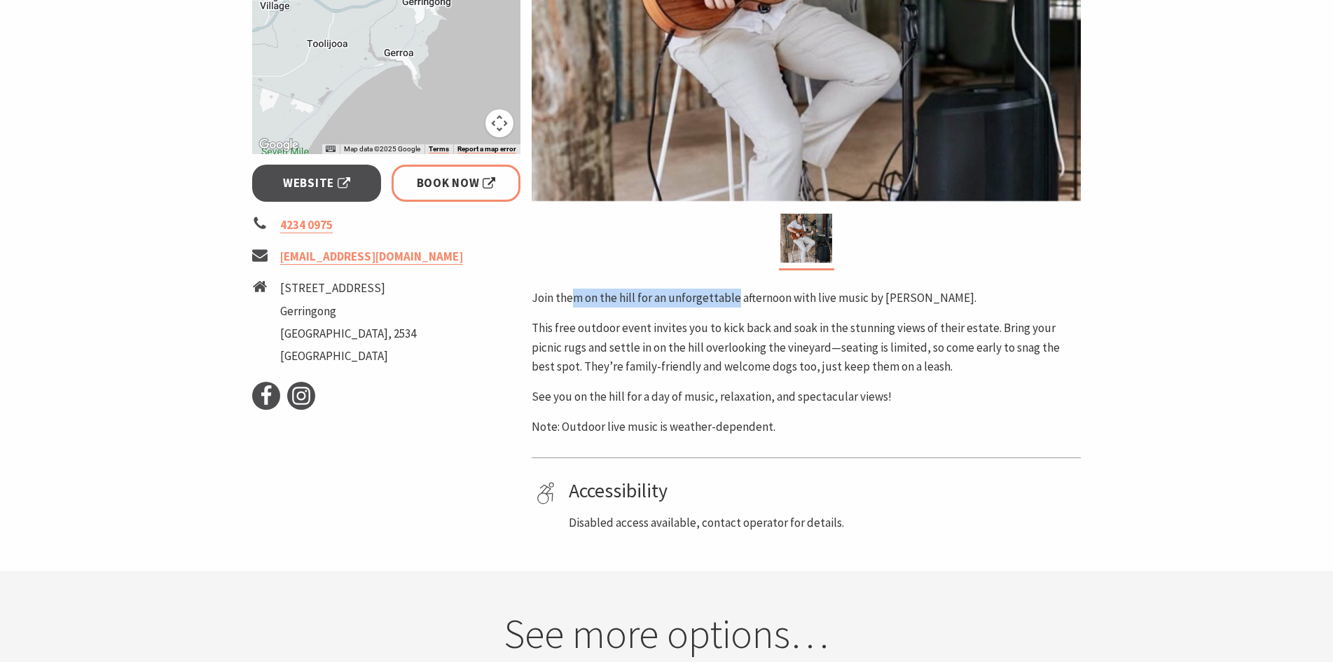
drag, startPoint x: 573, startPoint y: 289, endPoint x: 736, endPoint y: 302, distance: 163.7
click at [735, 302] on p "Join them on the hill for an unforgettable afternoon with live music by [PERSON…" at bounding box center [806, 298] width 549 height 19
click at [736, 302] on p "Join them on the hill for an unforgettable afternoon with live music by [PERSON…" at bounding box center [806, 298] width 549 height 19
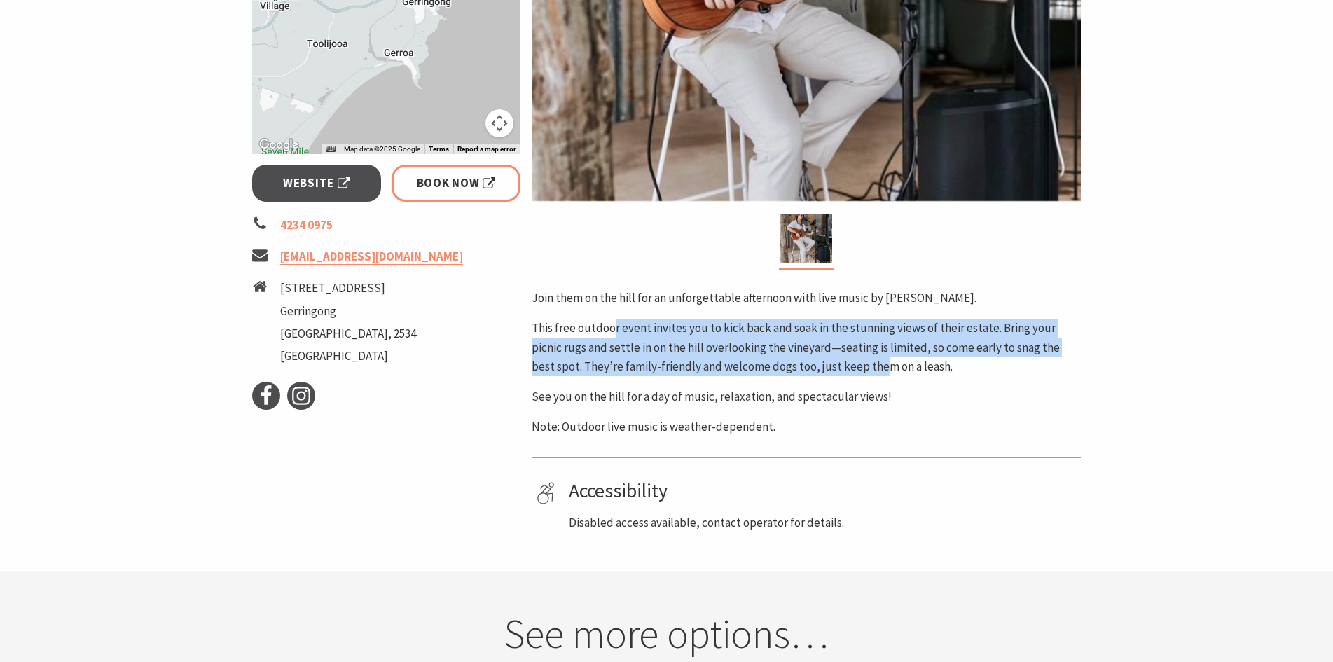
drag, startPoint x: 817, startPoint y: 358, endPoint x: 830, endPoint y: 359, distance: 12.6
click at [830, 359] on p "This free outdoor event invites you to kick back and soak in the stunning views…" at bounding box center [806, 347] width 549 height 57
drag, startPoint x: 830, startPoint y: 359, endPoint x: 628, endPoint y: 331, distance: 203.5
click at [829, 359] on p "This free outdoor event invites you to kick back and soak in the stunning views…" at bounding box center [806, 347] width 549 height 57
drag, startPoint x: 726, startPoint y: 328, endPoint x: 667, endPoint y: 328, distance: 58.8
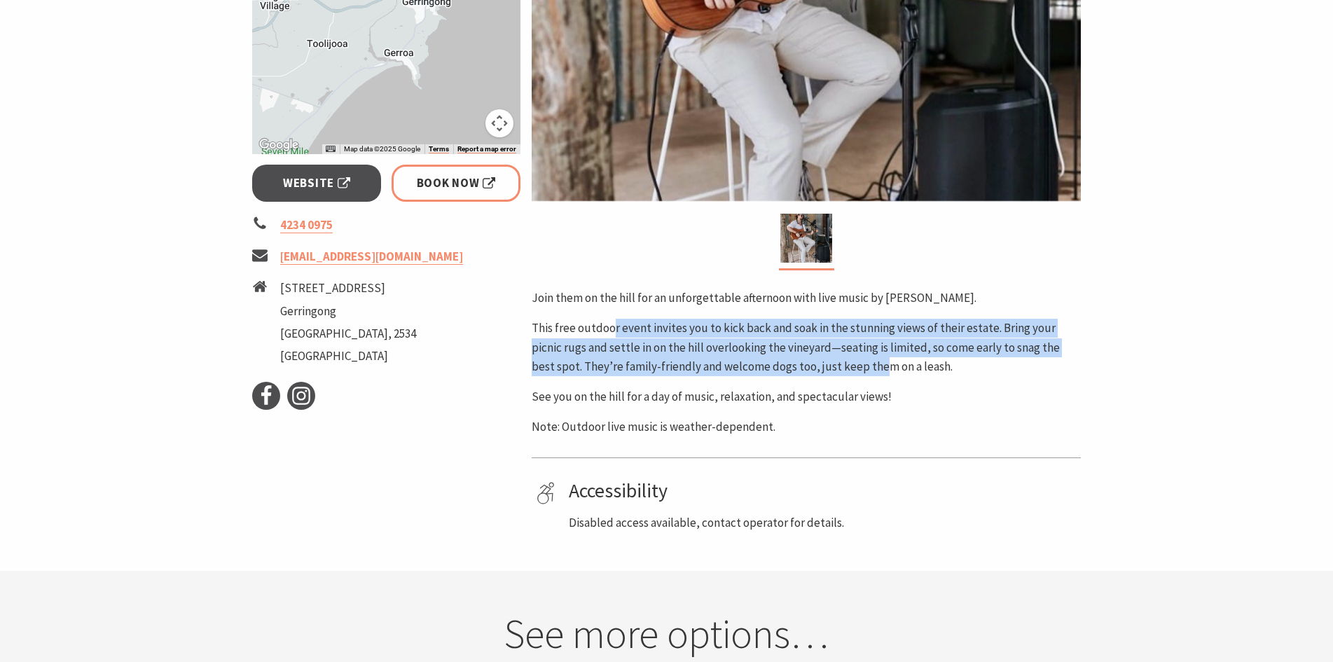
click at [725, 328] on p "This free outdoor event invites you to kick back and soak in the stunning views…" at bounding box center [806, 347] width 549 height 57
click at [864, 322] on p "This free outdoor event invites you to kick back and soak in the stunning views…" at bounding box center [806, 347] width 549 height 57
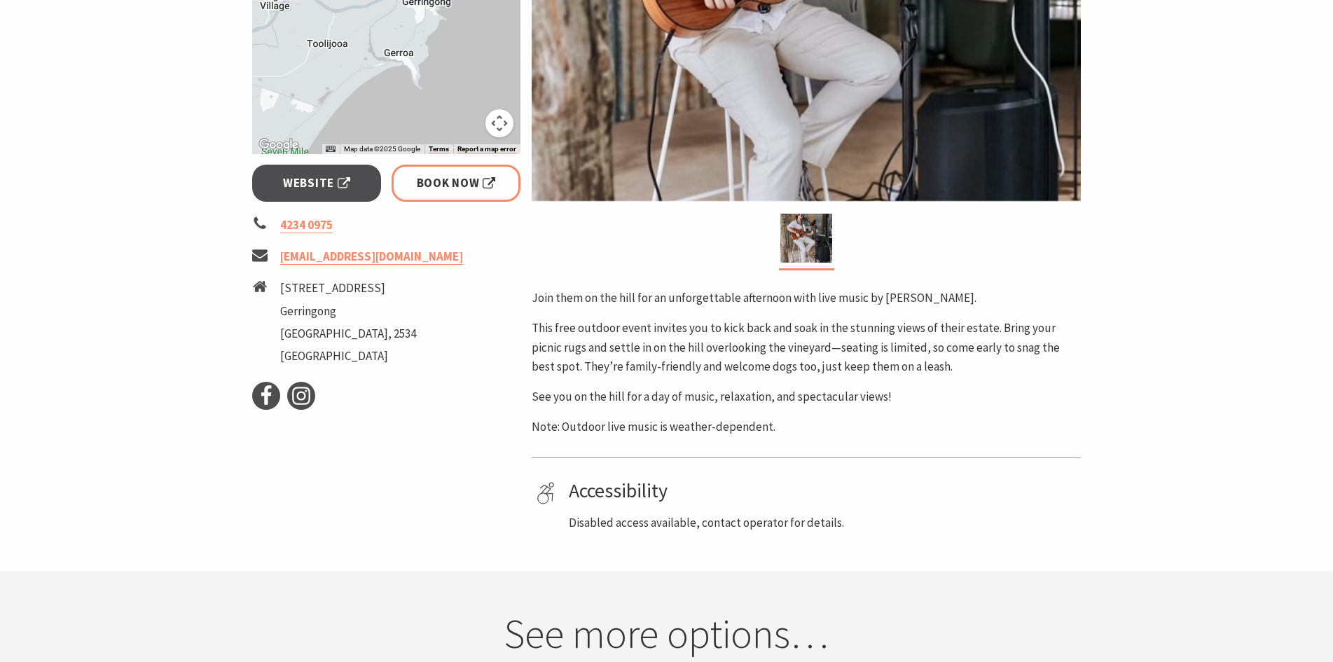
drag, startPoint x: 766, startPoint y: 351, endPoint x: 633, endPoint y: 342, distance: 133.4
click at [765, 351] on p "This free outdoor event invites you to kick back and soak in the stunning views…" at bounding box center [806, 347] width 549 height 57
drag, startPoint x: 717, startPoint y: 338, endPoint x: 821, endPoint y: 345, distance: 103.8
click at [820, 345] on p "This free outdoor event invites you to kick back and soak in the stunning views…" at bounding box center [806, 347] width 549 height 57
click at [821, 345] on p "This free outdoor event invites you to kick back and soak in the stunning views…" at bounding box center [806, 347] width 549 height 57
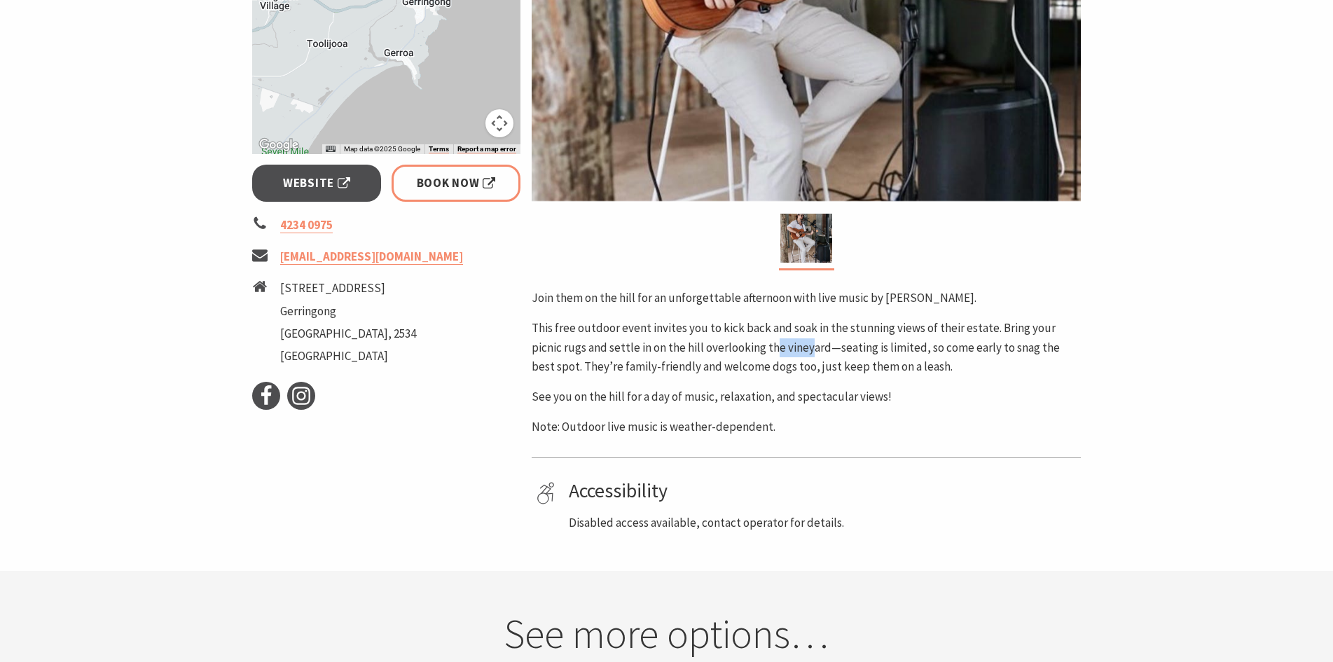
click at [785, 352] on p "This free outdoor event invites you to kick back and soak in the stunning views…" at bounding box center [806, 347] width 549 height 57
click at [789, 354] on p "This free outdoor event invites you to kick back and soak in the stunning views…" at bounding box center [806, 347] width 549 height 57
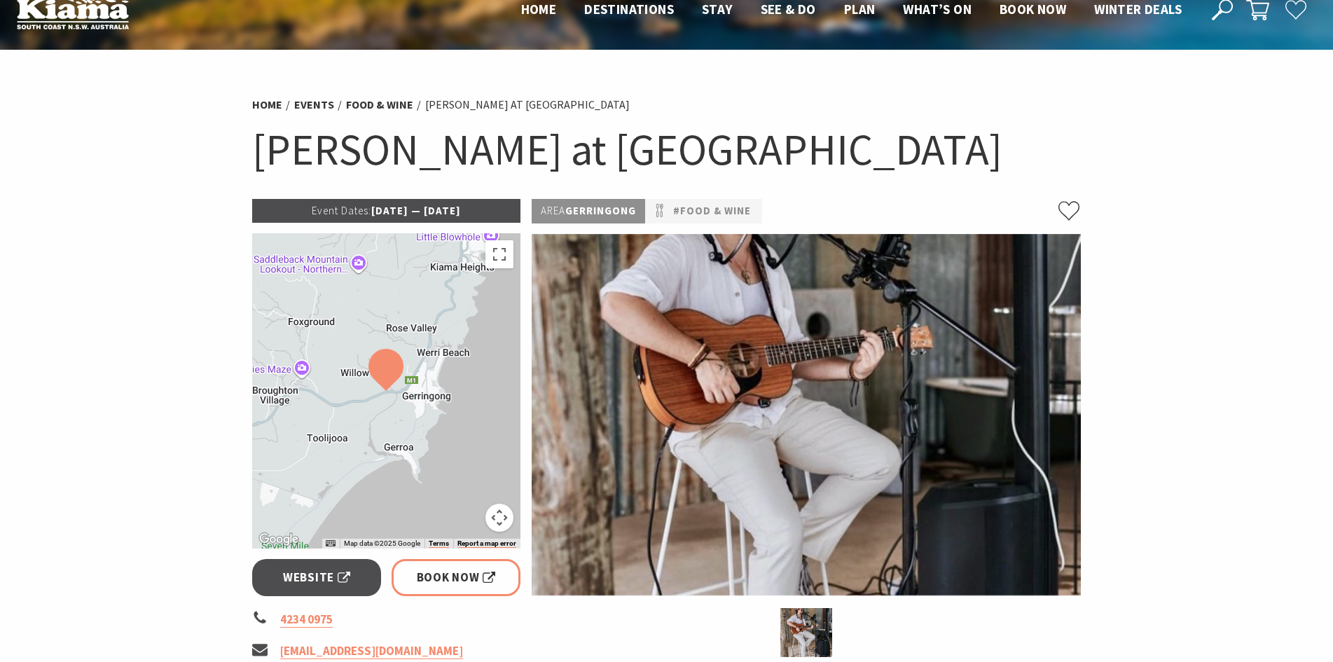
scroll to position [0, 0]
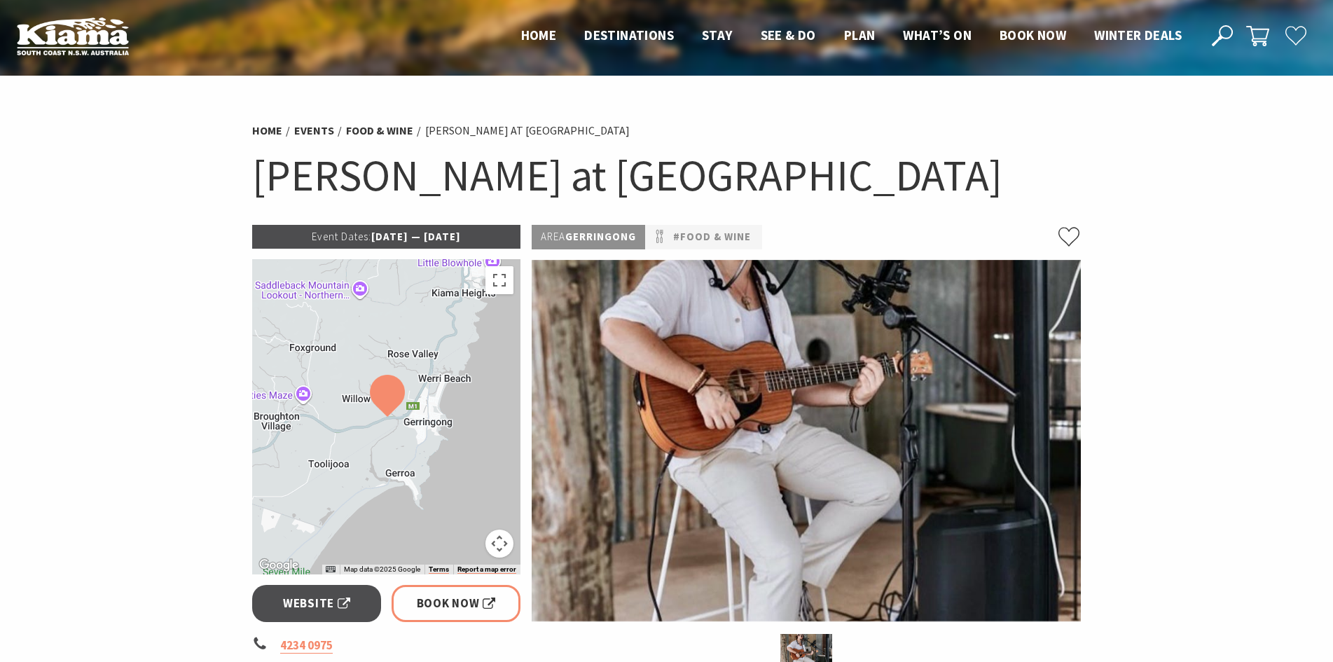
click at [398, 340] on div at bounding box center [386, 416] width 269 height 315
drag, startPoint x: 481, startPoint y: 370, endPoint x: 457, endPoint y: 413, distance: 49.9
click at [481, 373] on div at bounding box center [386, 416] width 269 height 315
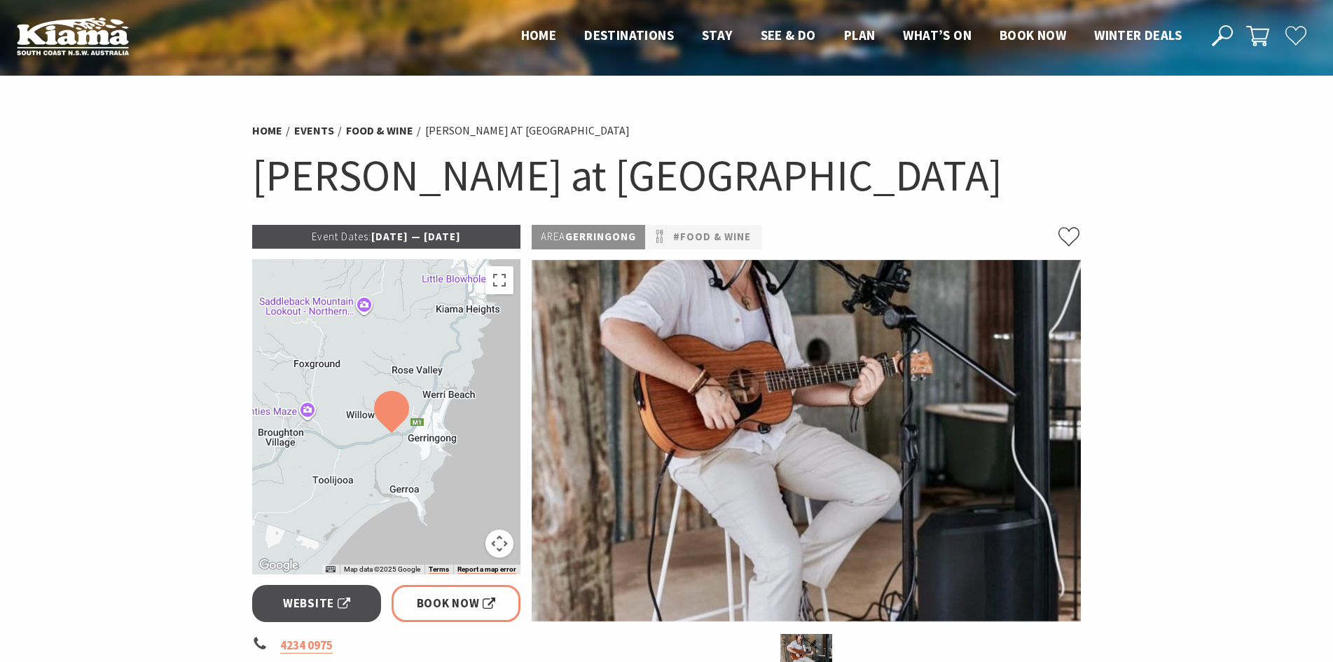
click at [500, 550] on button "Map camera controls" at bounding box center [499, 543] width 28 height 28
click at [471, 476] on button "Zoom in" at bounding box center [464, 473] width 28 height 28
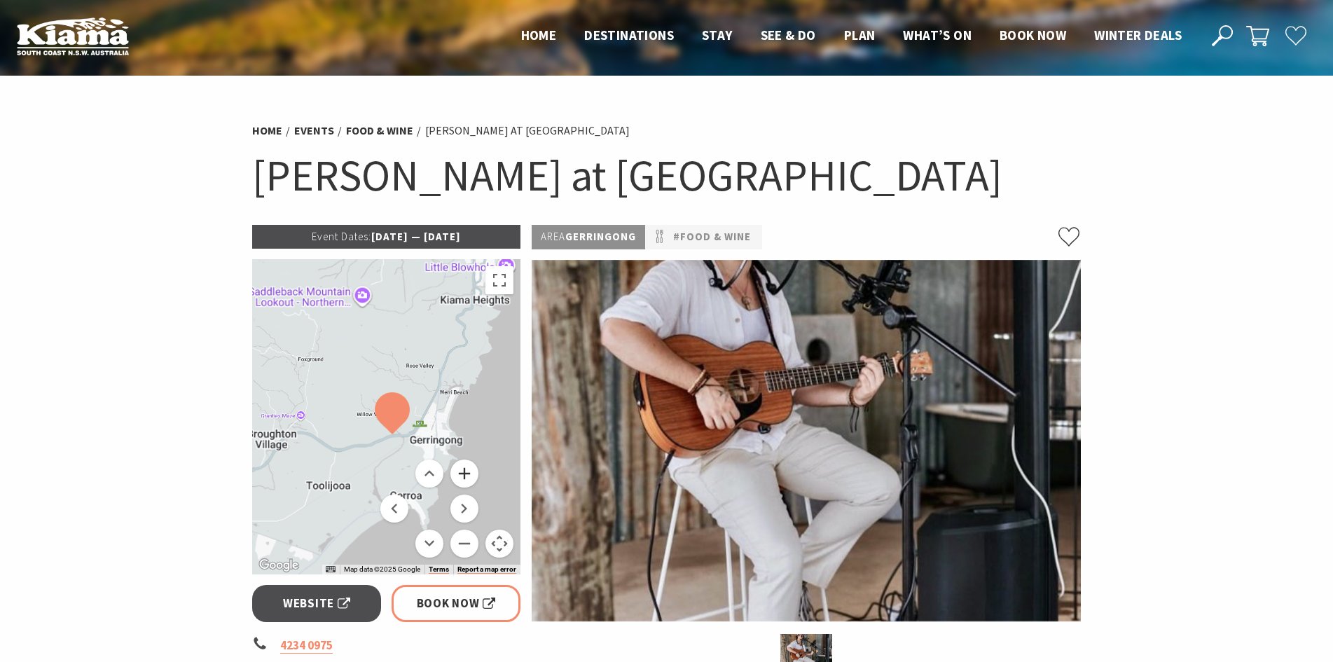
click at [471, 476] on button "Zoom in" at bounding box center [464, 473] width 28 height 28
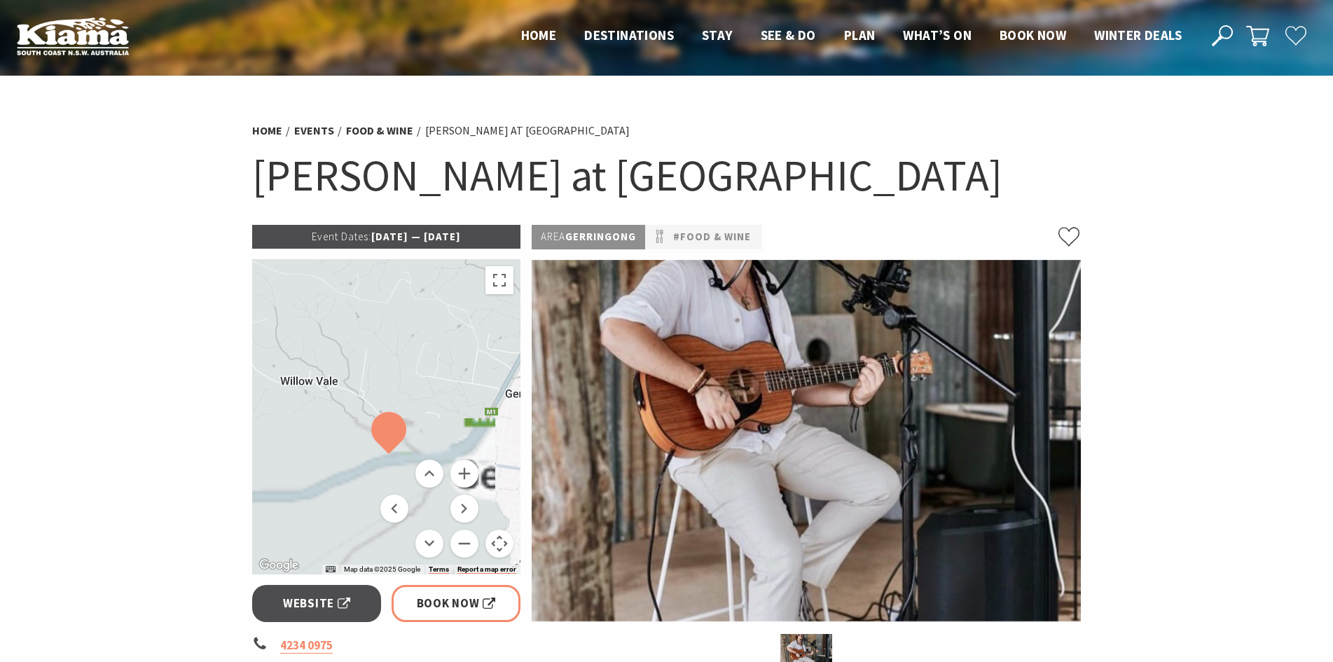
drag, startPoint x: 457, startPoint y: 370, endPoint x: 432, endPoint y: 354, distance: 29.7
click at [432, 354] on div at bounding box center [386, 416] width 269 height 315
